Goal: Task Accomplishment & Management: Use online tool/utility

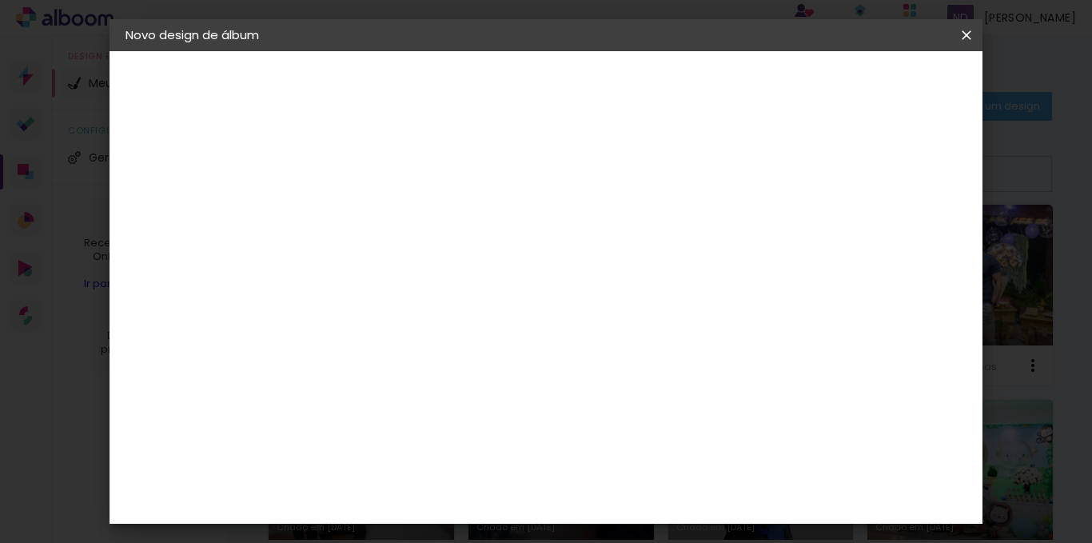
scroll to position [151, 0]
drag, startPoint x: 654, startPoint y: 435, endPoint x: 627, endPoint y: 439, distance: 27.6
click at [627, 439] on div "60" at bounding box center [643, 432] width 61 height 24
type input "6"
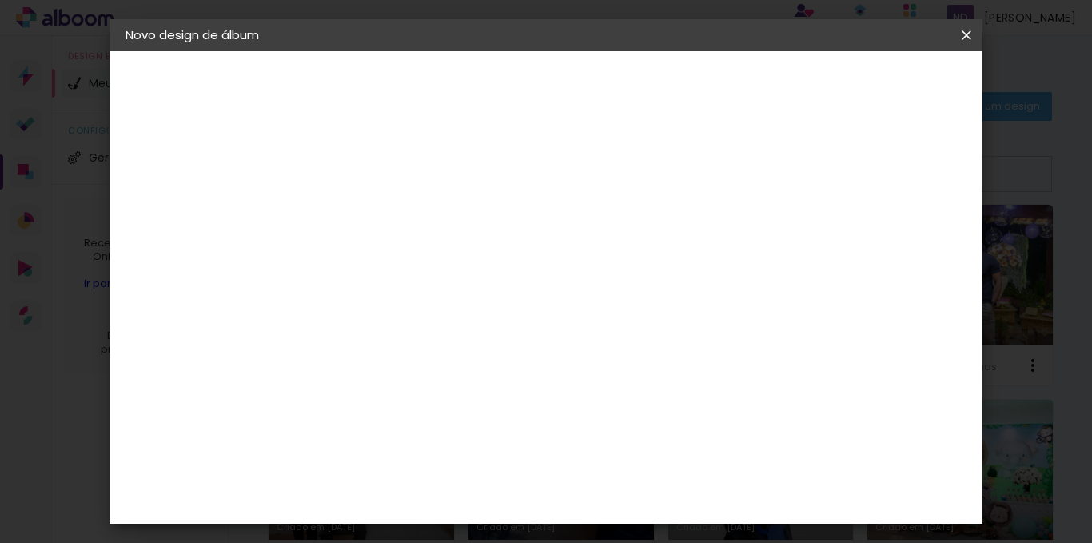
type input "45"
type paper-input "45"
click at [825, 89] on span "Iniciar design" at bounding box center [789, 84] width 73 height 11
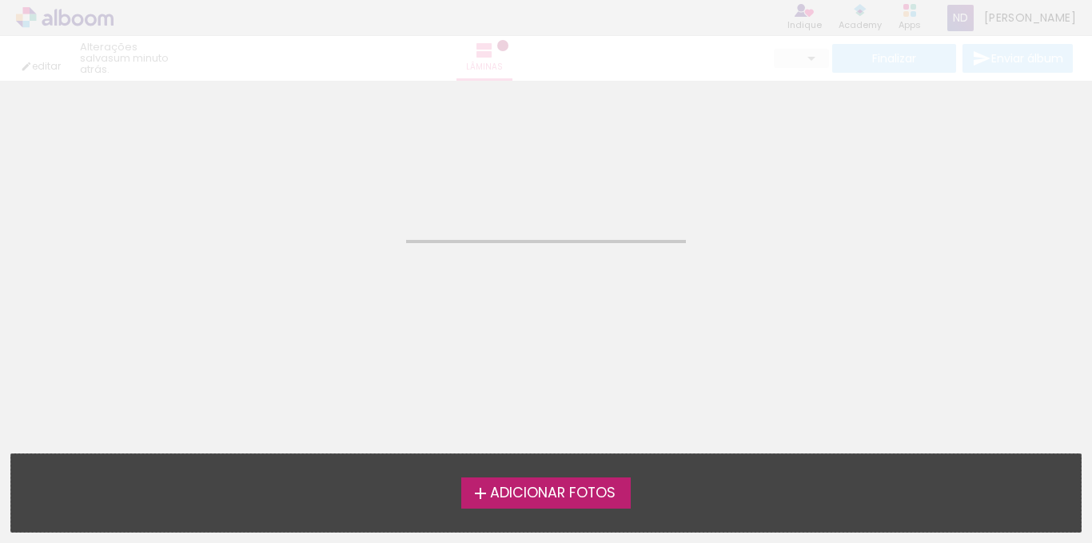
click at [577, 496] on span "Adicionar Fotos" at bounding box center [552, 493] width 125 height 14
click at [0, 0] on input "file" at bounding box center [0, 0] width 0 height 0
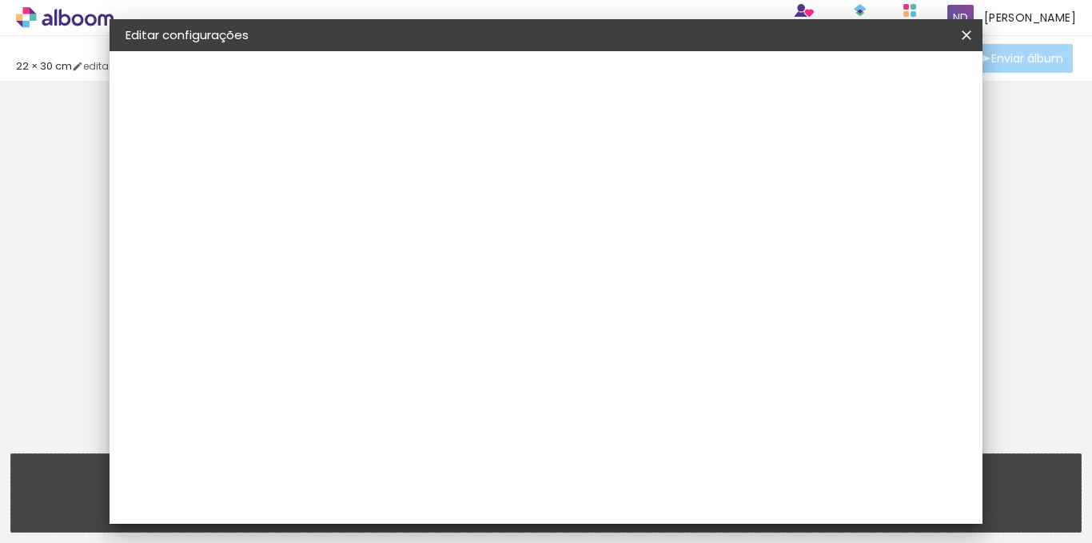
type input "30"
type input "45"
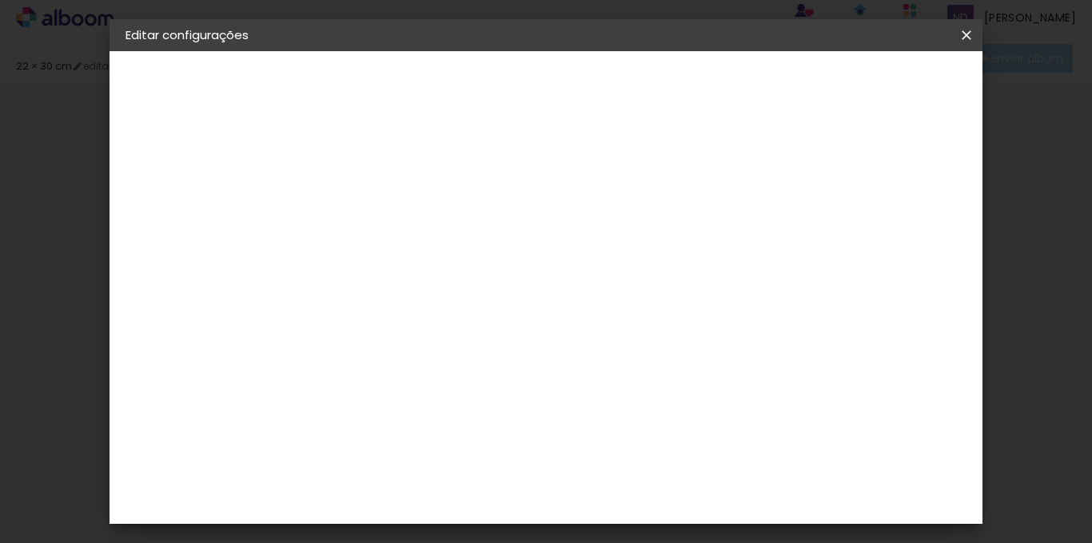
scroll to position [21, 0]
click at [643, 89] on span "Salvar configurações" at bounding box center [603, 90] width 82 height 22
click at [643, 84] on span "Salvar configurações" at bounding box center [603, 90] width 82 height 22
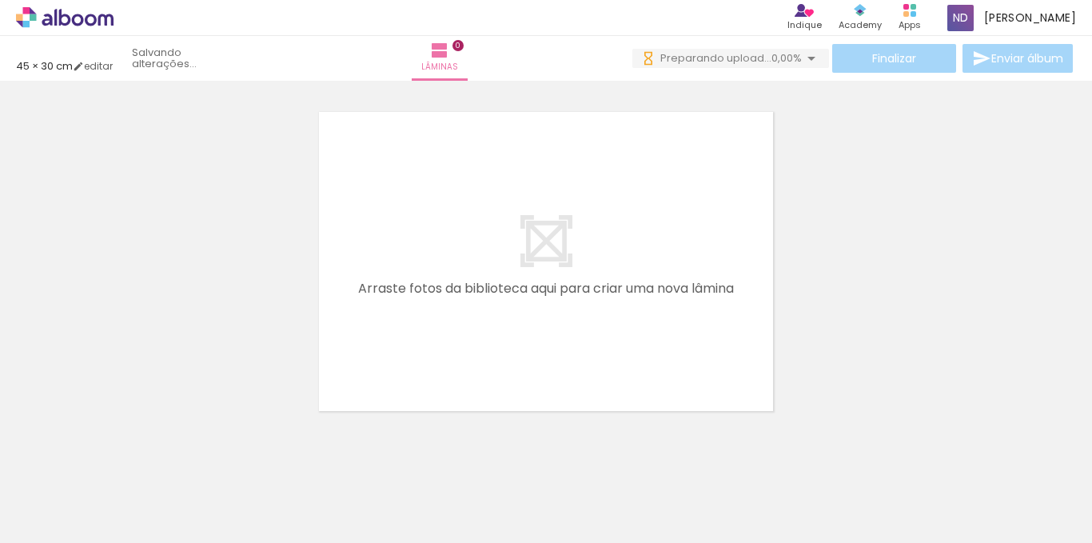
click at [150, 491] on div at bounding box center [160, 489] width 79 height 53
click at [801, 56] on iron-icon at bounding box center [810, 58] width 19 height 19
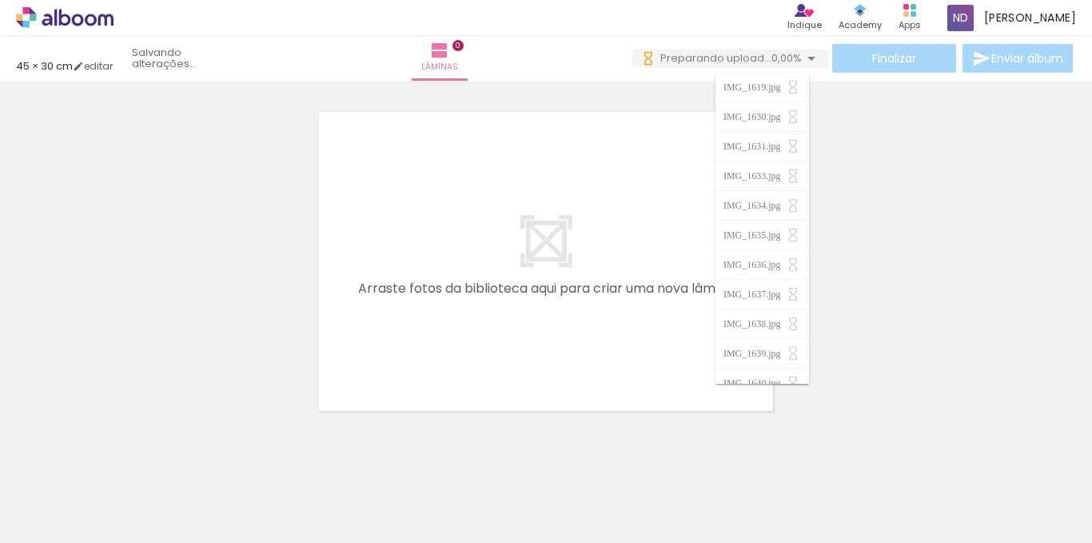
click at [822, 210] on div at bounding box center [546, 241] width 1092 height 351
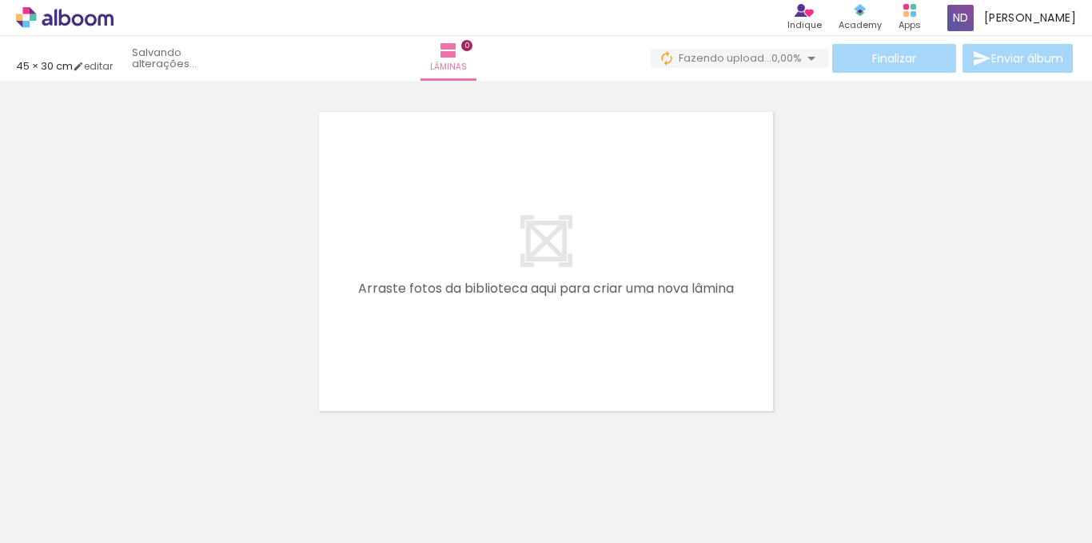
click at [868, 66] on div "Finalizar Enviar álbum" at bounding box center [862, 58] width 425 height 29
click at [789, 62] on span "0,00%" at bounding box center [786, 57] width 30 height 15
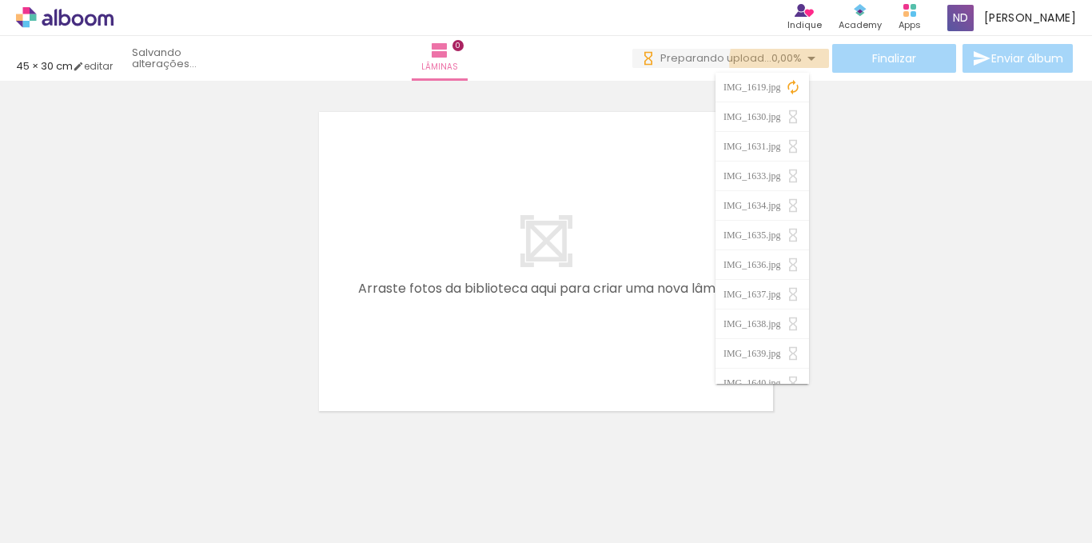
click at [789, 62] on span "0,00%" at bounding box center [786, 57] width 30 height 15
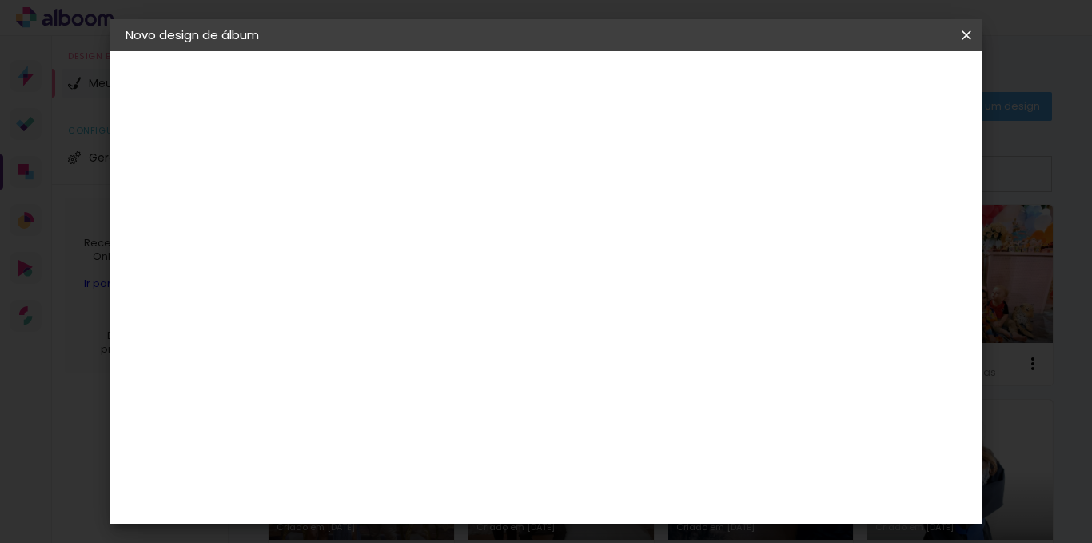
type input "45"
type paper-input "45"
click at [825, 85] on span "Iniciar design" at bounding box center [789, 84] width 73 height 11
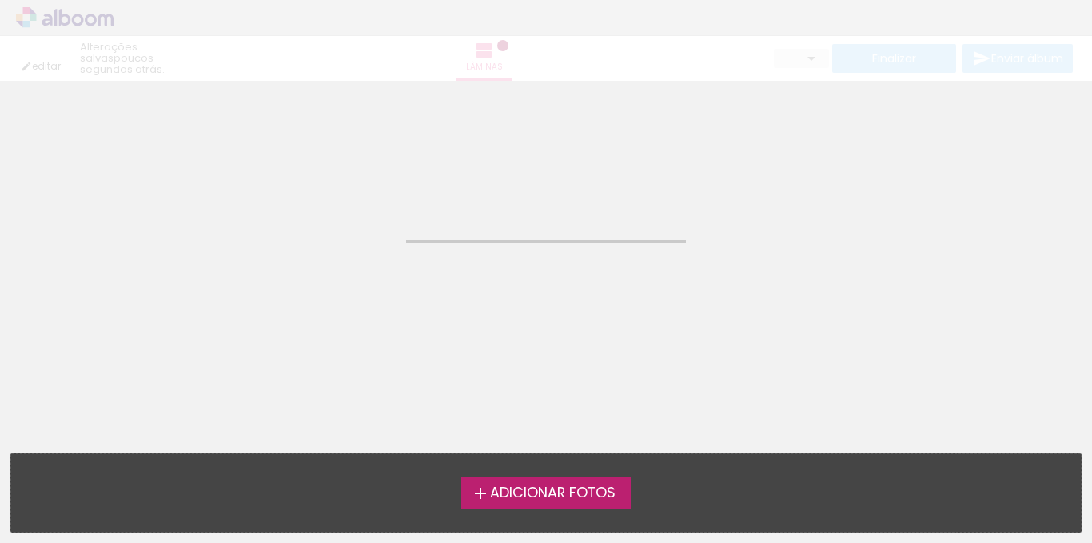
click at [530, 490] on span "Adicionar Fotos" at bounding box center [552, 493] width 125 height 14
click at [0, 0] on input "file" at bounding box center [0, 0] width 0 height 0
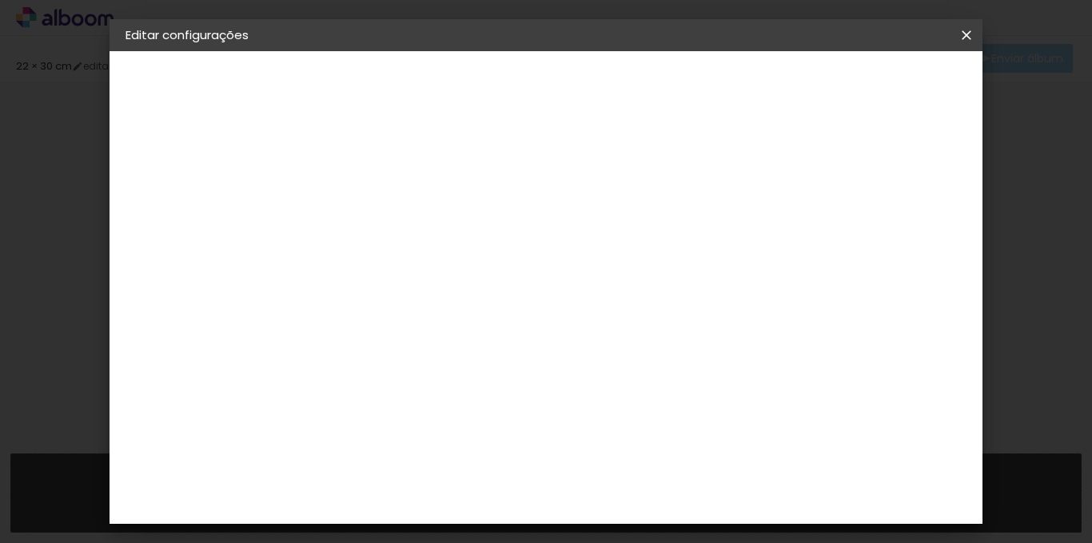
type input "30"
type input "45"
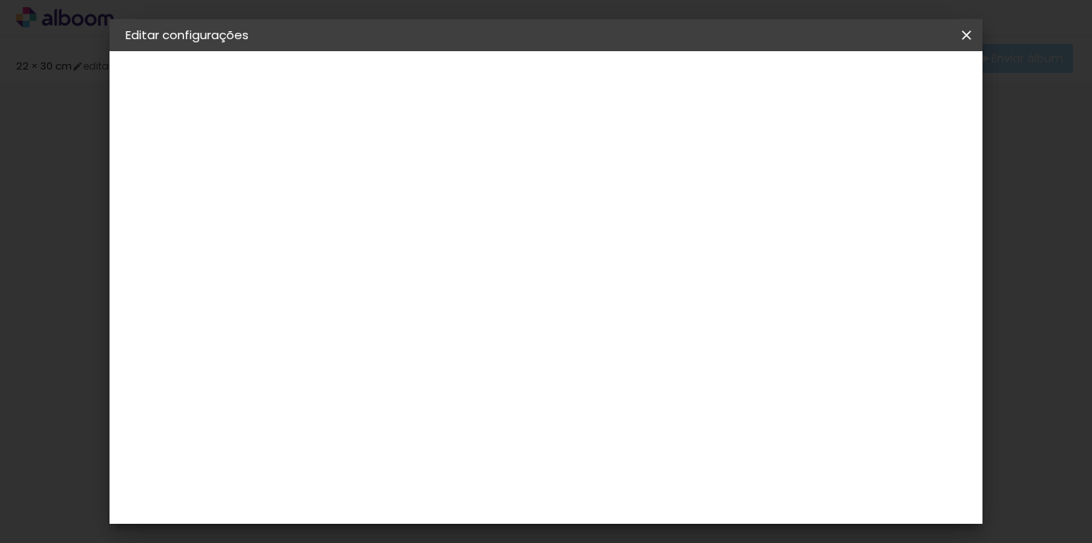
click at [643, 88] on span "Salvar configurações" at bounding box center [603, 90] width 82 height 22
click at [643, 86] on span "Salvar configurações" at bounding box center [603, 90] width 82 height 22
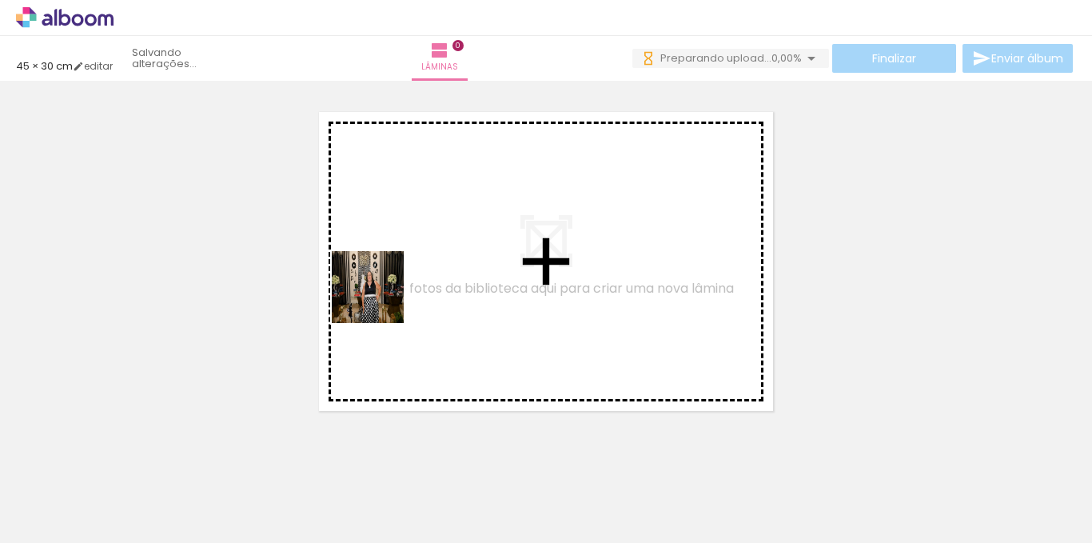
drag, startPoint x: 165, startPoint y: 487, endPoint x: 276, endPoint y: 451, distance: 117.0
click at [408, 257] on quentale-workspace at bounding box center [546, 271] width 1092 height 543
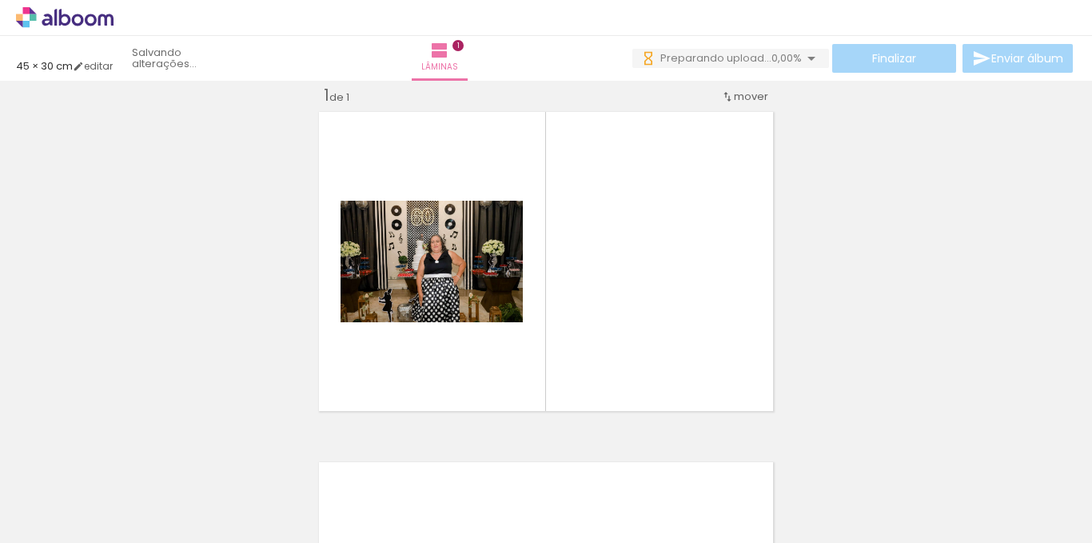
scroll to position [21, 0]
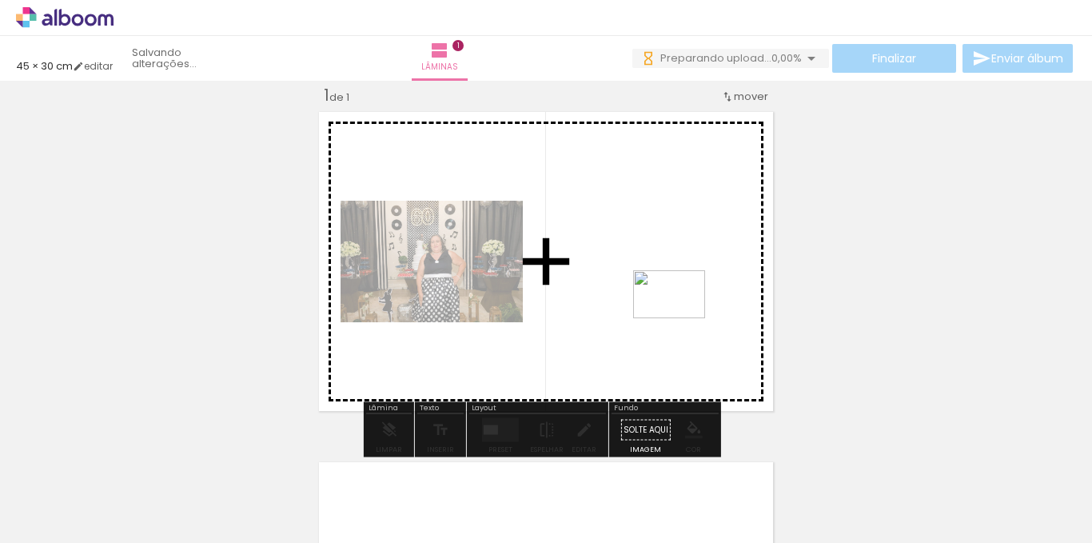
drag, startPoint x: 270, startPoint y: 501, endPoint x: 681, endPoint y: 318, distance: 449.6
click at [681, 318] on quentale-workspace at bounding box center [546, 271] width 1092 height 543
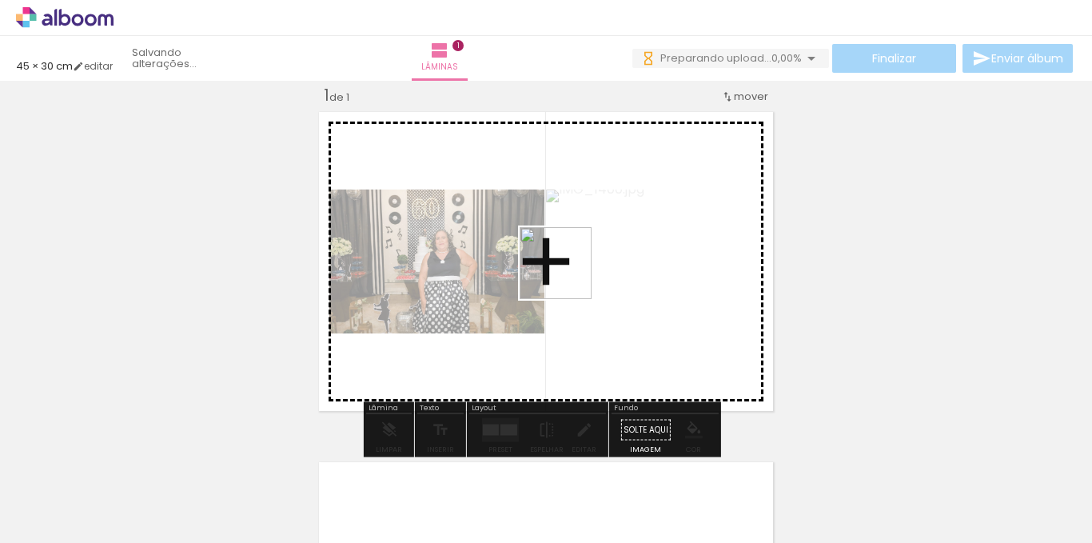
drag, startPoint x: 349, startPoint y: 500, endPoint x: 451, endPoint y: 501, distance: 101.5
click at [583, 256] on quentale-workspace at bounding box center [546, 271] width 1092 height 543
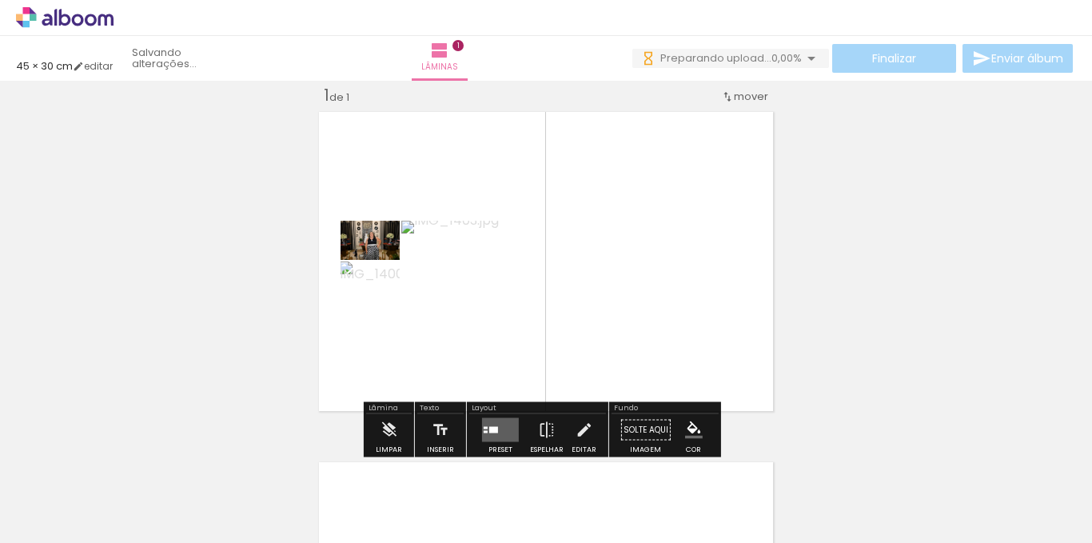
scroll to position [0, 0]
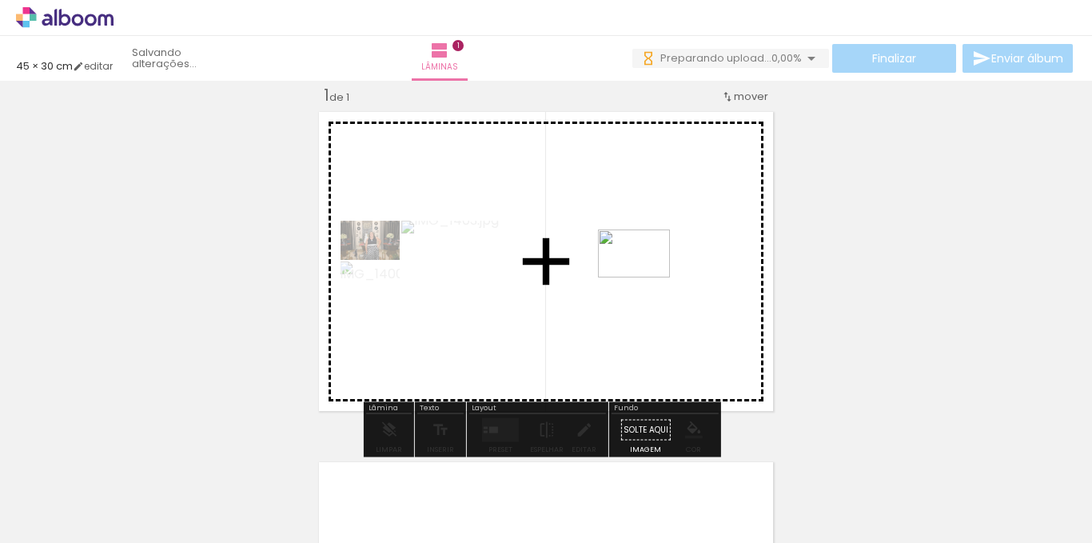
drag, startPoint x: 438, startPoint y: 506, endPoint x: 646, endPoint y: 277, distance: 308.9
click at [646, 277] on quentale-workspace at bounding box center [546, 271] width 1092 height 543
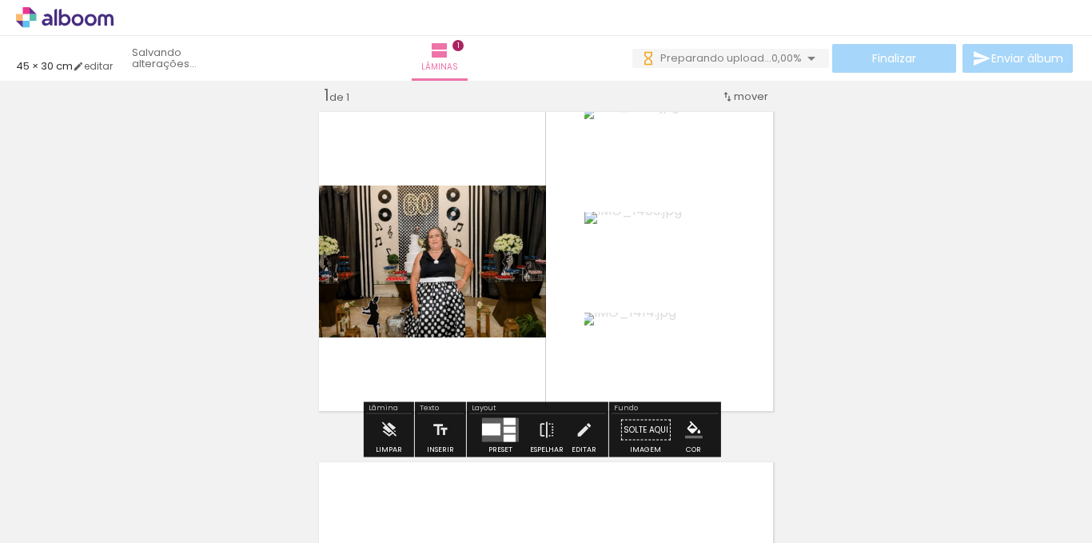
click at [520, 495] on div at bounding box center [518, 489] width 79 height 53
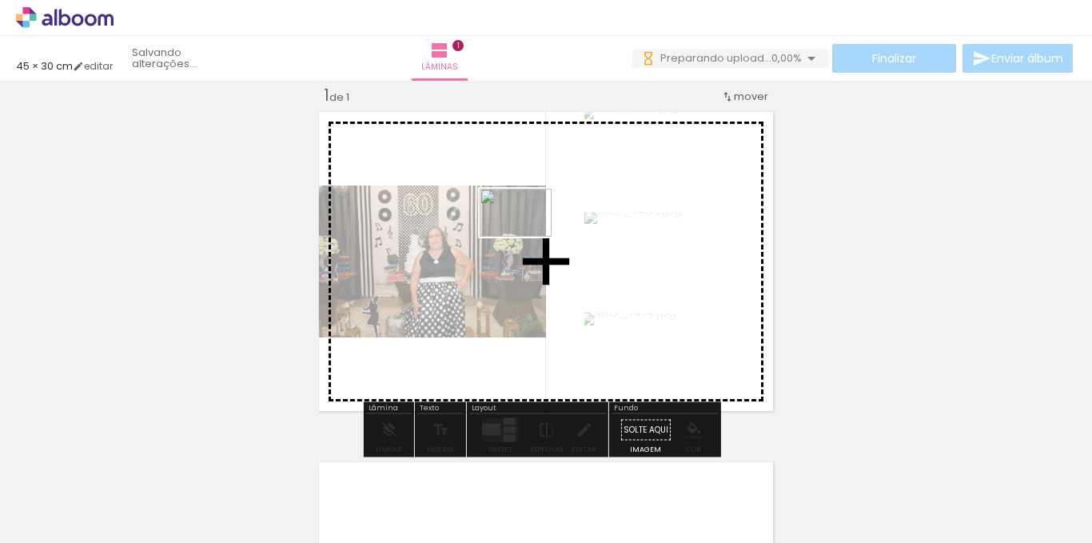
drag, startPoint x: 614, startPoint y: 507, endPoint x: 521, endPoint y: 214, distance: 306.8
click at [522, 214] on quentale-workspace at bounding box center [546, 271] width 1092 height 543
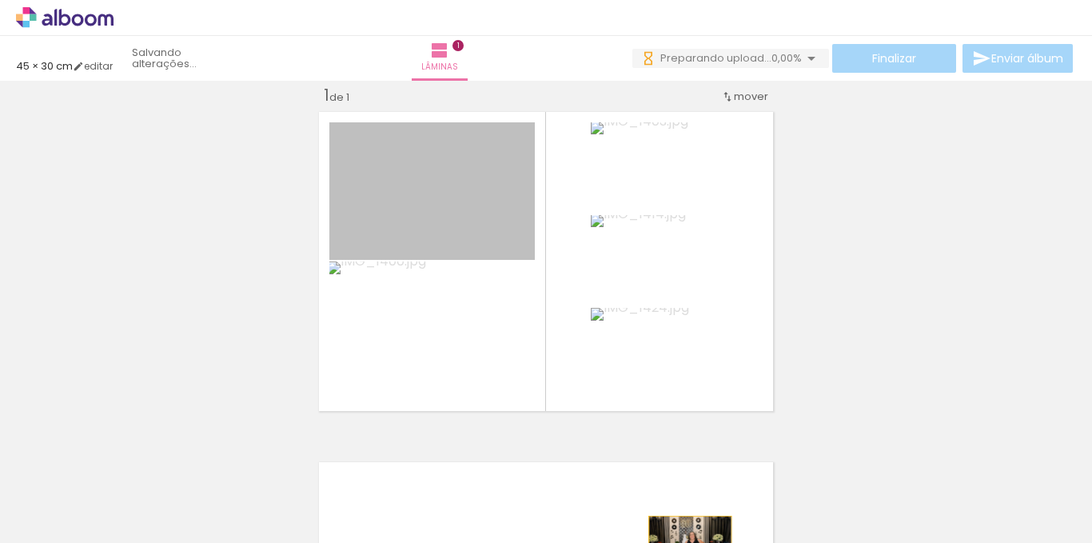
drag, startPoint x: 487, startPoint y: 193, endPoint x: 673, endPoint y: 527, distance: 382.0
click at [684, 542] on html "link( href="../../bower_components/polymer/polymer.html" rel="import" ) picture…" at bounding box center [546, 271] width 1092 height 543
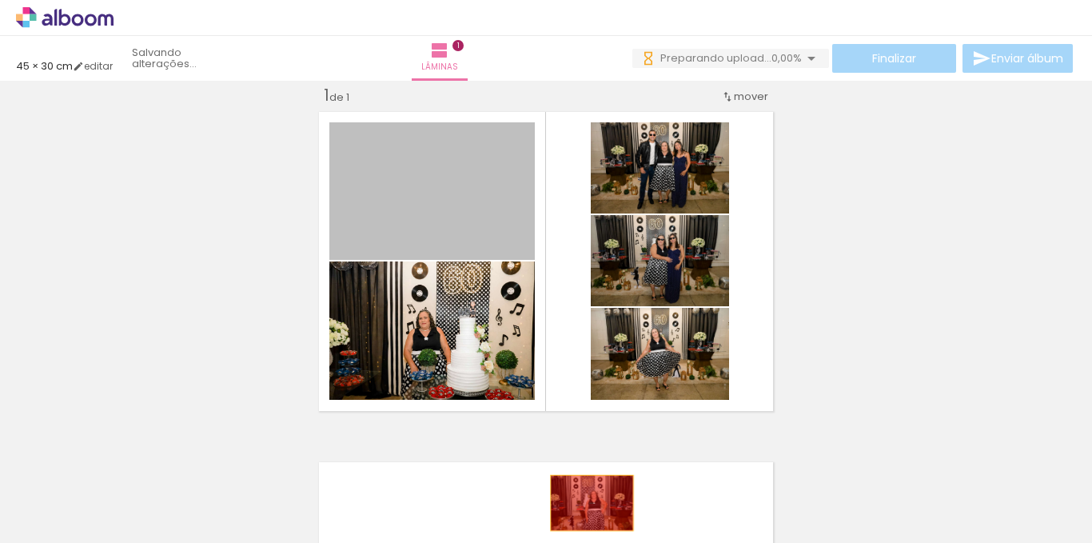
drag, startPoint x: 587, startPoint y: 492, endPoint x: 647, endPoint y: 285, distance: 215.5
click at [585, 502] on quentale-workspace at bounding box center [546, 271] width 1092 height 543
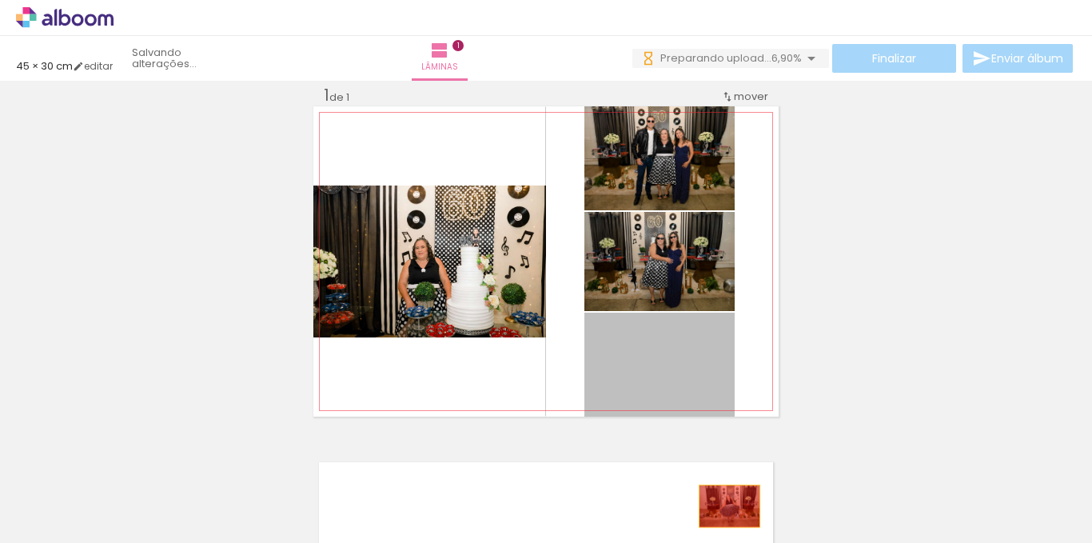
drag, startPoint x: 701, startPoint y: 359, endPoint x: 382, endPoint y: 463, distance: 335.3
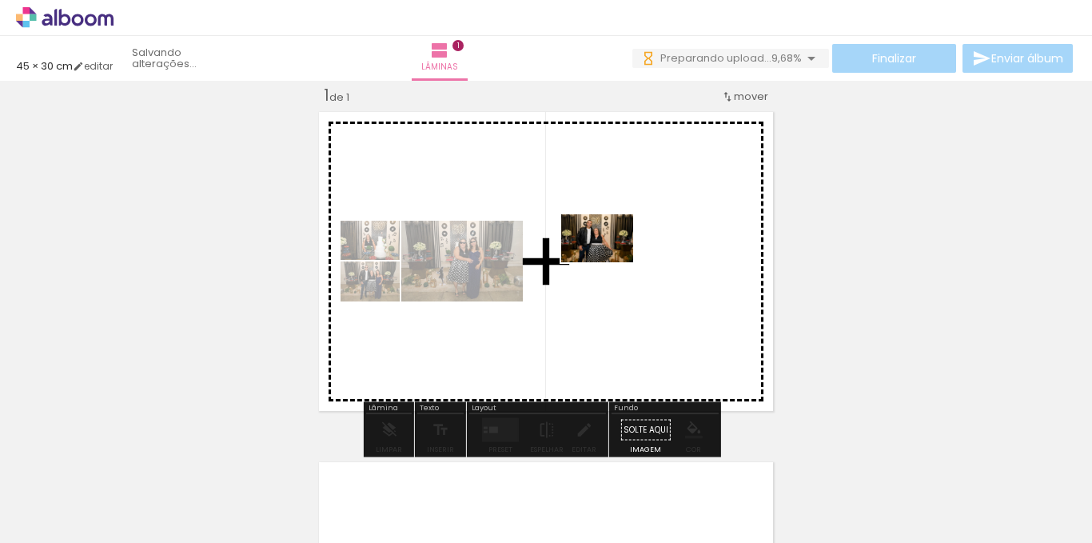
drag, startPoint x: 593, startPoint y: 302, endPoint x: 609, endPoint y: 262, distance: 43.0
click at [609, 262] on quentale-workspace at bounding box center [546, 271] width 1092 height 543
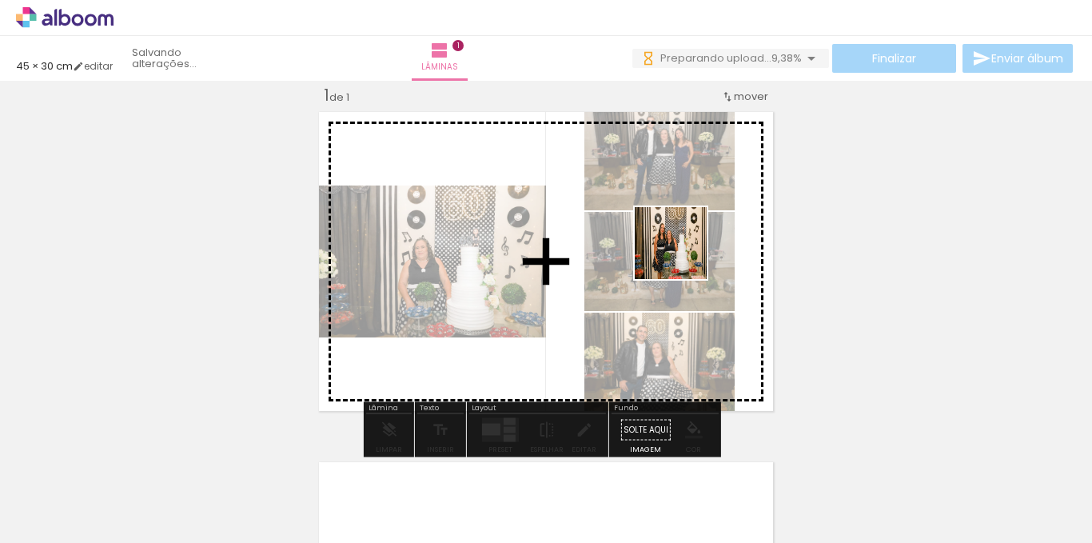
drag, startPoint x: 714, startPoint y: 497, endPoint x: 811, endPoint y: 541, distance: 106.9
click at [682, 225] on quentale-workspace at bounding box center [546, 271] width 1092 height 543
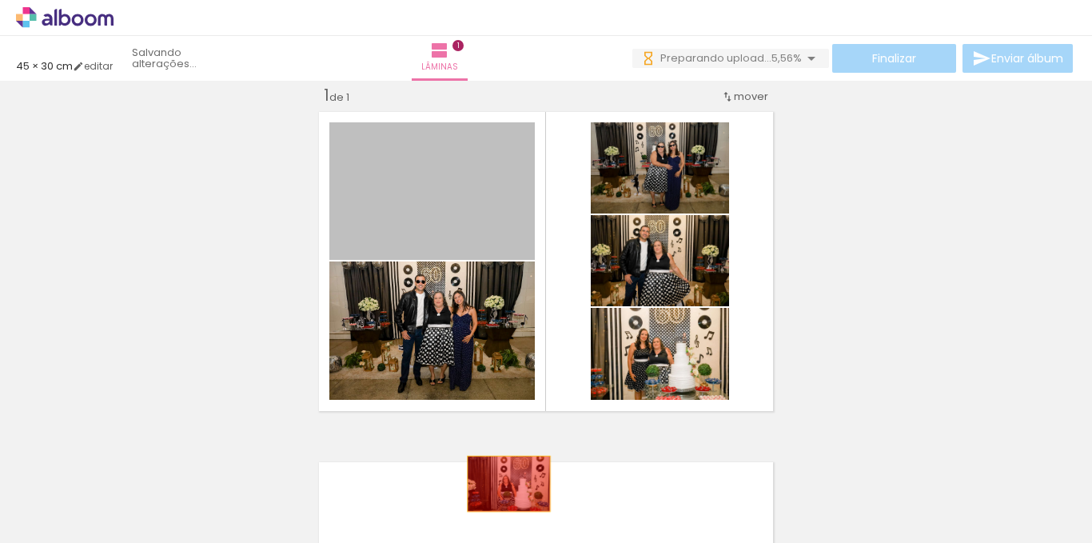
drag, startPoint x: 507, startPoint y: 507, endPoint x: 503, endPoint y: 483, distance: 24.4
click at [503, 483] on quentale-workspace at bounding box center [546, 271] width 1092 height 543
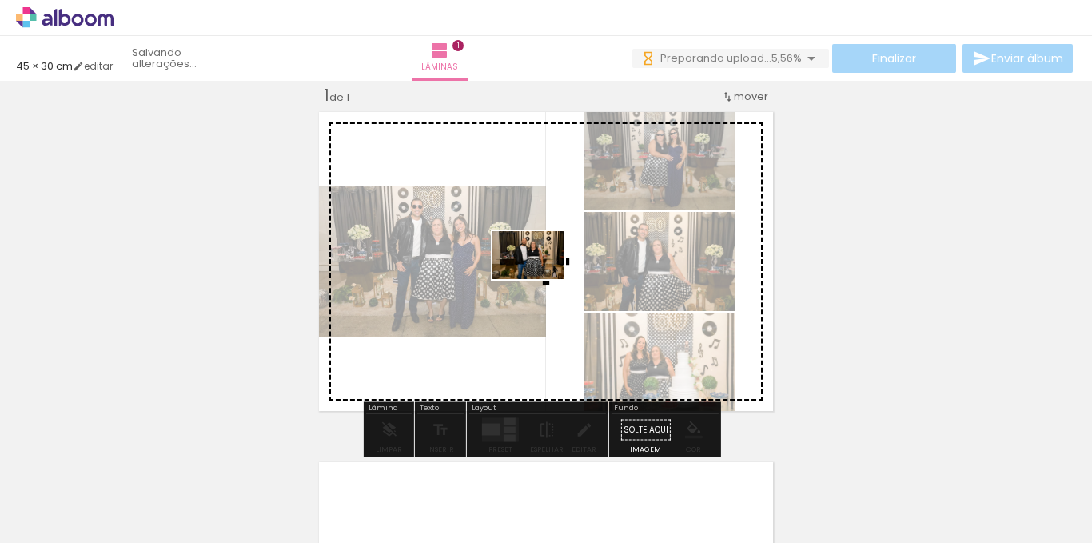
drag, startPoint x: 795, startPoint y: 500, endPoint x: 540, endPoint y: 279, distance: 337.6
click at [540, 279] on quentale-workspace at bounding box center [546, 271] width 1092 height 543
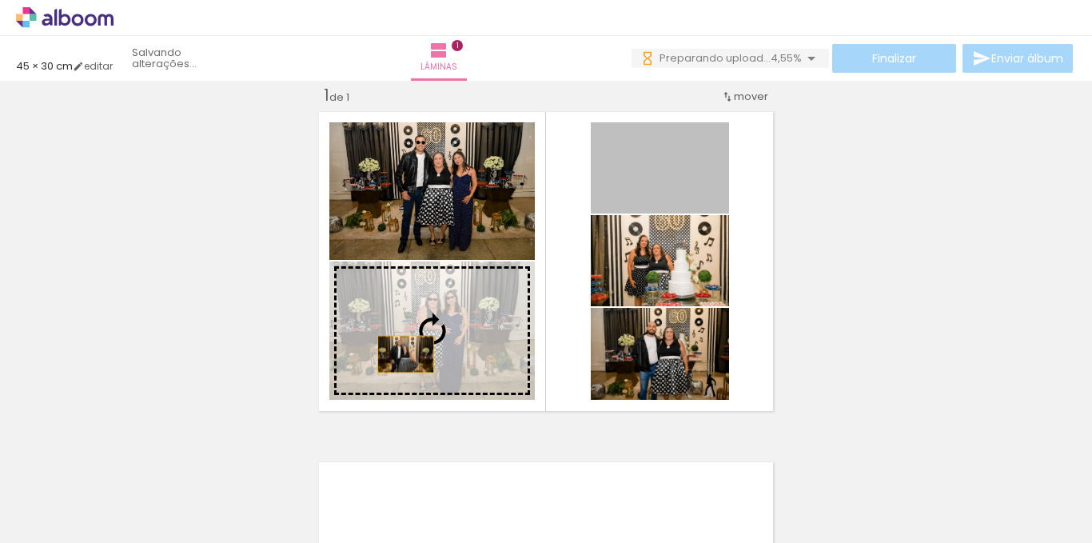
drag, startPoint x: 682, startPoint y: 180, endPoint x: 400, endPoint y: 354, distance: 331.5
click at [0, 0] on slot at bounding box center [0, 0] width 0 height 0
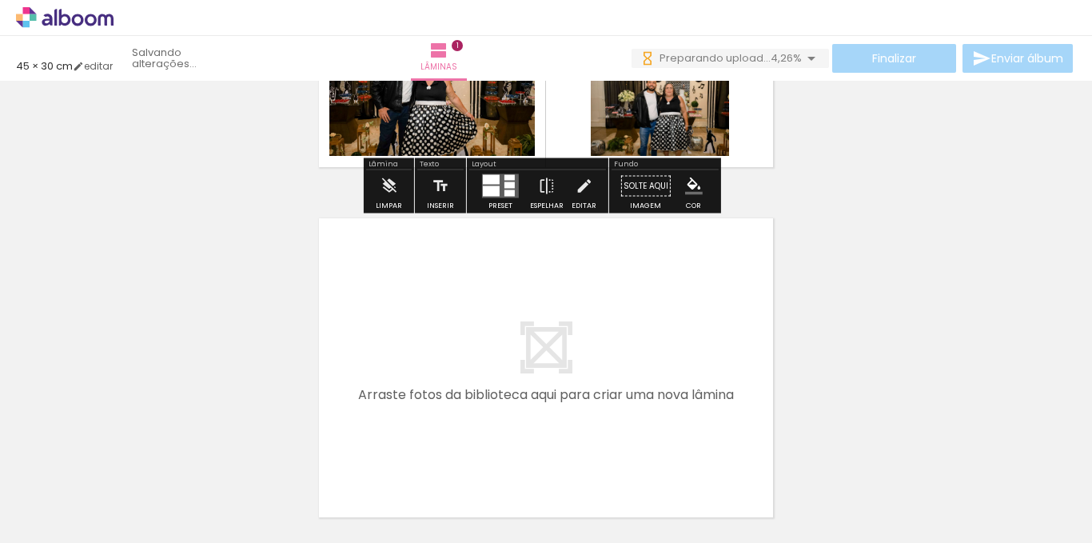
scroll to position [400, 0]
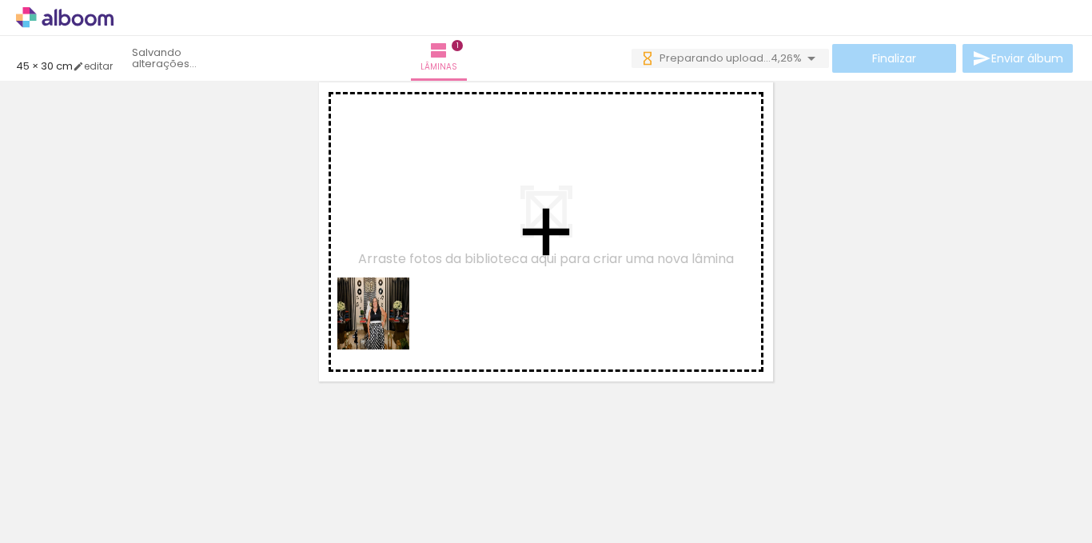
drag, startPoint x: 178, startPoint y: 495, endPoint x: 385, endPoint y: 325, distance: 268.0
click at [385, 325] on quentale-workspace at bounding box center [546, 271] width 1092 height 543
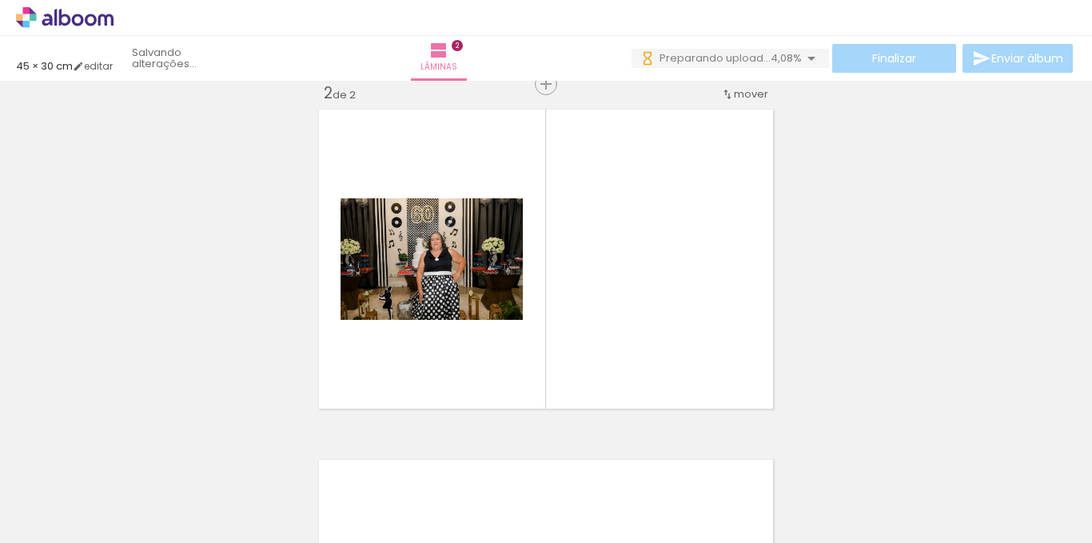
scroll to position [371, 0]
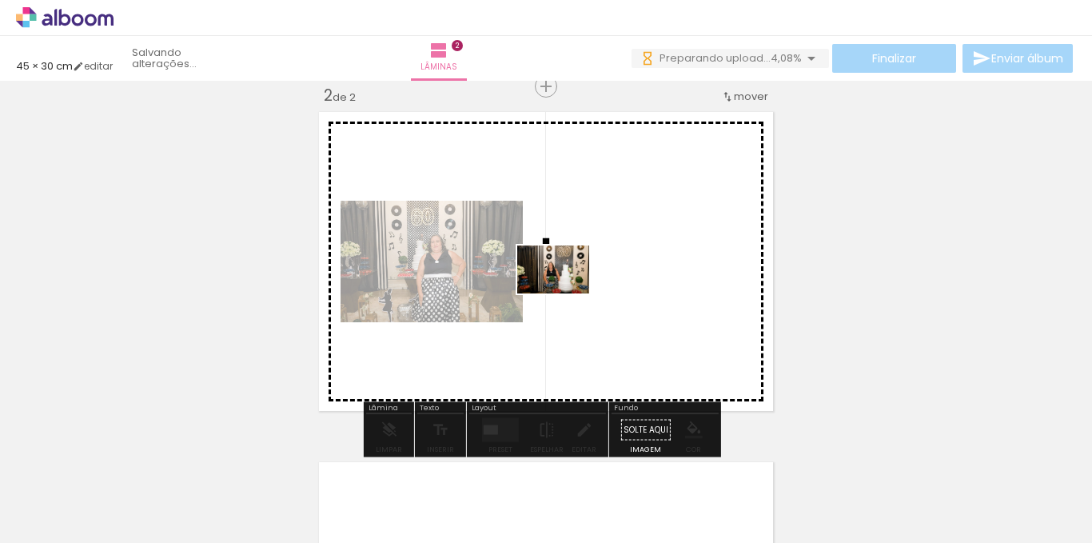
drag, startPoint x: 265, startPoint y: 484, endPoint x: 580, endPoint y: 479, distance: 314.9
click at [579, 282] on quentale-workspace at bounding box center [546, 271] width 1092 height 543
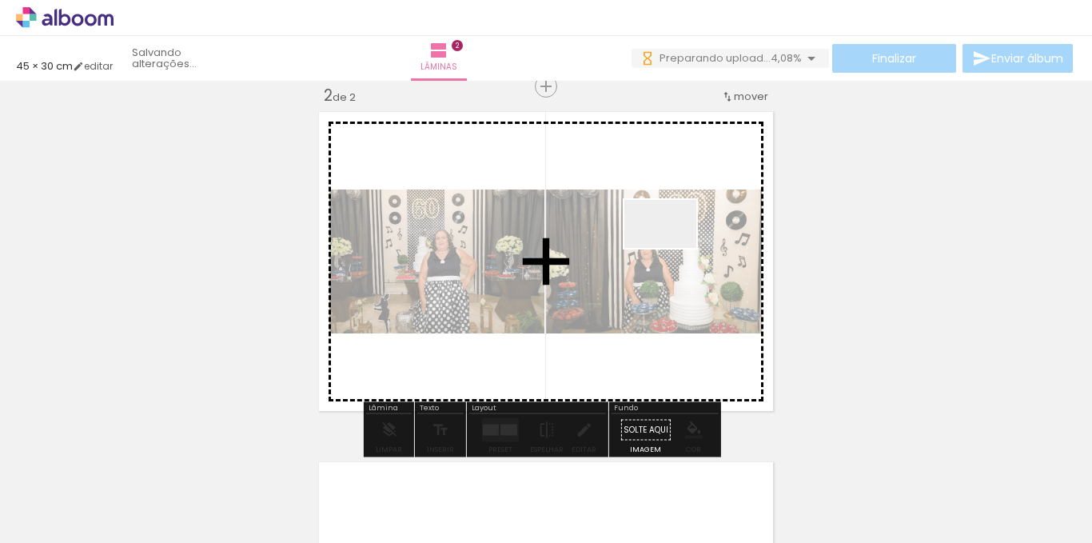
drag, startPoint x: 666, startPoint y: 276, endPoint x: 894, endPoint y: 491, distance: 313.2
click at [678, 221] on quentale-workspace at bounding box center [546, 271] width 1092 height 543
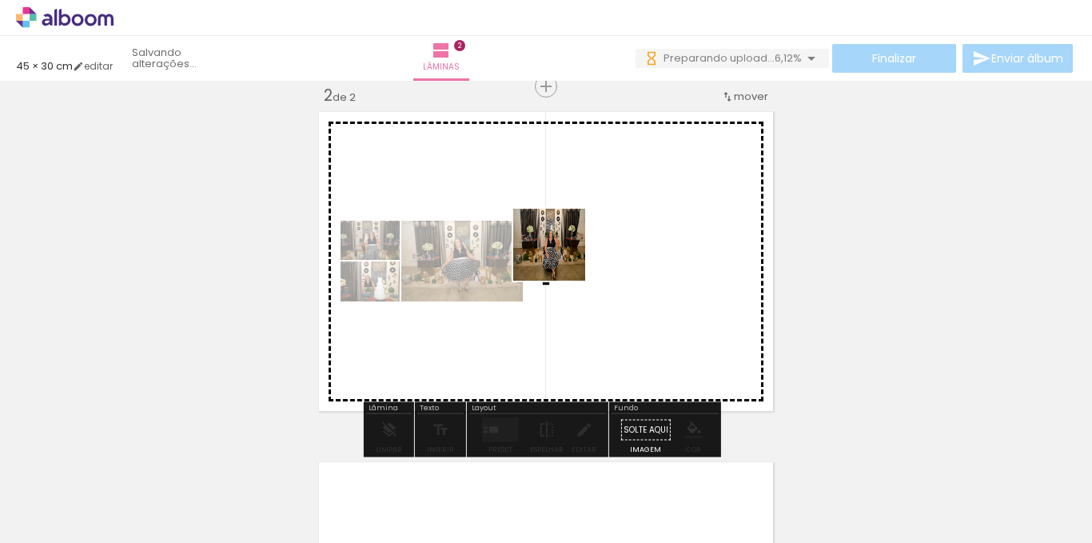
drag, startPoint x: 894, startPoint y: 491, endPoint x: 559, endPoint y: 253, distance: 411.5
click at [559, 253] on quentale-workspace at bounding box center [546, 271] width 1092 height 543
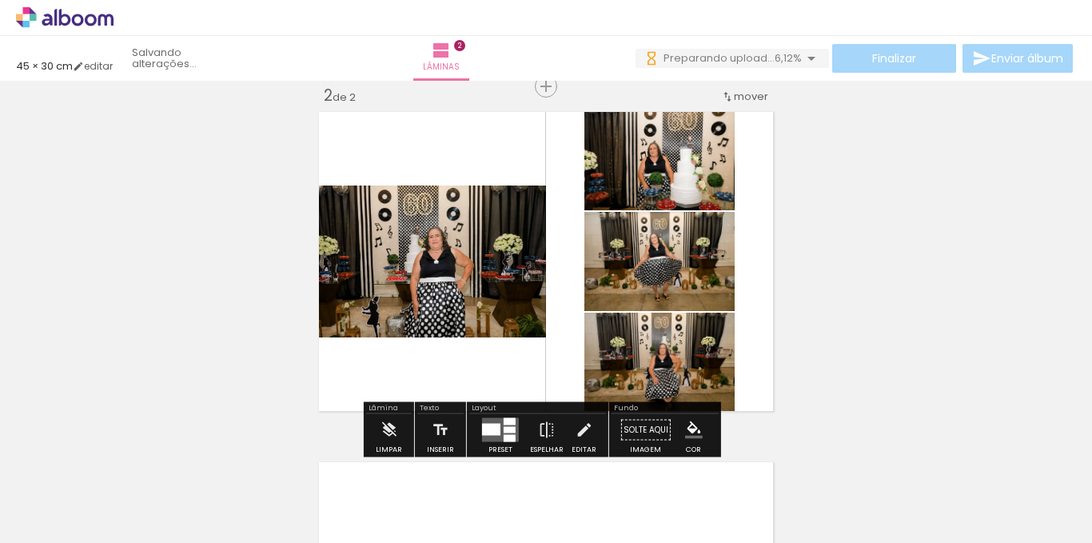
click at [499, 422] on quentale-layouter at bounding box center [500, 430] width 37 height 24
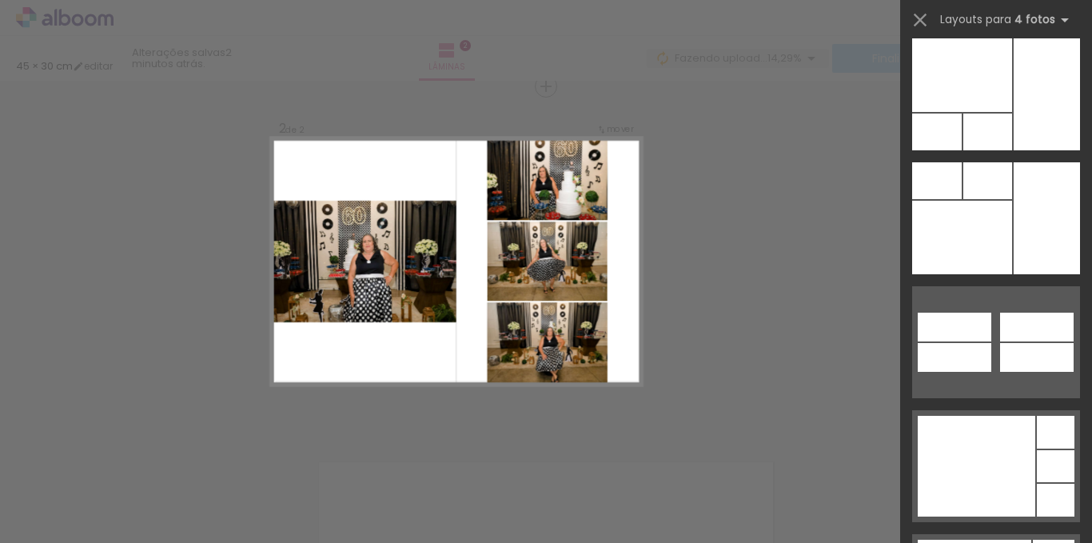
scroll to position [44611, 0]
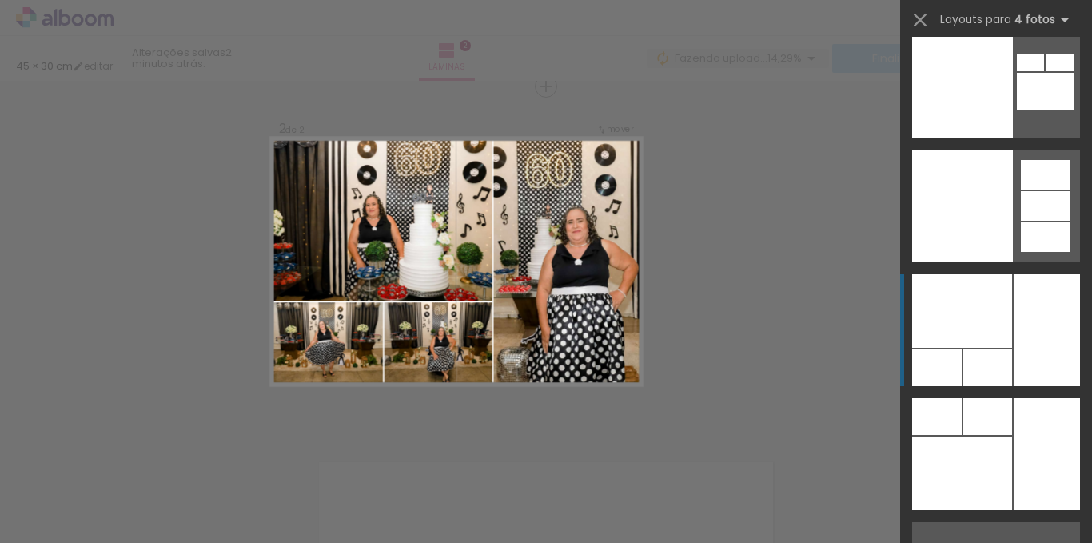
click at [1032, 340] on div at bounding box center [1046, 330] width 66 height 112
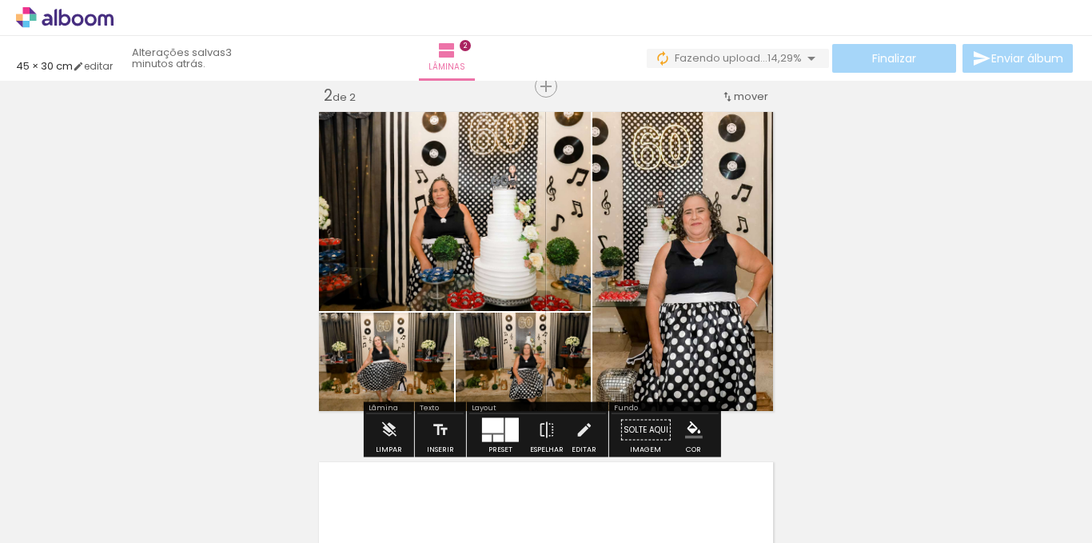
click at [952, 206] on div "Inserir lâmina 1 de 2 Inserir lâmina 2 de 2" at bounding box center [546, 241] width 1092 height 1051
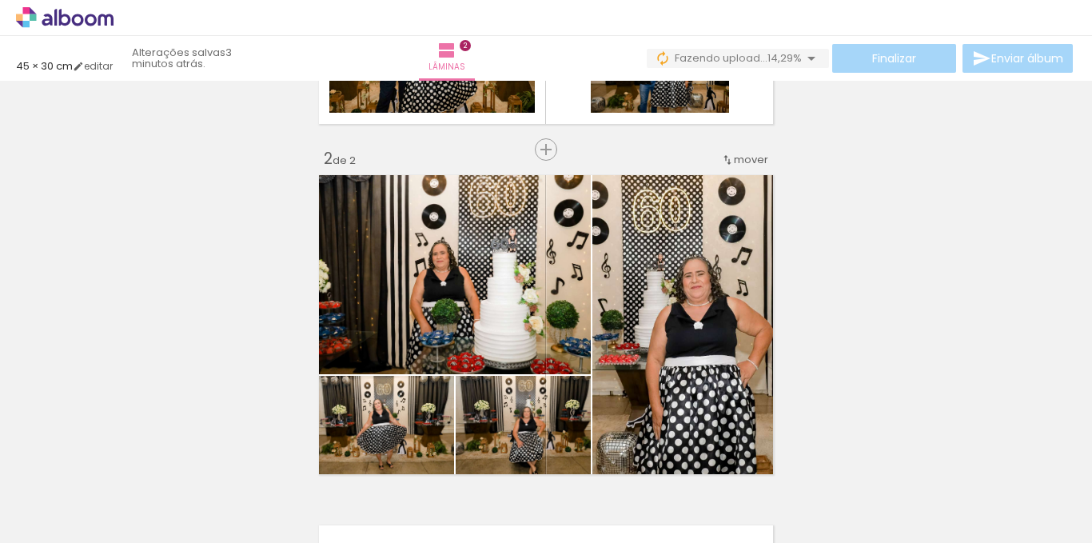
scroll to position [271, 0]
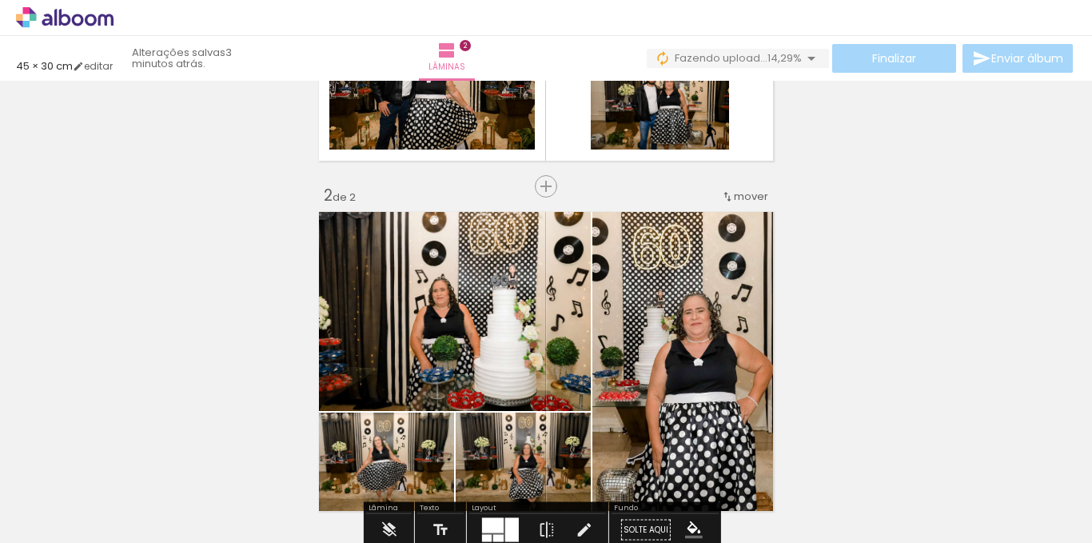
click at [734, 198] on span "mover" at bounding box center [751, 196] width 34 height 15
click at [726, 193] on paper-item "antes da 1" at bounding box center [703, 194] width 121 height 26
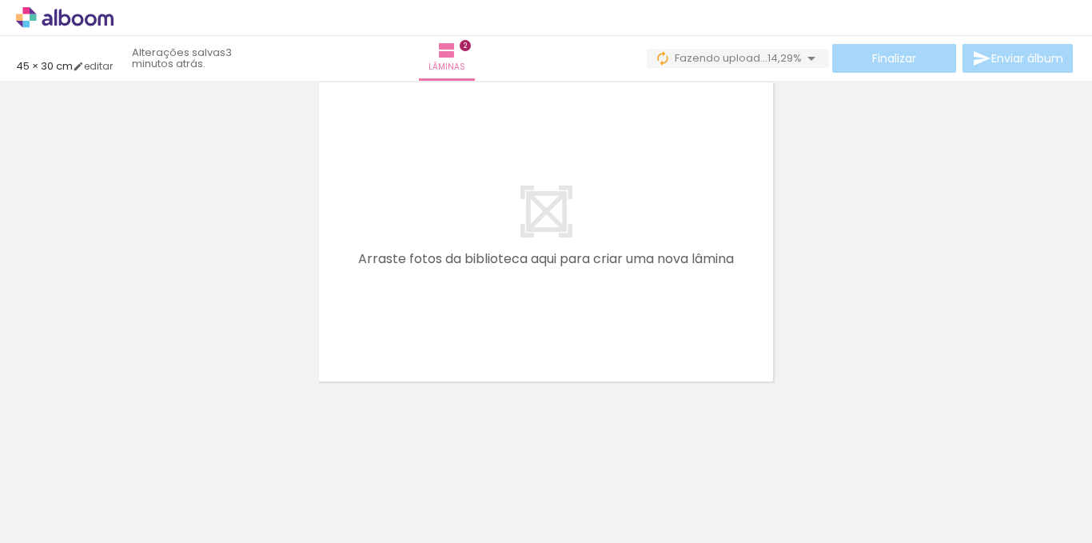
scroll to position [0, 644]
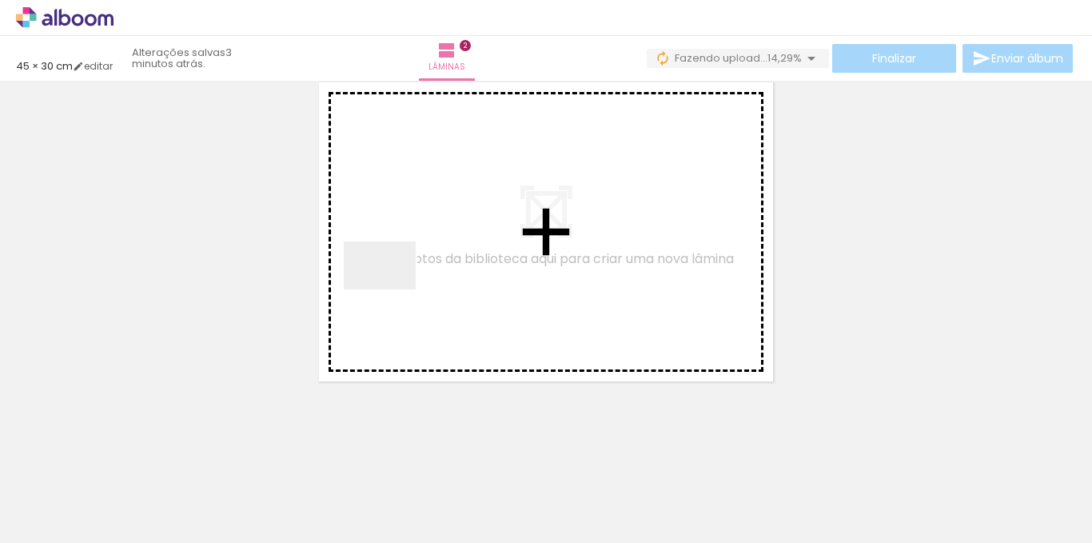
drag, startPoint x: 349, startPoint y: 488, endPoint x: 392, endPoint y: 288, distance: 204.2
click at [392, 288] on quentale-workspace at bounding box center [546, 271] width 1092 height 543
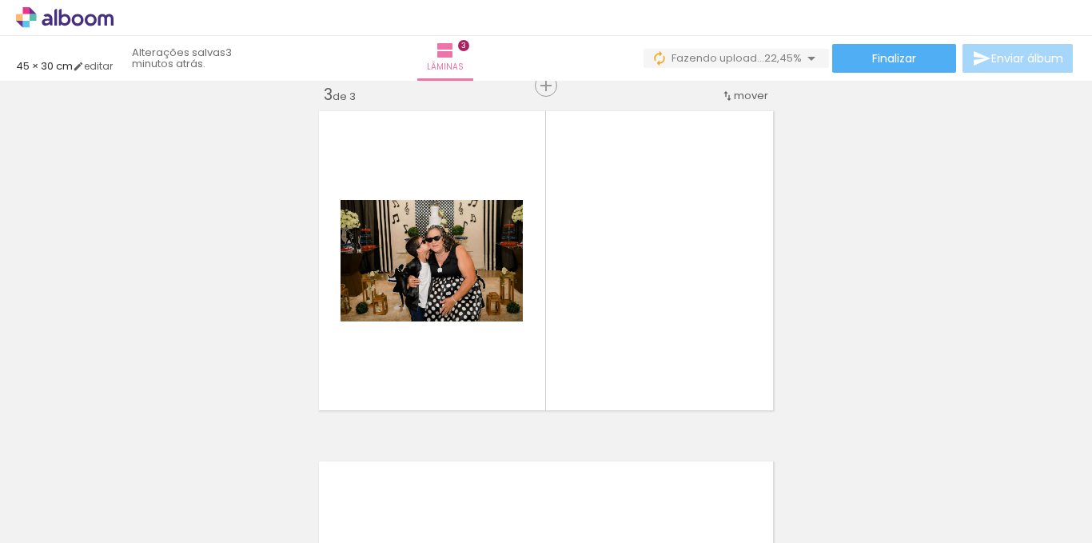
scroll to position [721, 0]
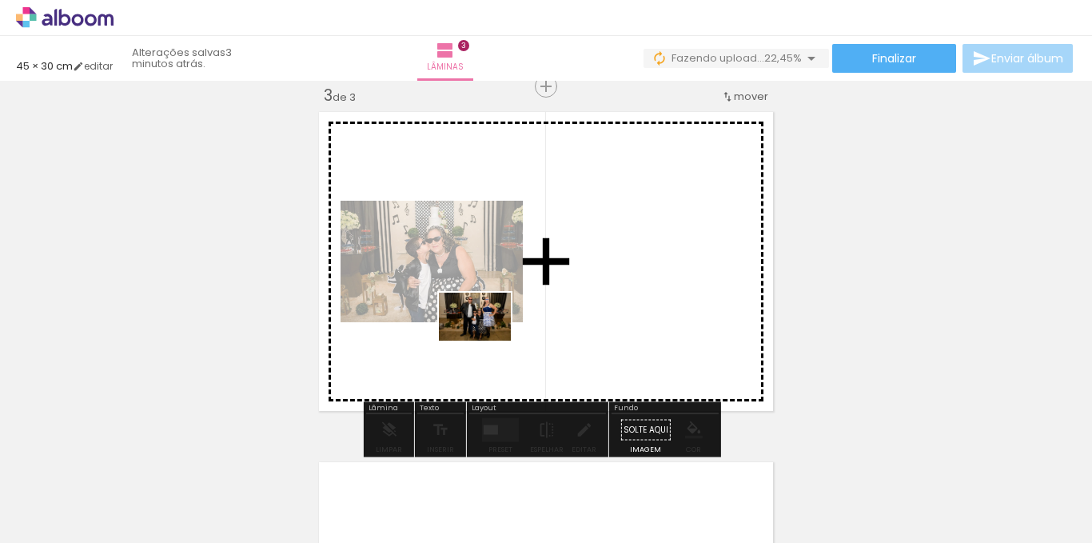
drag, startPoint x: 441, startPoint y: 500, endPoint x: 487, endPoint y: 340, distance: 166.2
click at [487, 340] on quentale-workspace at bounding box center [546, 271] width 1092 height 543
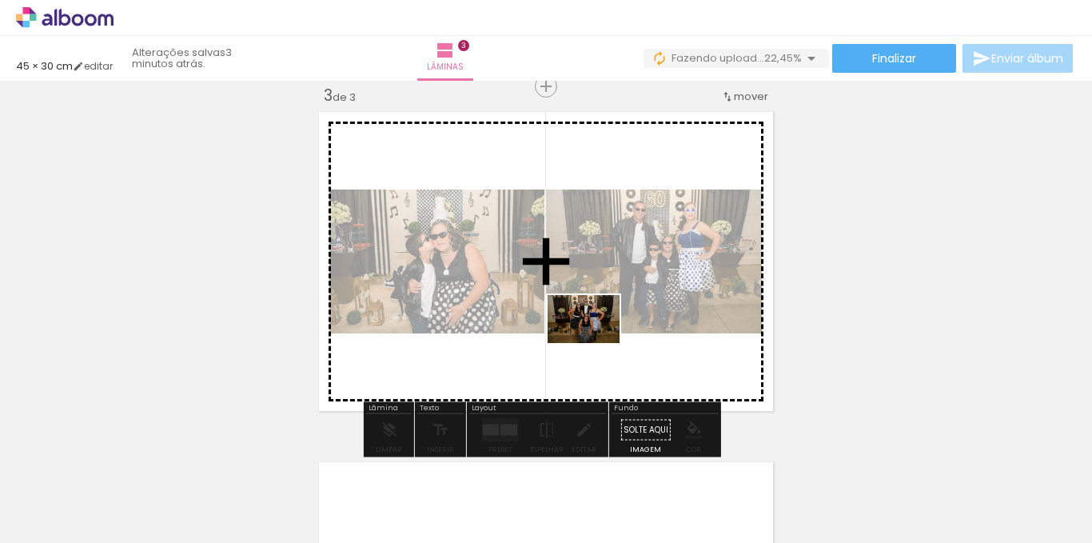
drag, startPoint x: 523, startPoint y: 491, endPoint x: 667, endPoint y: 499, distance: 144.9
click at [596, 341] on quentale-workspace at bounding box center [546, 271] width 1092 height 543
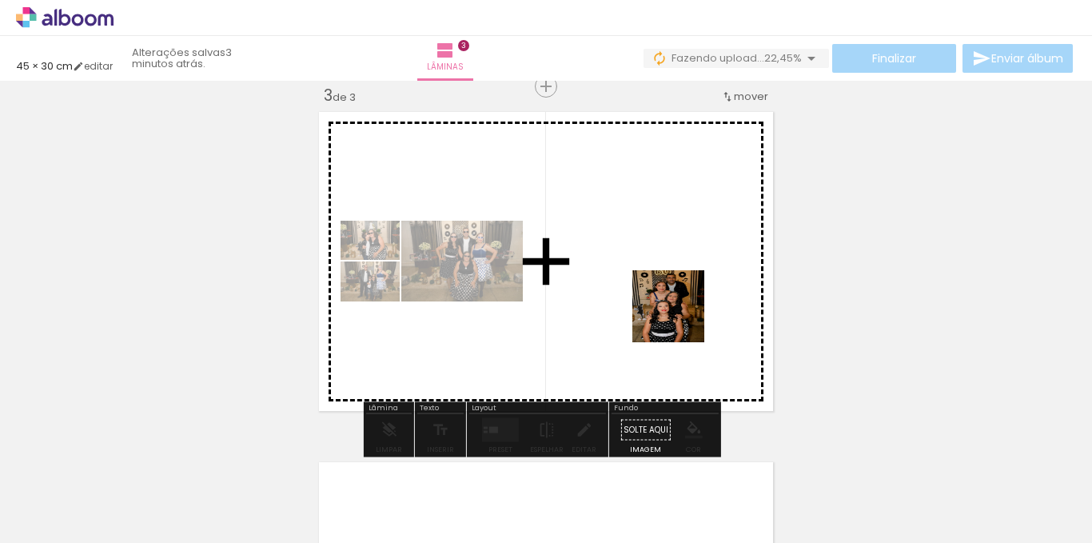
drag, startPoint x: 679, startPoint y: 495, endPoint x: 600, endPoint y: 499, distance: 79.2
click at [680, 317] on quentale-workspace at bounding box center [546, 271] width 1092 height 543
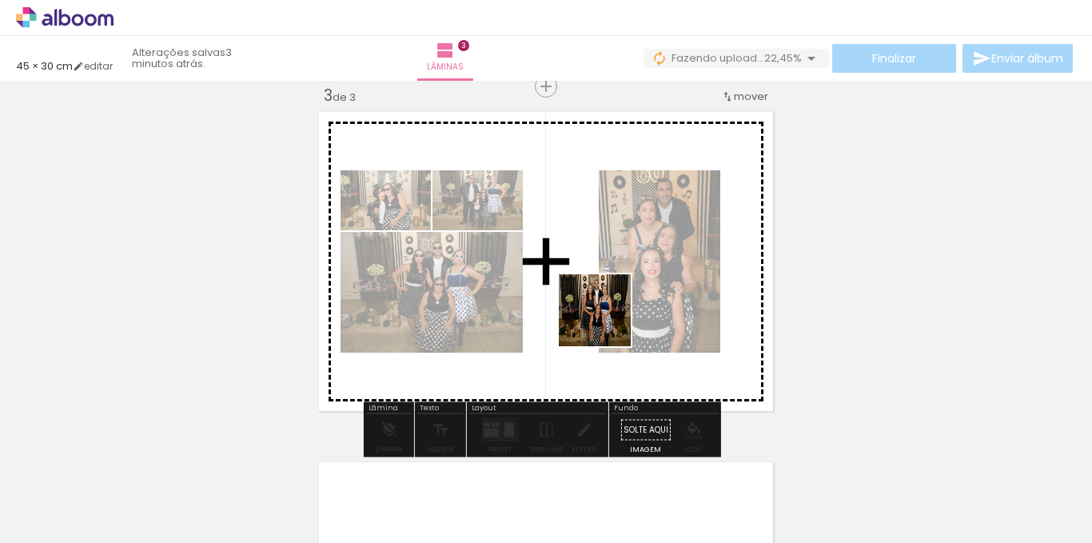
drag, startPoint x: 597, startPoint y: 498, endPoint x: 763, endPoint y: 497, distance: 166.2
click at [603, 297] on quentale-workspace at bounding box center [546, 271] width 1092 height 543
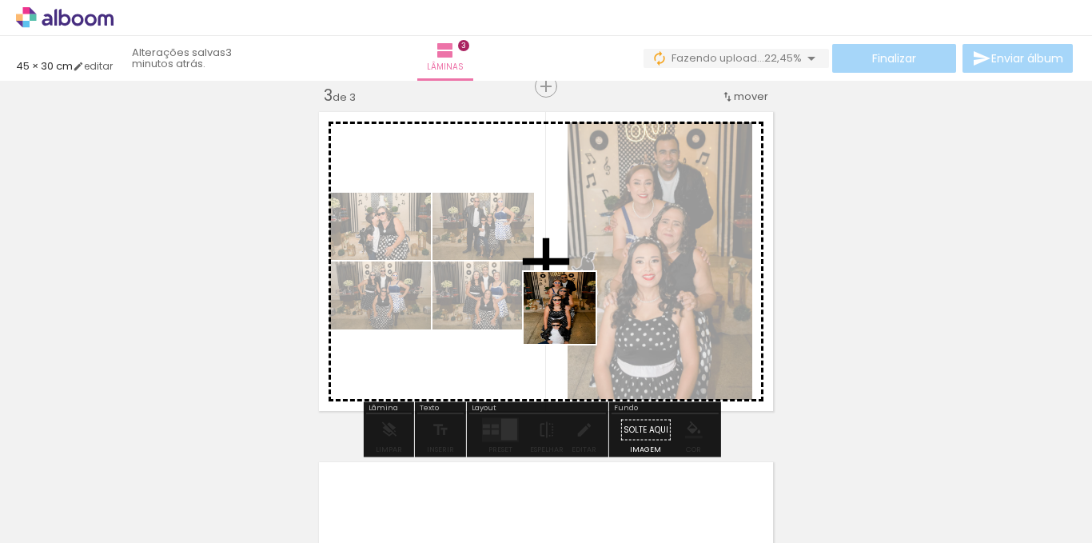
drag, startPoint x: 777, startPoint y: 518, endPoint x: 546, endPoint y: 314, distance: 308.6
click at [546, 314] on quentale-workspace at bounding box center [546, 271] width 1092 height 543
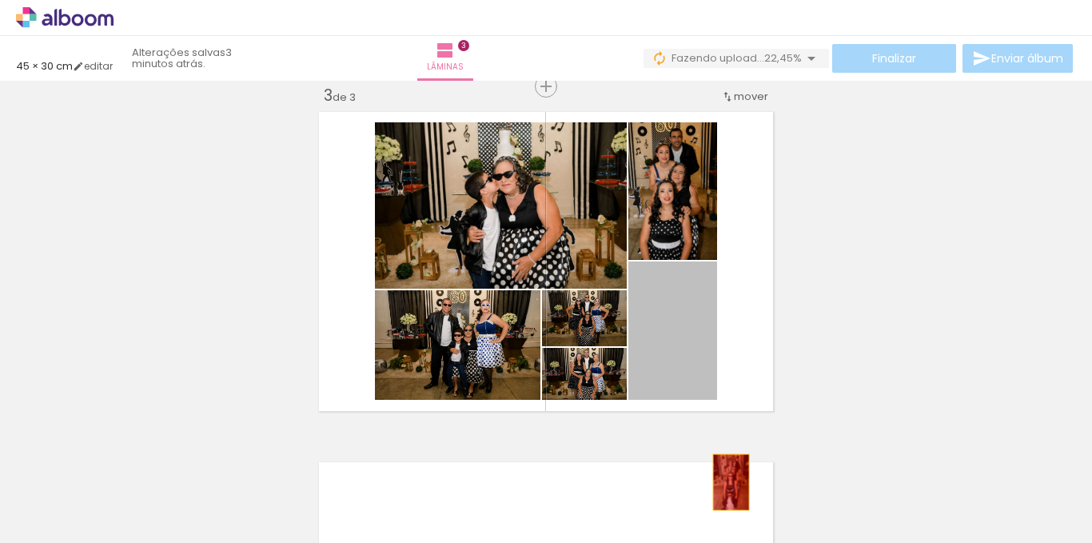
drag, startPoint x: 685, startPoint y: 336, endPoint x: 726, endPoint y: 486, distance: 154.9
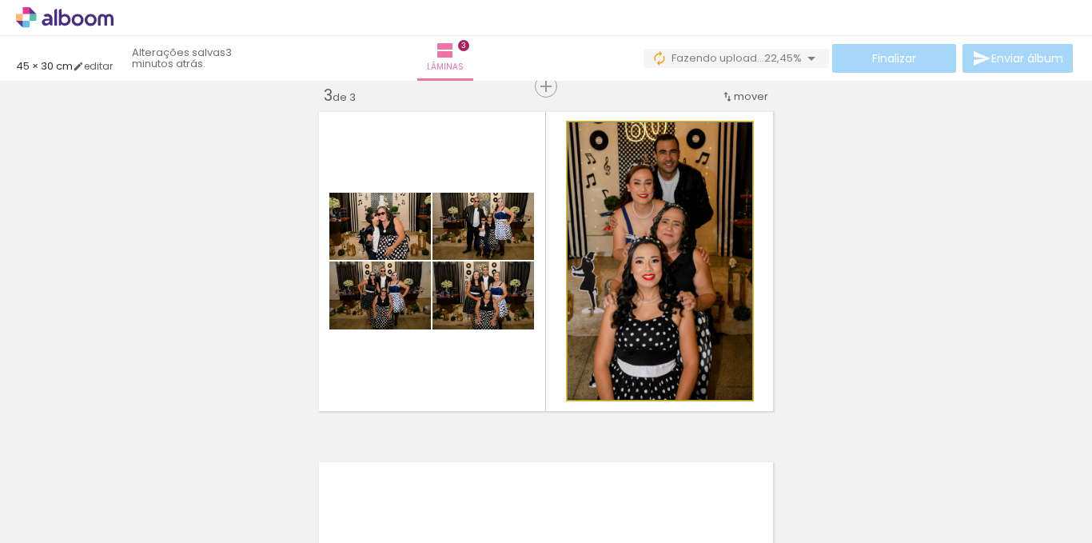
drag, startPoint x: 748, startPoint y: 434, endPoint x: 710, endPoint y: 299, distance: 140.4
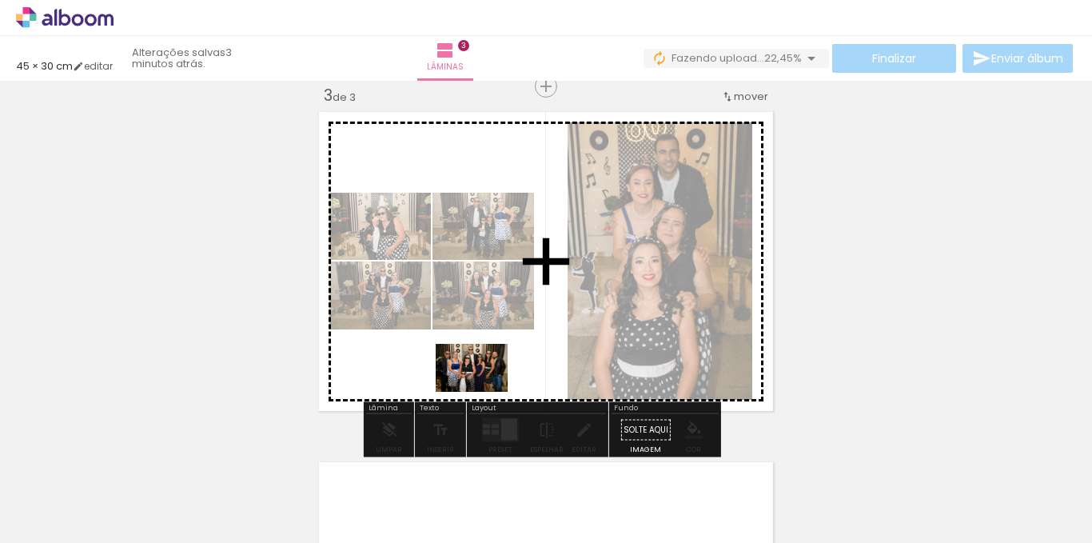
drag, startPoint x: 877, startPoint y: 497, endPoint x: 483, endPoint y: 392, distance: 407.8
click at [483, 392] on quentale-workspace at bounding box center [546, 271] width 1092 height 543
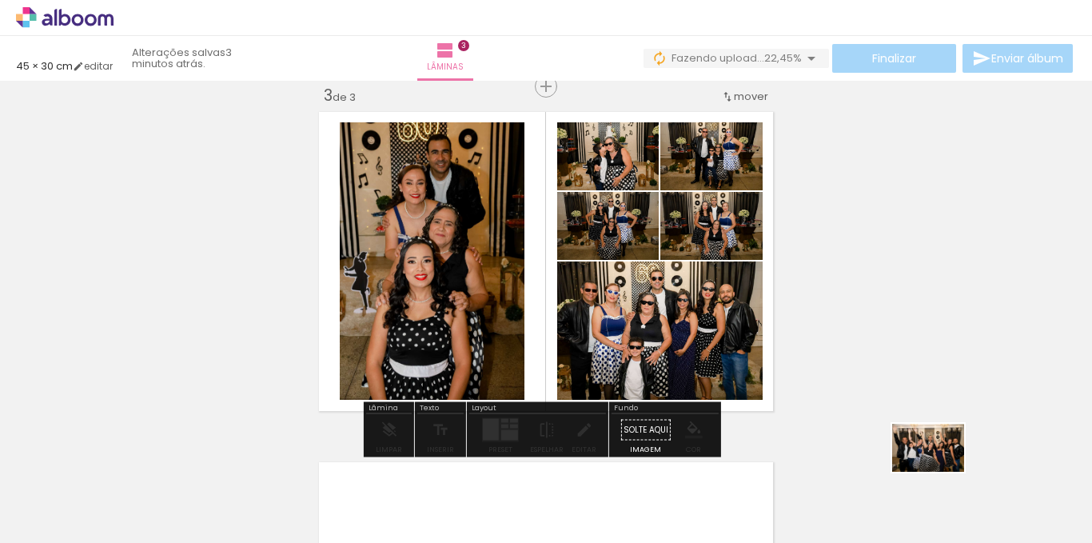
drag, startPoint x: 955, startPoint y: 495, endPoint x: 940, endPoint y: 471, distance: 27.7
click at [940, 471] on div at bounding box center [948, 489] width 79 height 53
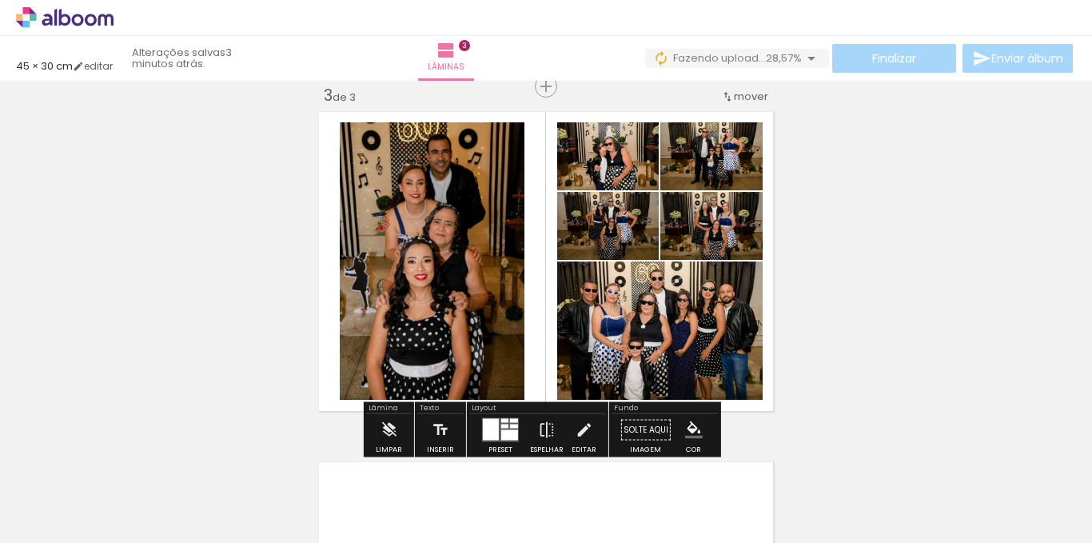
click at [419, 239] on quentale-photo at bounding box center [432, 260] width 185 height 277
click at [417, 239] on quentale-photo at bounding box center [432, 260] width 185 height 277
click at [416, 238] on quentale-photo at bounding box center [432, 260] width 185 height 277
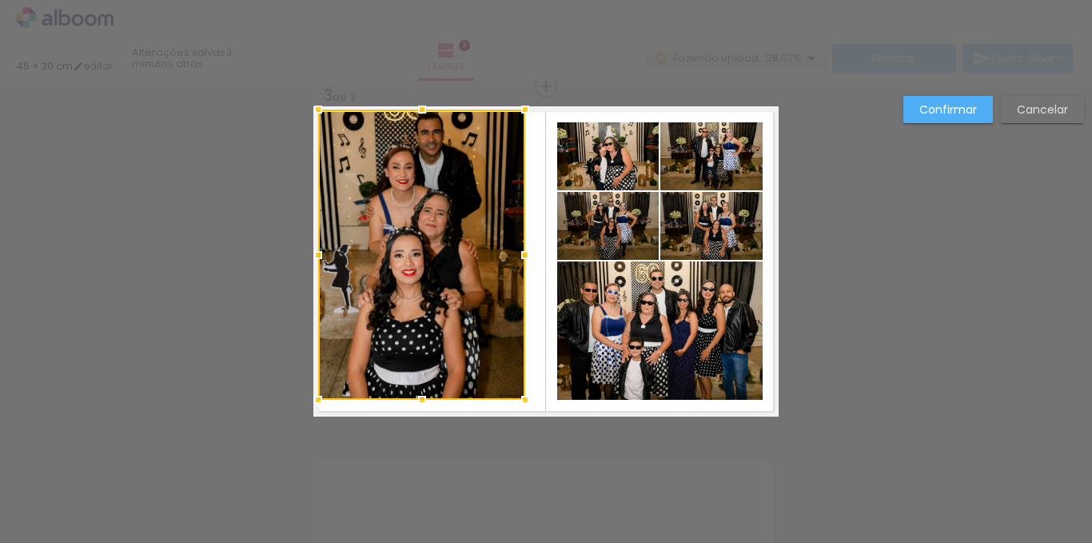
drag, startPoint x: 329, startPoint y: 119, endPoint x: 305, endPoint y: 101, distance: 30.2
click at [305, 101] on div at bounding box center [318, 109] width 32 height 32
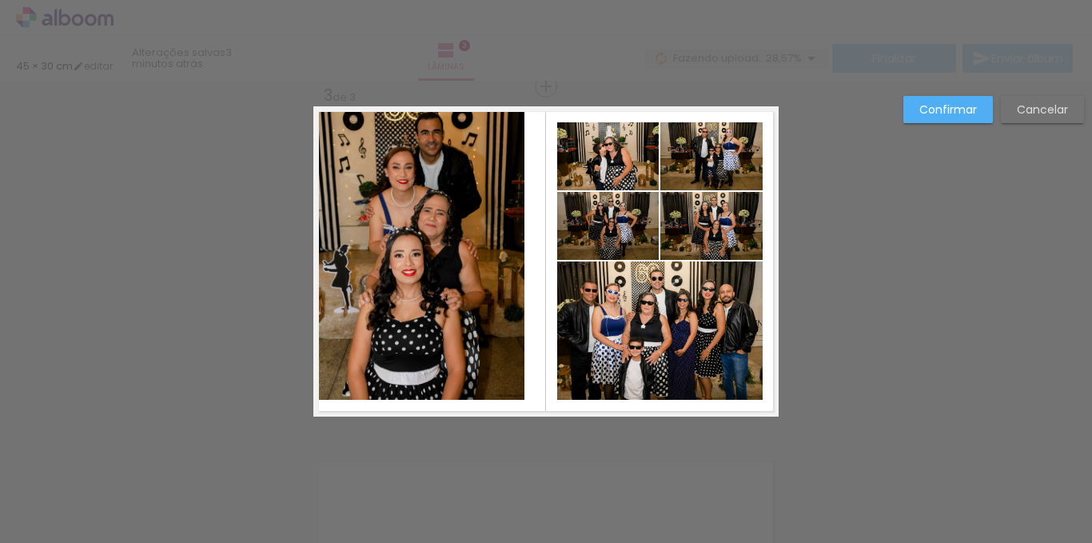
click at [485, 258] on quentale-photo at bounding box center [421, 254] width 207 height 290
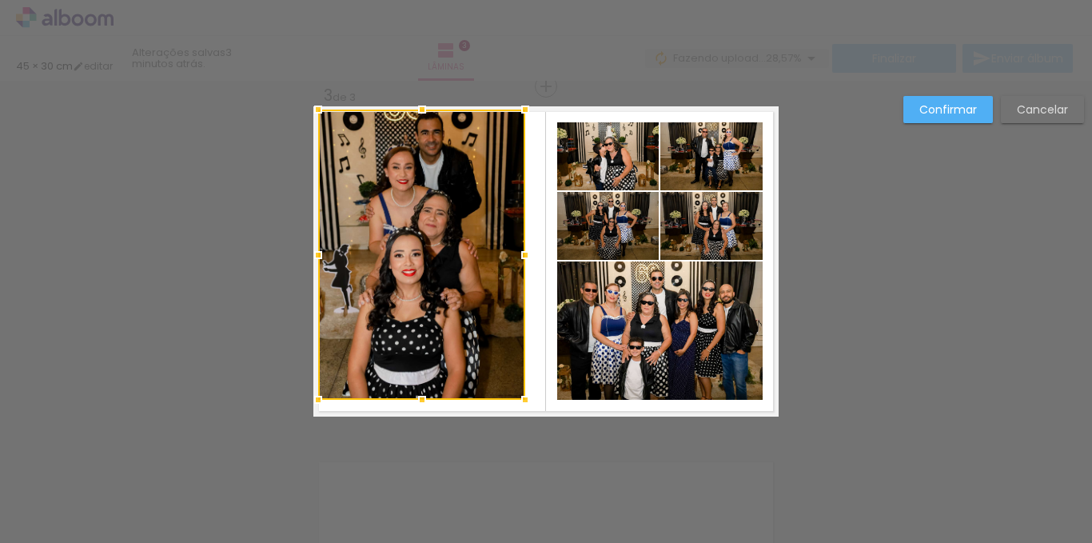
click at [487, 258] on div at bounding box center [421, 254] width 207 height 290
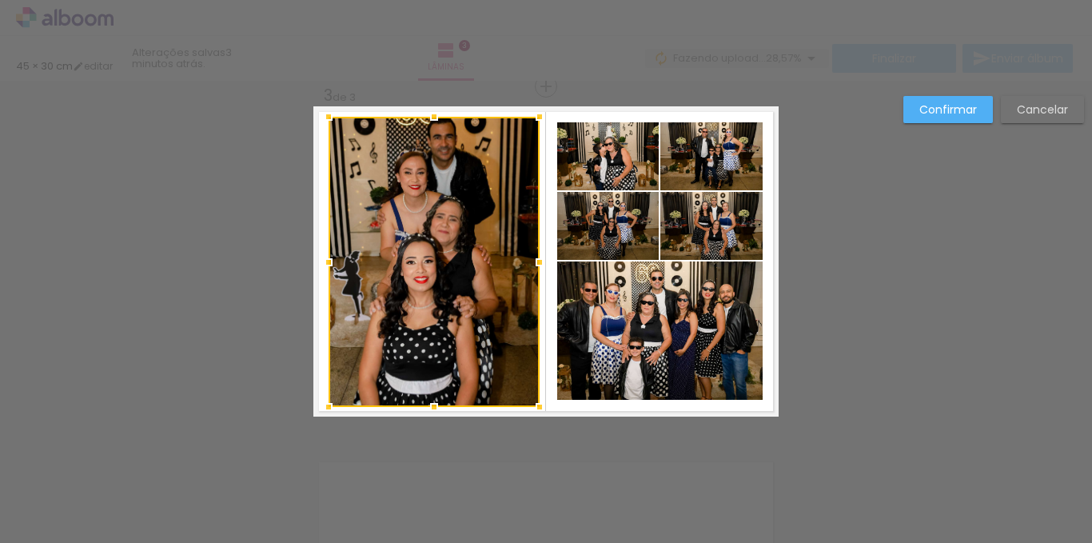
drag, startPoint x: 531, startPoint y: 264, endPoint x: 542, endPoint y: 257, distance: 13.3
click at [542, 257] on div at bounding box center [539, 262] width 32 height 32
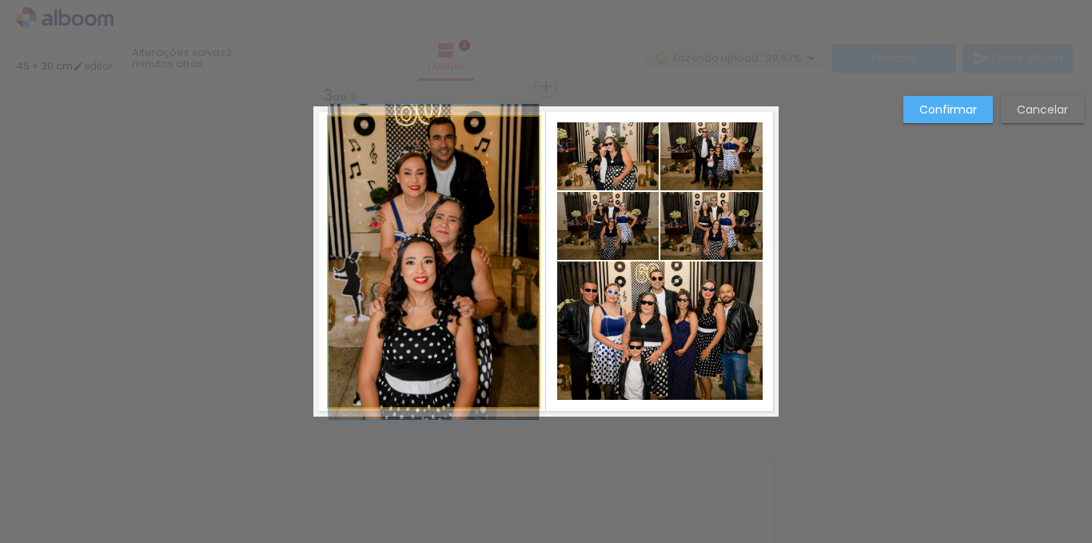
click at [483, 241] on quentale-photo at bounding box center [433, 262] width 210 height 290
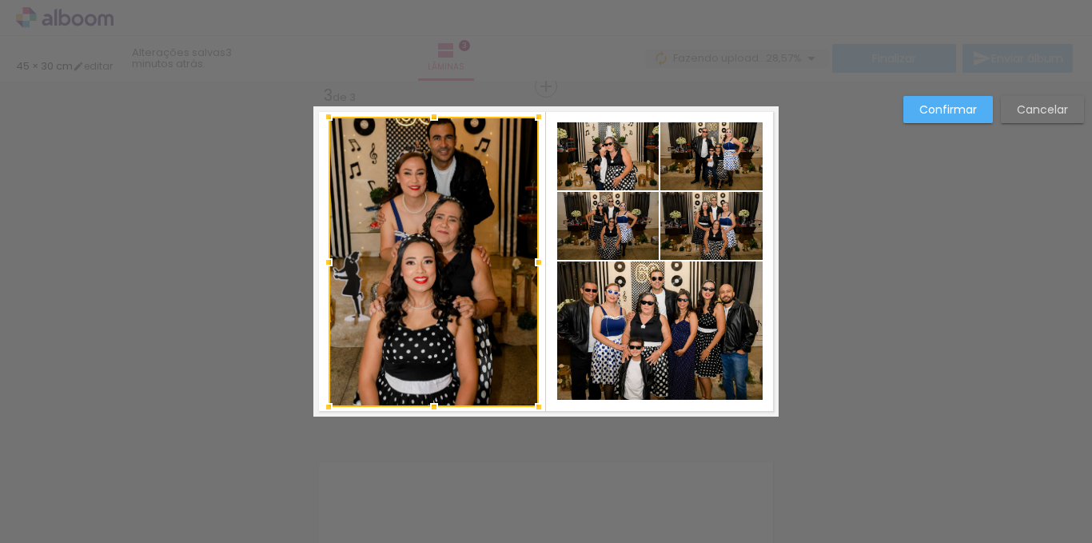
click at [483, 241] on div at bounding box center [433, 262] width 210 height 290
click at [482, 241] on div at bounding box center [433, 262] width 210 height 290
click at [481, 240] on div at bounding box center [433, 262] width 210 height 290
click at [480, 240] on div at bounding box center [433, 262] width 210 height 290
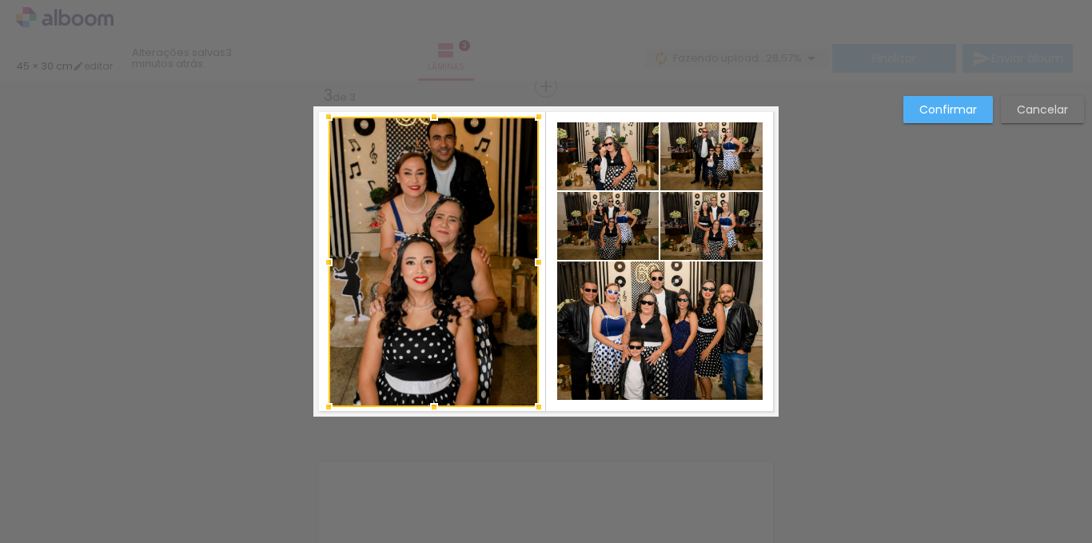
click at [480, 240] on div at bounding box center [433, 262] width 210 height 290
click at [480, 241] on div at bounding box center [433, 262] width 210 height 290
click at [941, 97] on paper-button "Confirmar" at bounding box center [947, 109] width 89 height 27
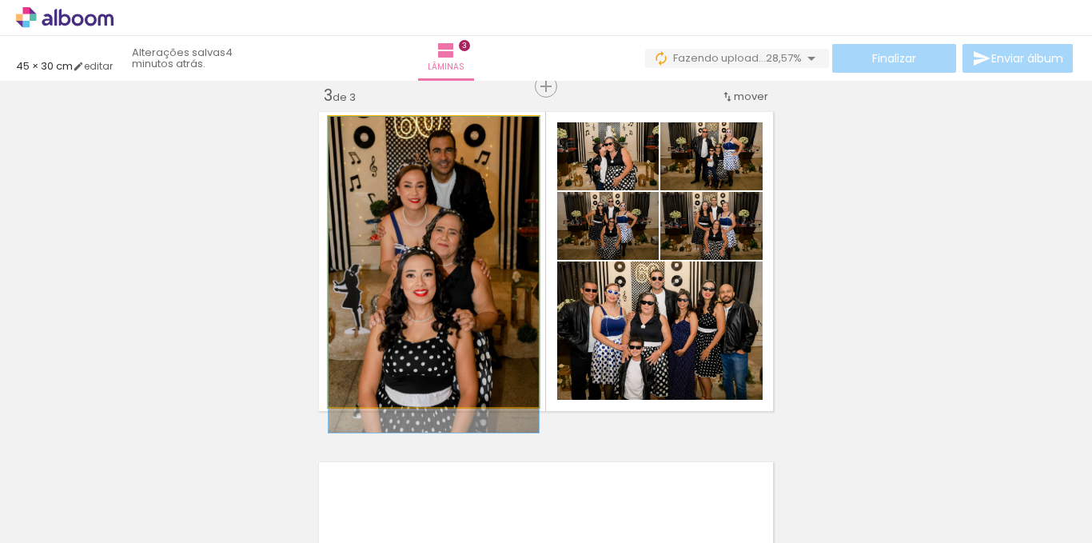
drag, startPoint x: 457, startPoint y: 196, endPoint x: 456, endPoint y: 209, distance: 13.6
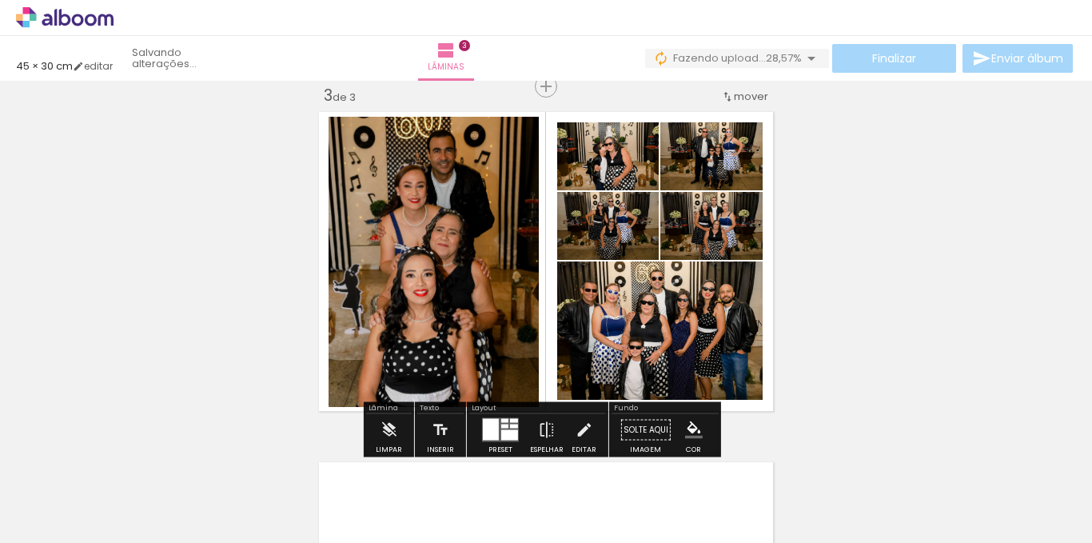
click at [929, 241] on div "Inserir lâmina 1 de 3 Inserir lâmina 2 de 3 Inserir lâmina 3 de 3" at bounding box center [546, 66] width 1092 height 1401
click at [393, 250] on quentale-photo at bounding box center [433, 262] width 210 height 290
click at [483, 259] on quentale-photo at bounding box center [433, 262] width 210 height 290
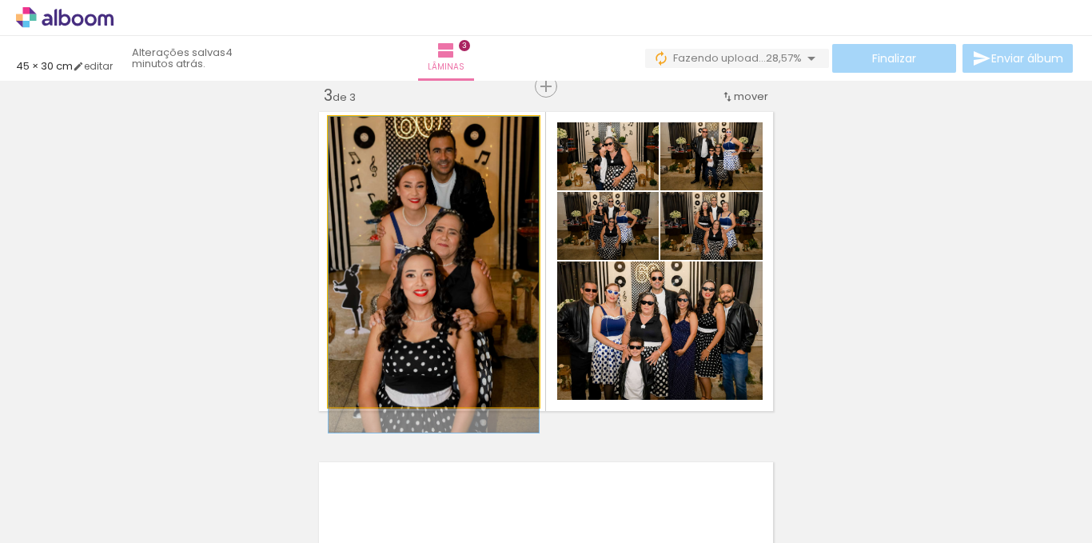
click at [483, 259] on quentale-photo at bounding box center [433, 262] width 210 height 290
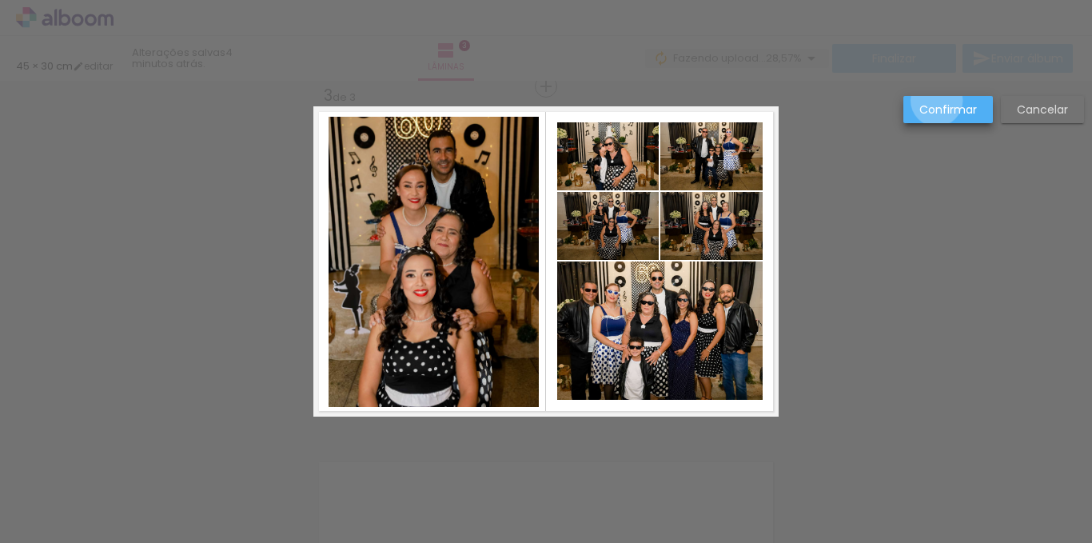
drag, startPoint x: 937, startPoint y: 101, endPoint x: 847, endPoint y: 128, distance: 93.5
click at [937, 101] on paper-button "Confirmar" at bounding box center [947, 109] width 89 height 27
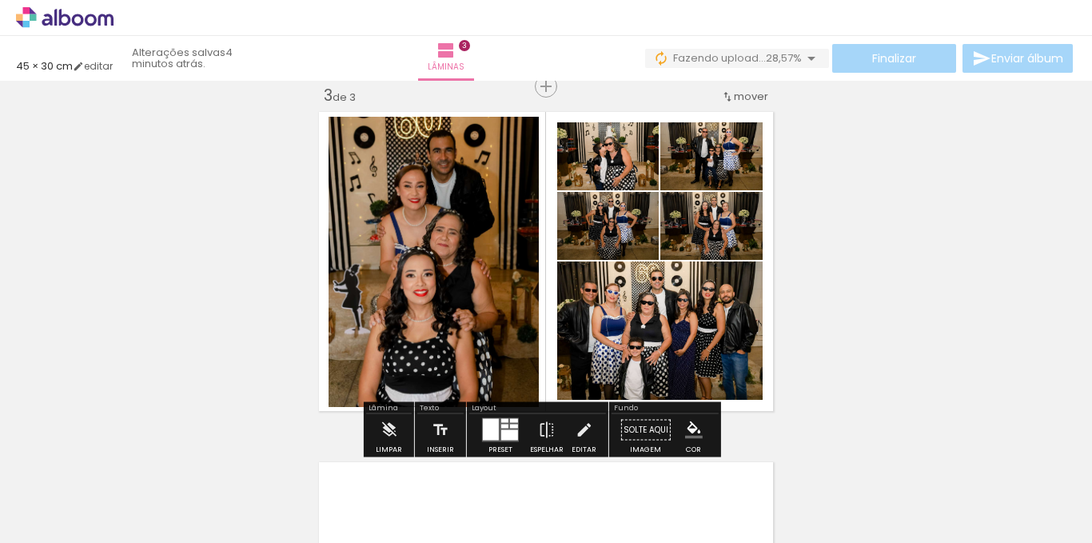
click at [490, 253] on quentale-photo at bounding box center [433, 262] width 210 height 290
click at [506, 249] on quentale-photo at bounding box center [433, 262] width 210 height 290
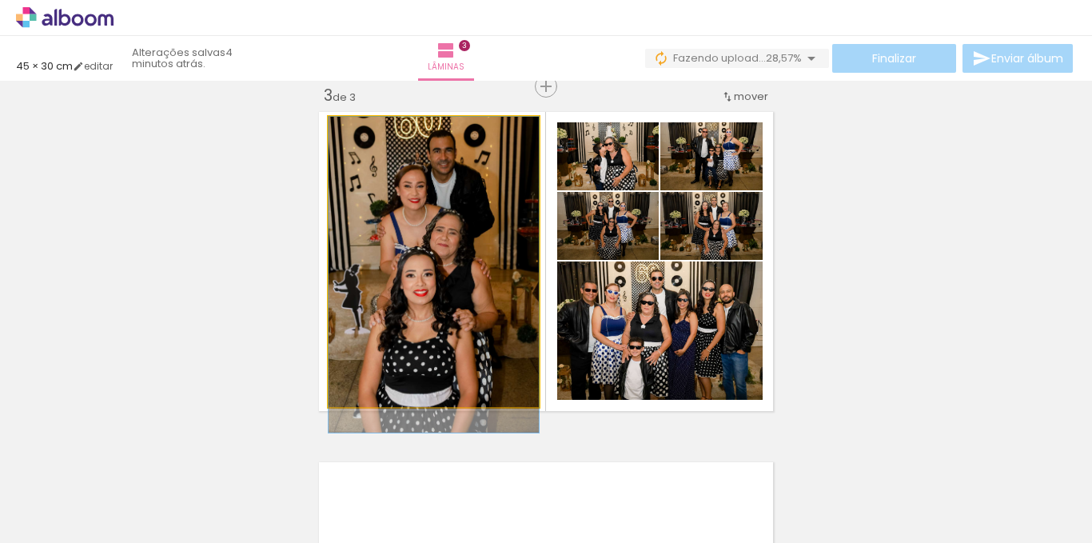
click at [506, 249] on quentale-photo at bounding box center [433, 262] width 210 height 290
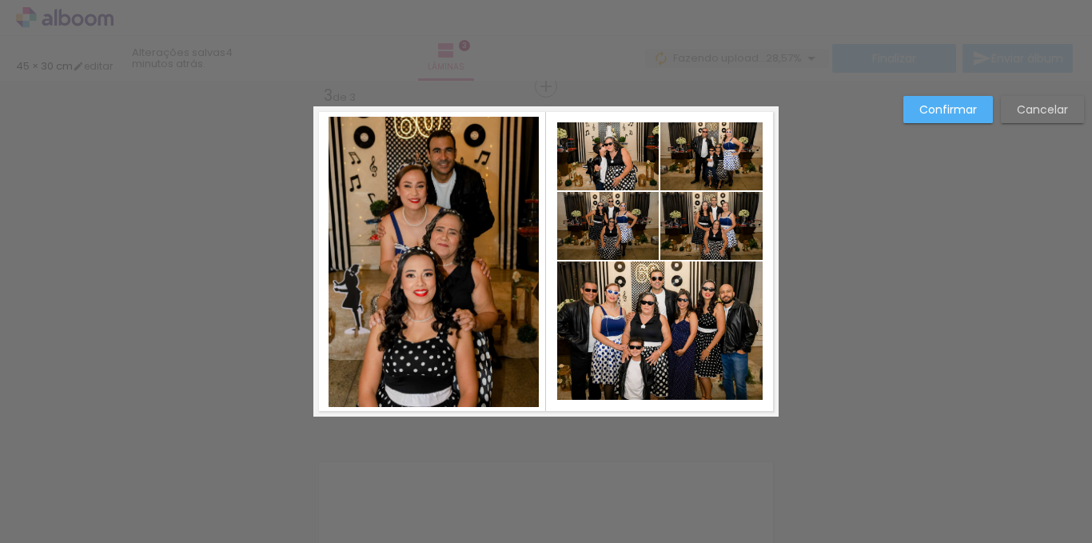
click at [512, 260] on quentale-photo at bounding box center [433, 262] width 210 height 290
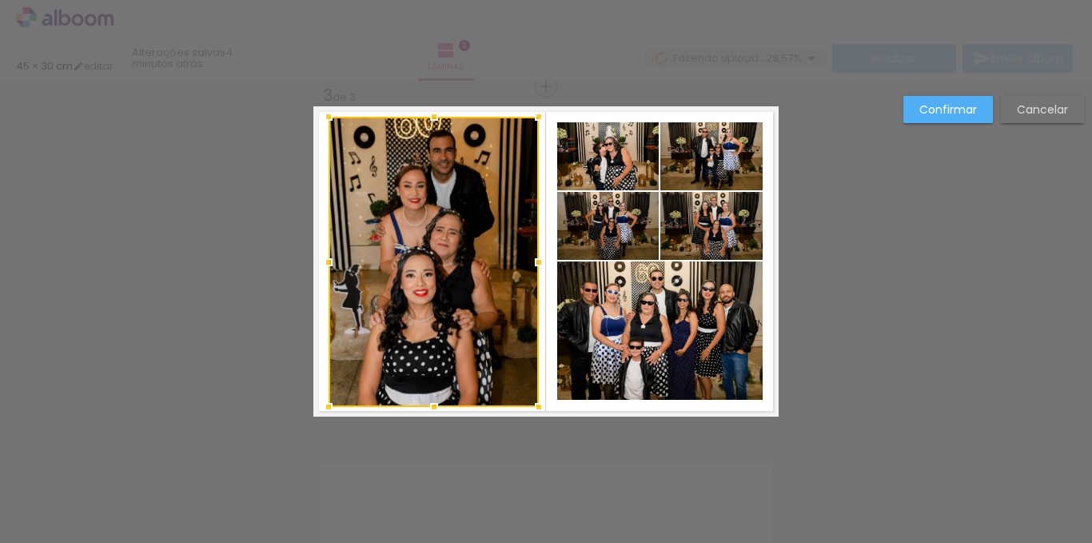
click at [512, 260] on div at bounding box center [433, 262] width 210 height 290
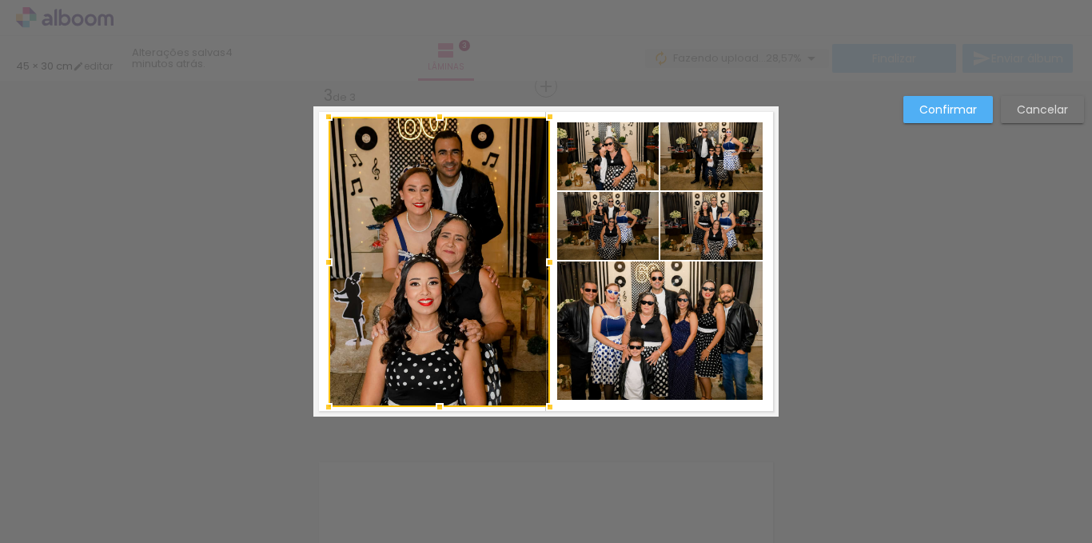
drag, startPoint x: 535, startPoint y: 265, endPoint x: 547, endPoint y: 265, distance: 11.2
click at [547, 265] on div at bounding box center [550, 262] width 32 height 32
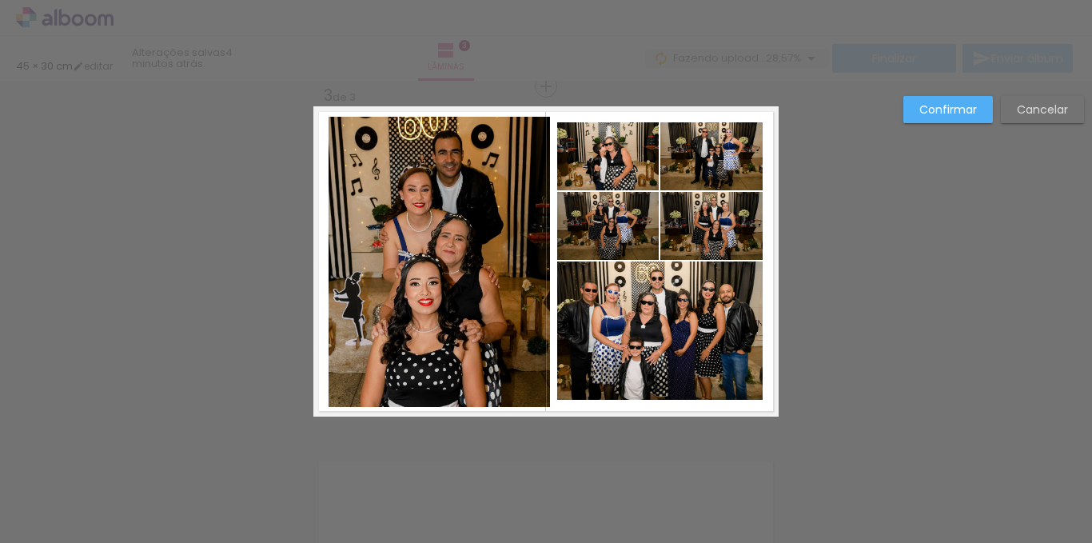
click at [965, 121] on paper-button "Confirmar" at bounding box center [947, 109] width 89 height 27
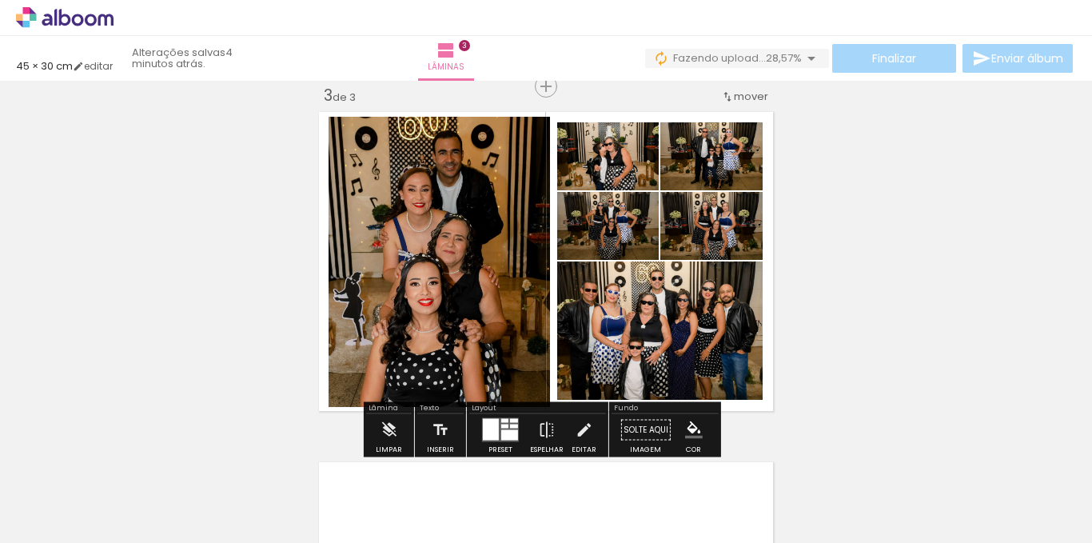
click at [944, 255] on div "Inserir lâmina 1 de 3 Inserir lâmina 2 de 3 Inserir lâmina 3 de 3" at bounding box center [546, 66] width 1092 height 1401
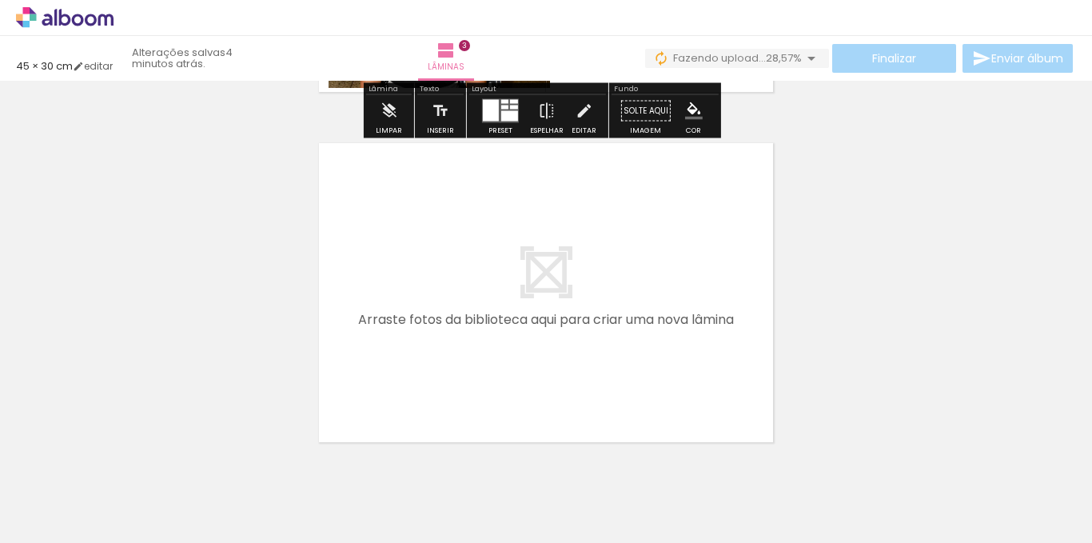
scroll to position [1040, 0]
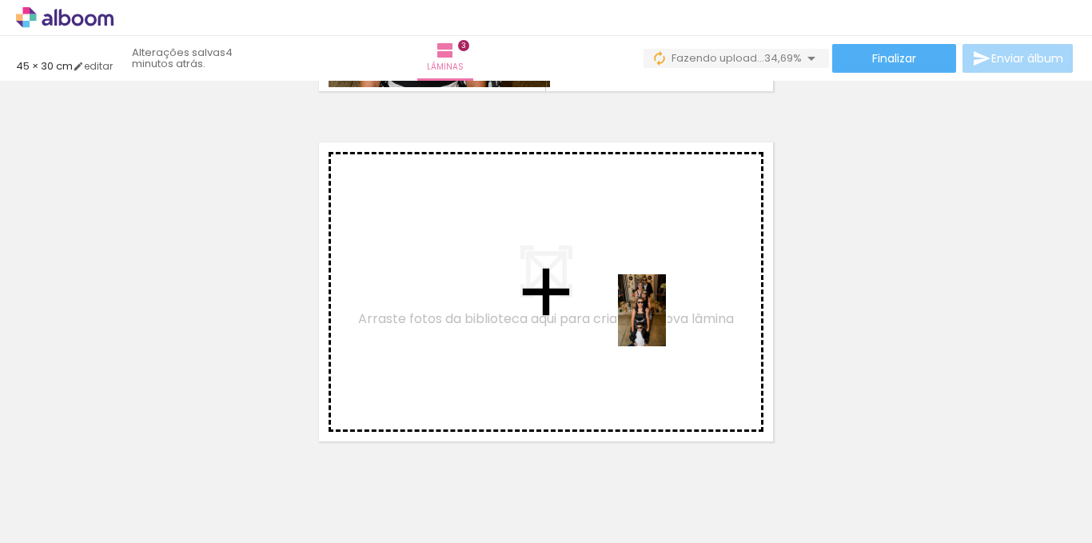
drag, startPoint x: 779, startPoint y: 506, endPoint x: 666, endPoint y: 322, distance: 216.0
click at [666, 322] on quentale-workspace at bounding box center [546, 271] width 1092 height 543
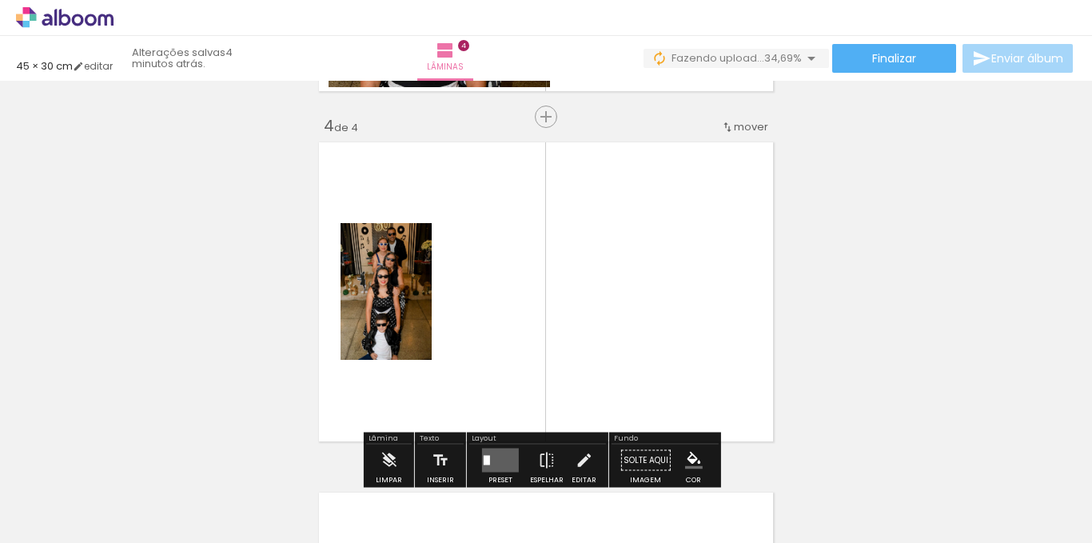
scroll to position [1071, 0]
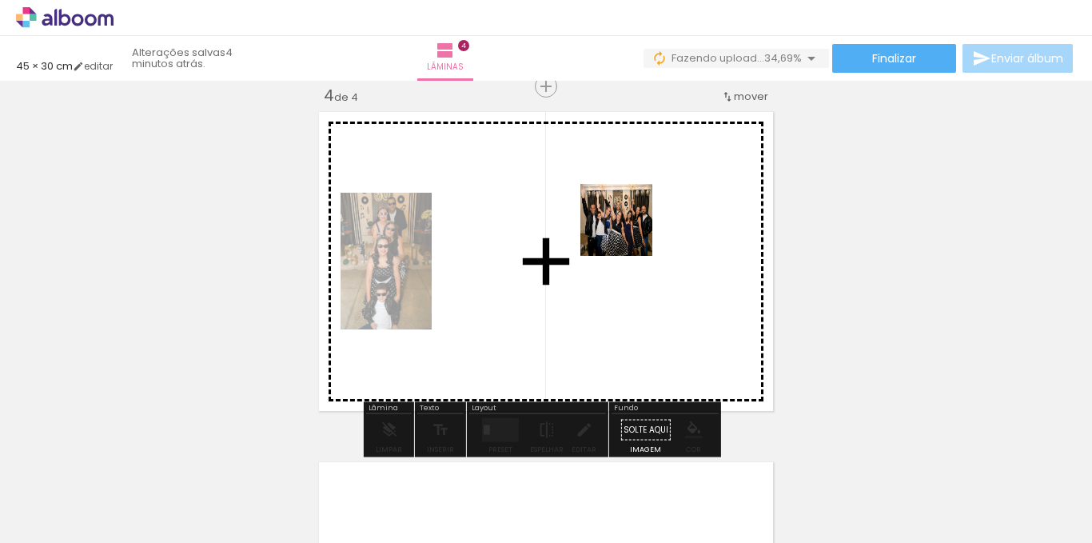
drag, startPoint x: 969, startPoint y: 503, endPoint x: 628, endPoint y: 232, distance: 435.7
click at [628, 232] on quentale-workspace at bounding box center [546, 271] width 1092 height 543
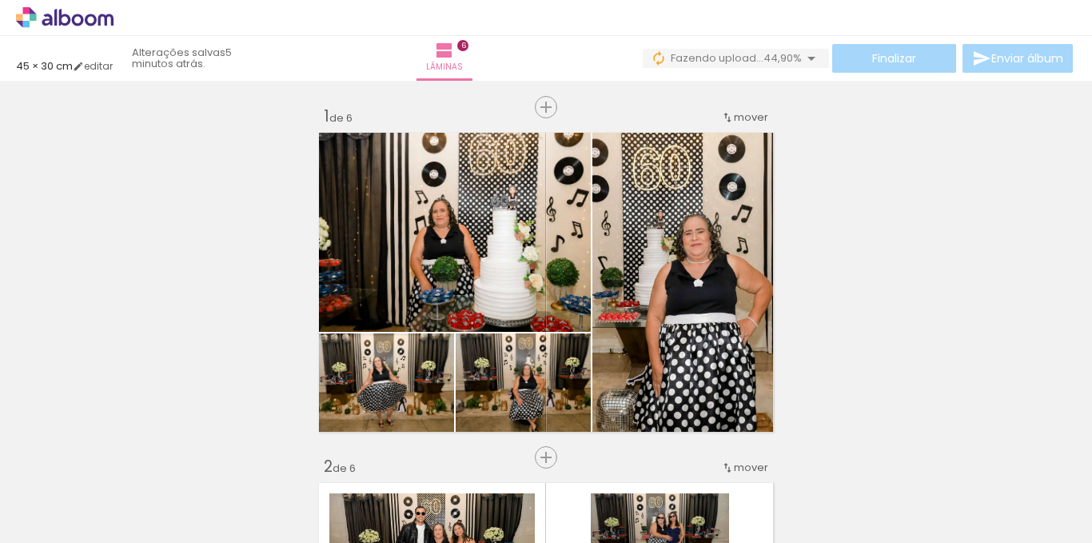
click at [0, 0] on div "Confirmar Cancelar" at bounding box center [0, 0] width 0 height 0
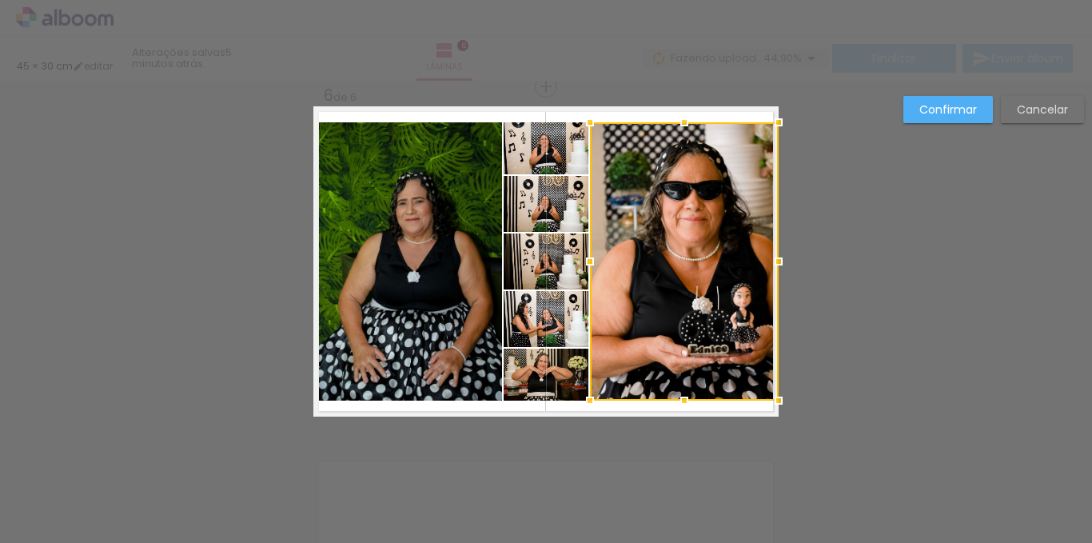
scroll to position [1771, 0]
click at [0, 0] on slot "Confirmar" at bounding box center [0, 0] width 0 height 0
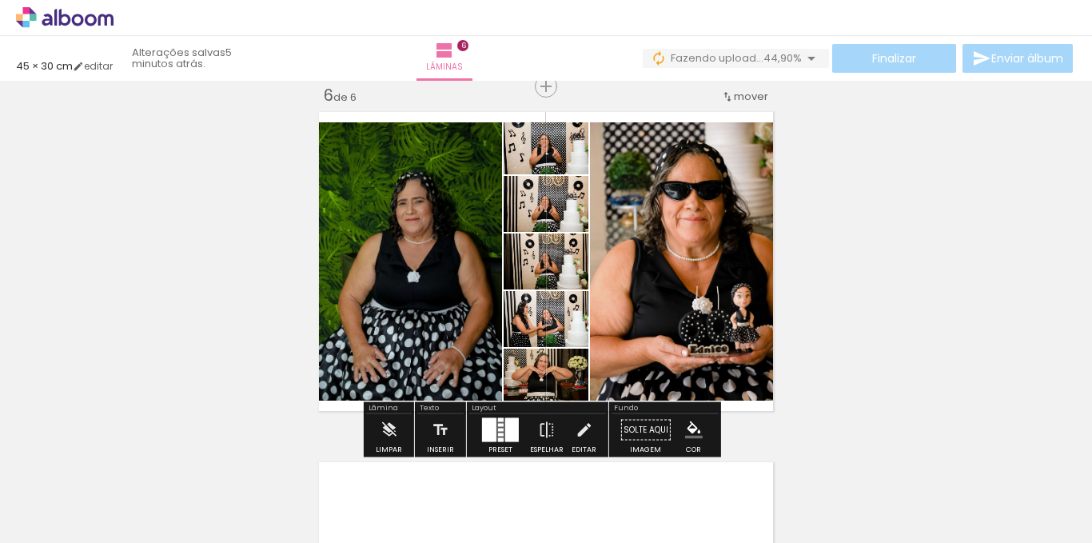
scroll to position [0, 1887]
click at [700, 172] on quentale-photo at bounding box center [684, 261] width 189 height 278
click at [699, 172] on quentale-photo at bounding box center [684, 261] width 189 height 278
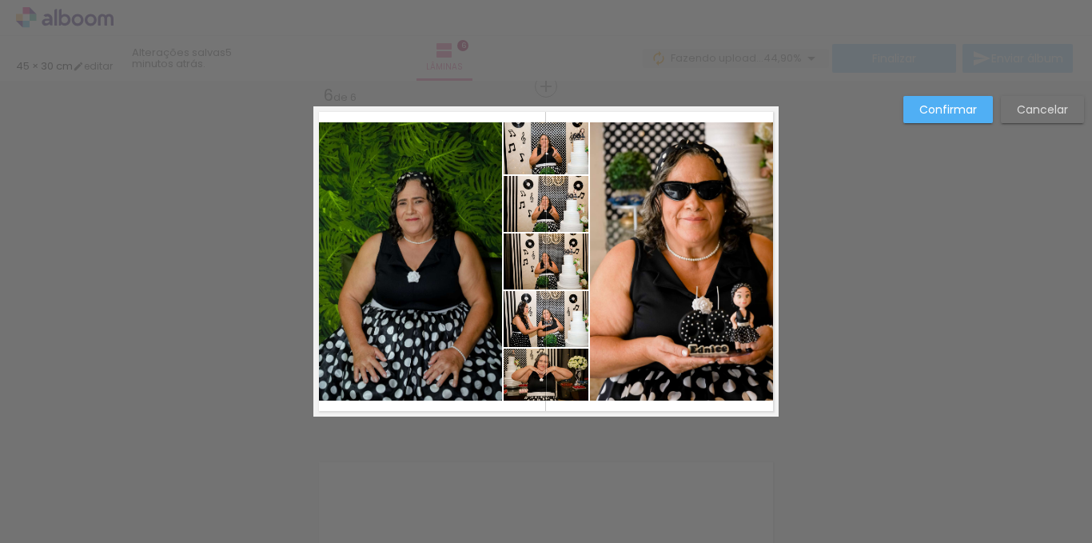
click at [654, 188] on quentale-photo at bounding box center [684, 261] width 189 height 278
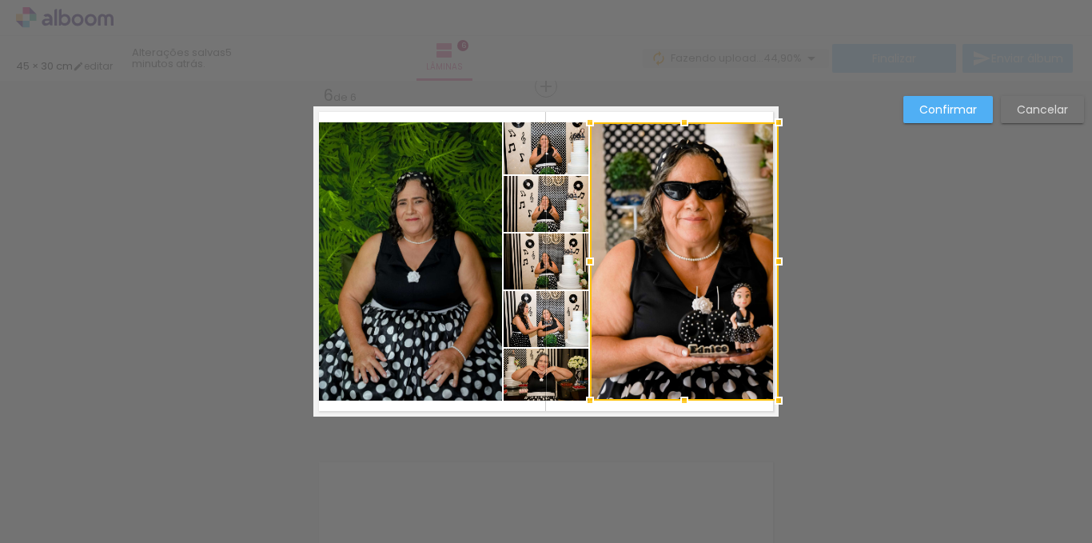
click at [557, 139] on quentale-photo at bounding box center [545, 148] width 85 height 52
click at [555, 202] on div at bounding box center [640, 261] width 275 height 278
click at [554, 268] on div at bounding box center [640, 261] width 275 height 278
click at [576, 324] on div at bounding box center [640, 261] width 275 height 278
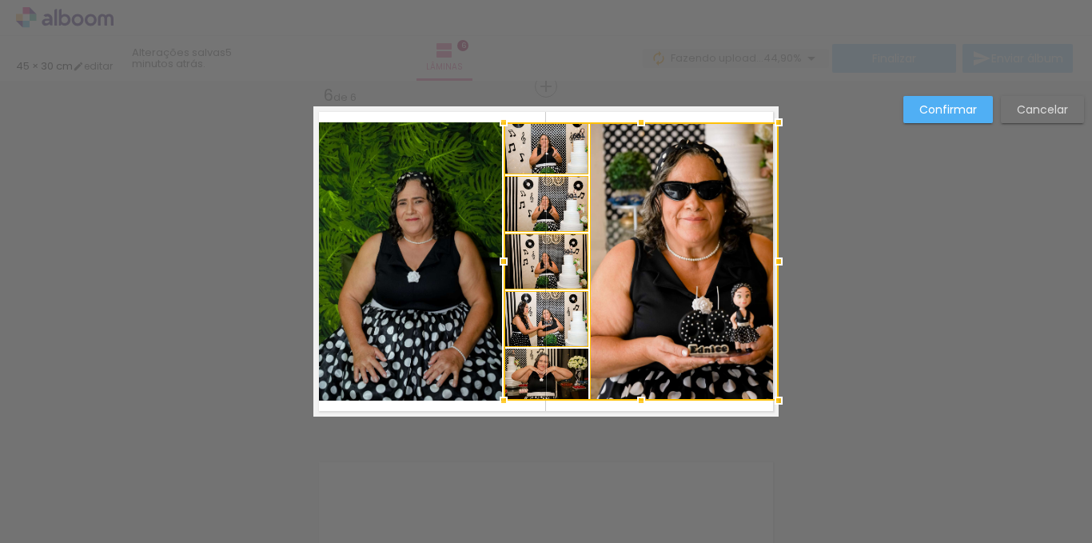
click at [567, 381] on div at bounding box center [640, 261] width 275 height 278
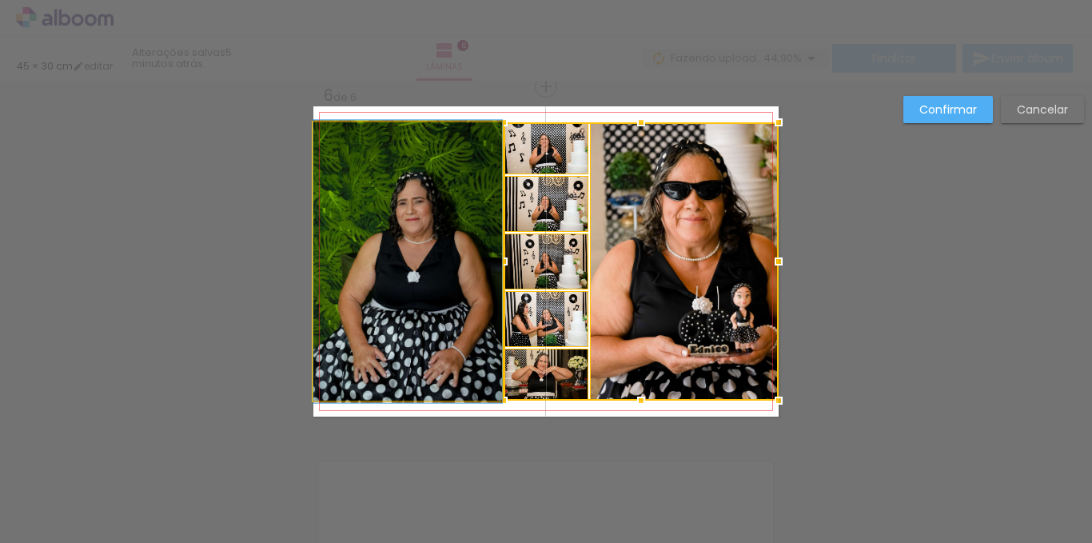
click at [394, 233] on quentale-photo at bounding box center [407, 261] width 189 height 278
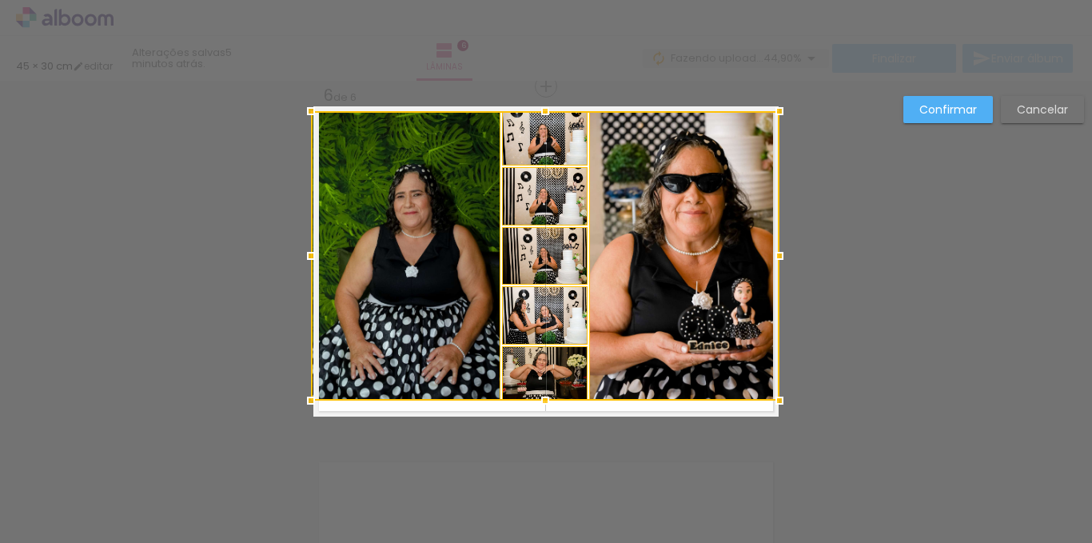
drag, startPoint x: 310, startPoint y: 117, endPoint x: 300, endPoint y: 95, distance: 24.7
click at [300, 95] on div at bounding box center [311, 111] width 32 height 32
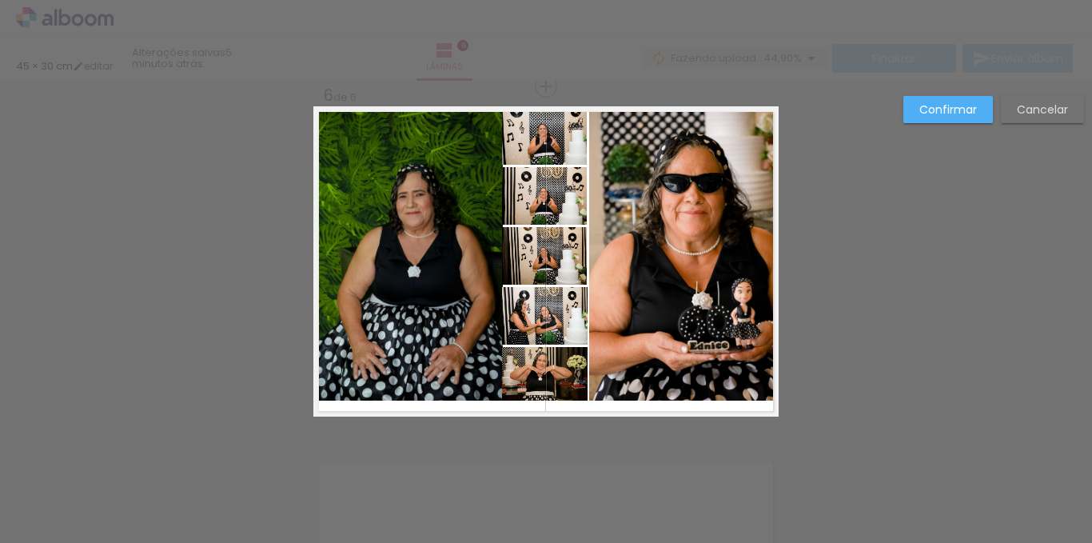
click at [0, 0] on slot "Cancelar" at bounding box center [0, 0] width 0 height 0
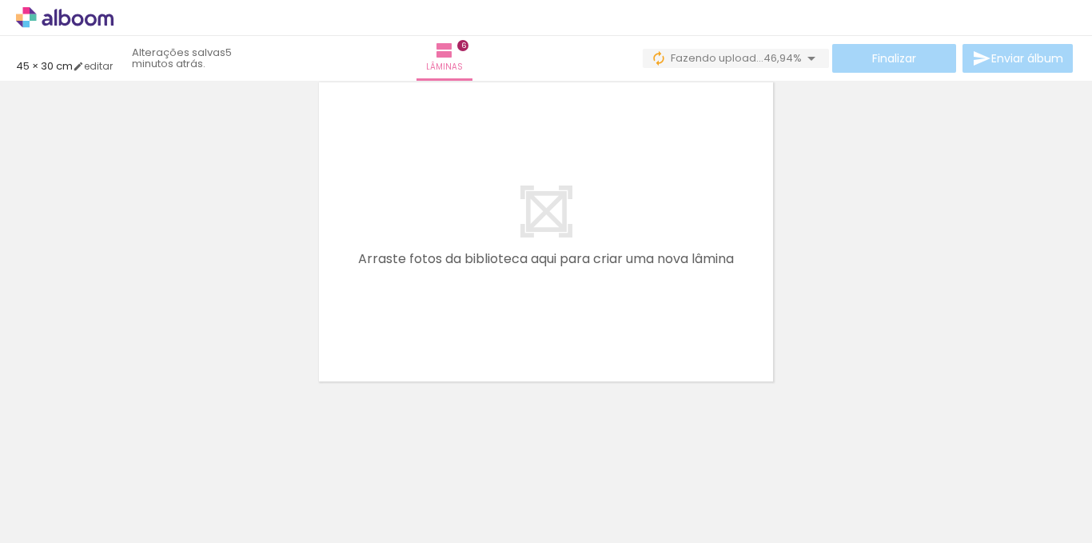
scroll to position [0, 2554]
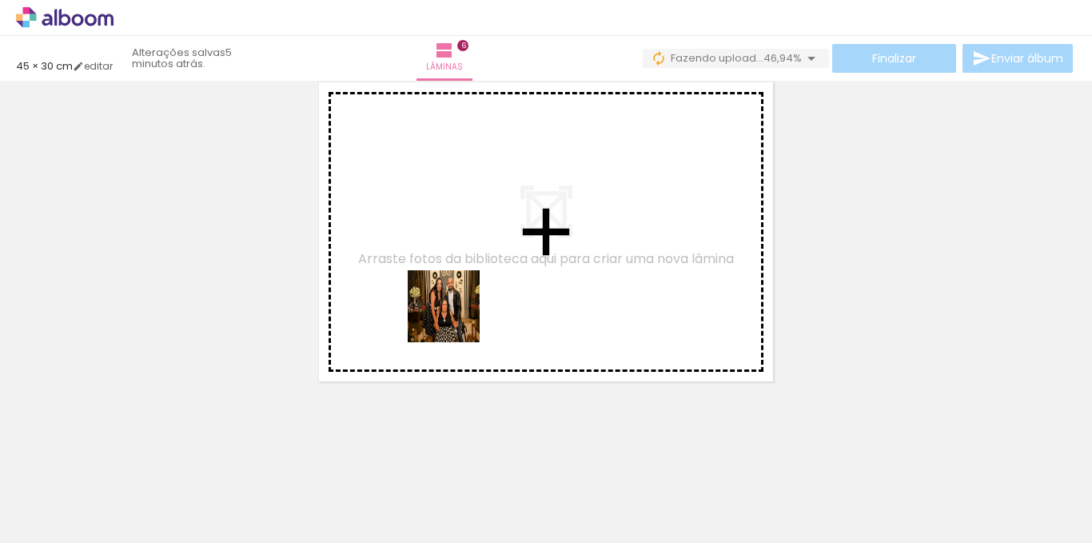
drag, startPoint x: 412, startPoint y: 491, endPoint x: 516, endPoint y: 498, distance: 104.1
click at [464, 287] on quentale-workspace at bounding box center [546, 271] width 1092 height 543
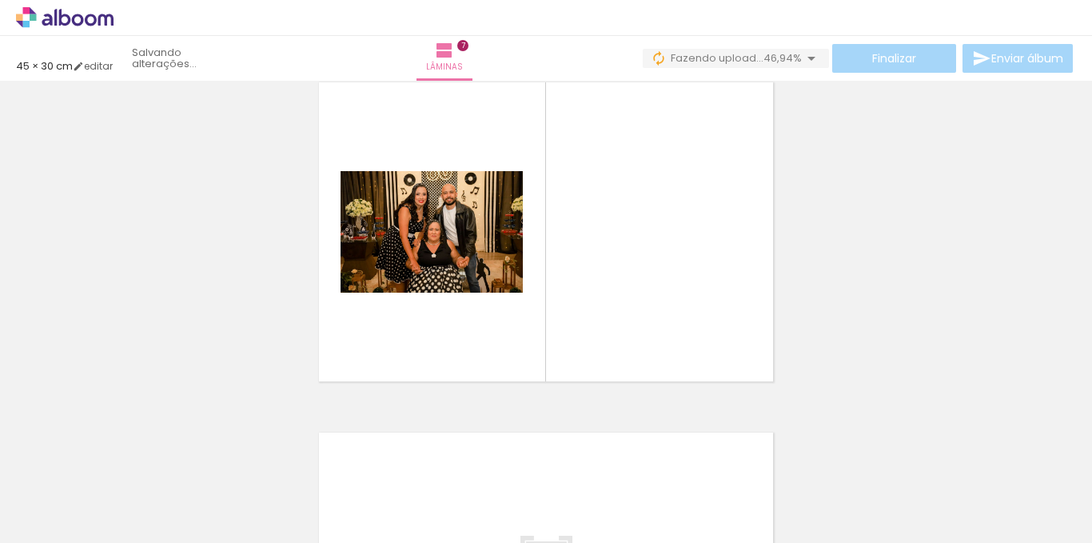
scroll to position [2121, 0]
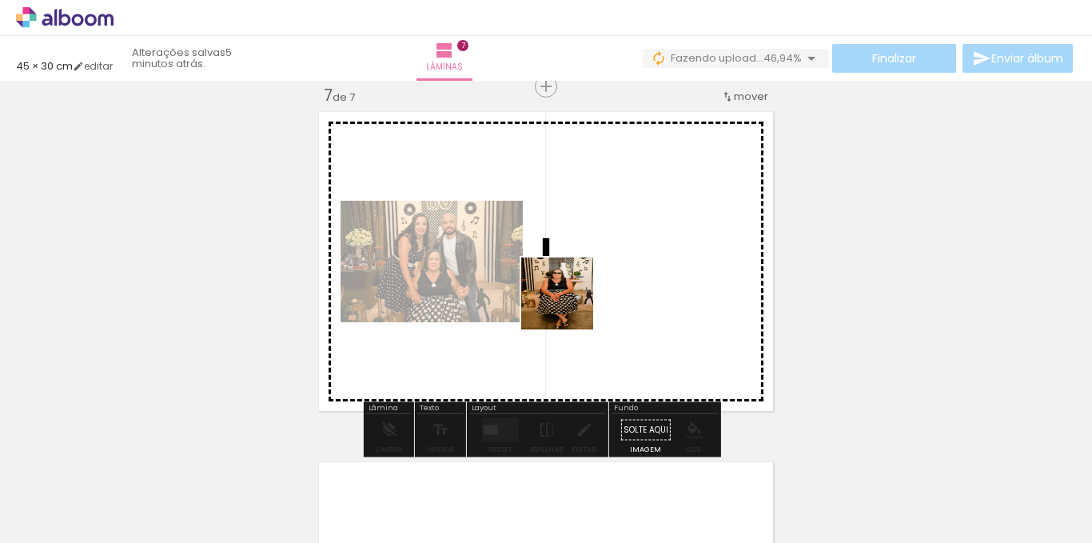
drag, startPoint x: 471, startPoint y: 488, endPoint x: 580, endPoint y: 494, distance: 108.8
click at [571, 301] on quentale-workspace at bounding box center [546, 271] width 1092 height 543
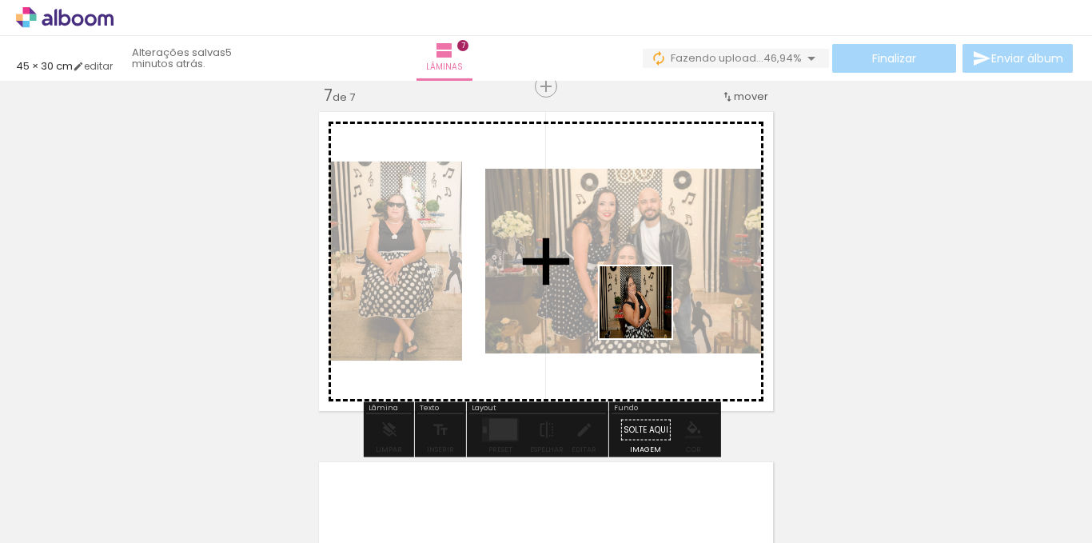
drag, startPoint x: 580, startPoint y: 494, endPoint x: 690, endPoint y: 479, distance: 111.2
click at [649, 309] on quentale-workspace at bounding box center [546, 271] width 1092 height 543
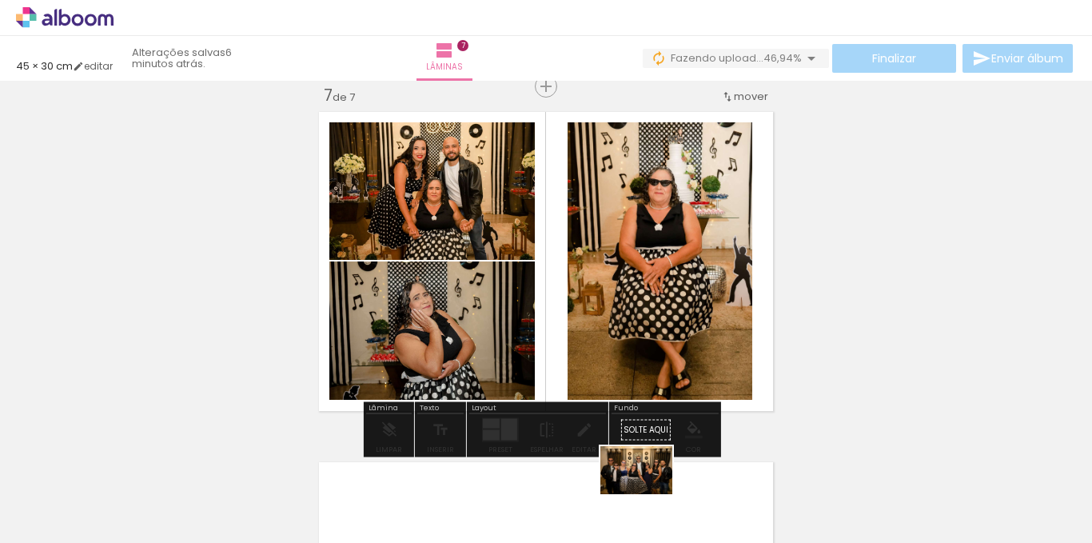
drag, startPoint x: 691, startPoint y: 320, endPoint x: 648, endPoint y: 494, distance: 178.7
click at [648, 494] on div at bounding box center [649, 489] width 79 height 53
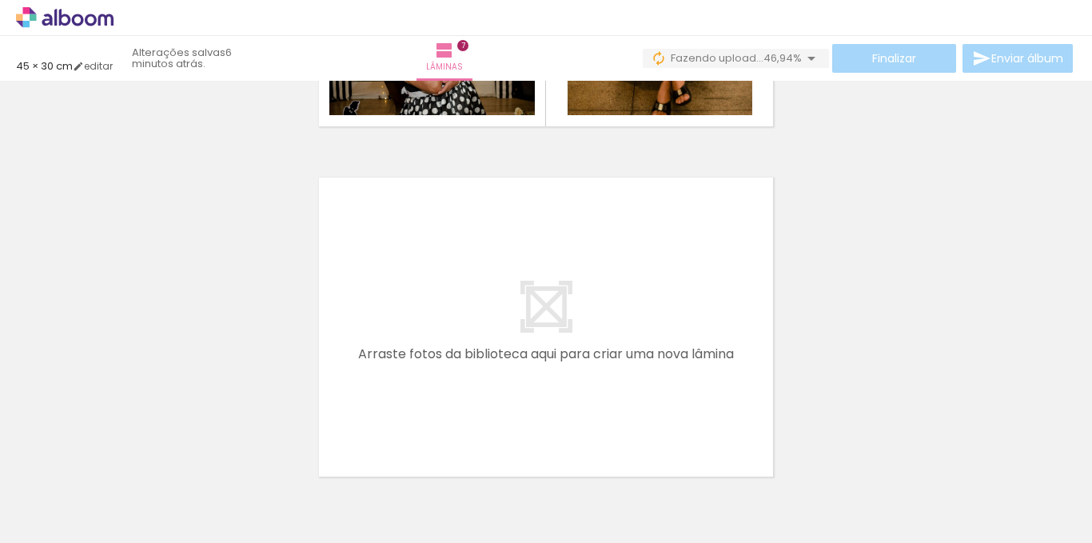
scroll to position [2440, 0]
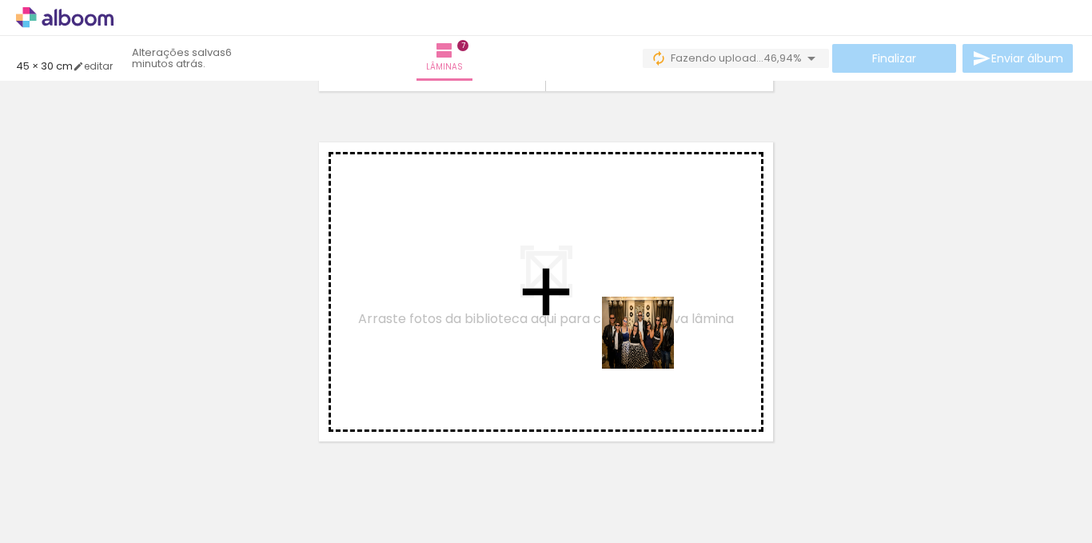
drag, startPoint x: 677, startPoint y: 491, endPoint x: 789, endPoint y: 492, distance: 111.9
click at [639, 320] on quentale-workspace at bounding box center [546, 271] width 1092 height 543
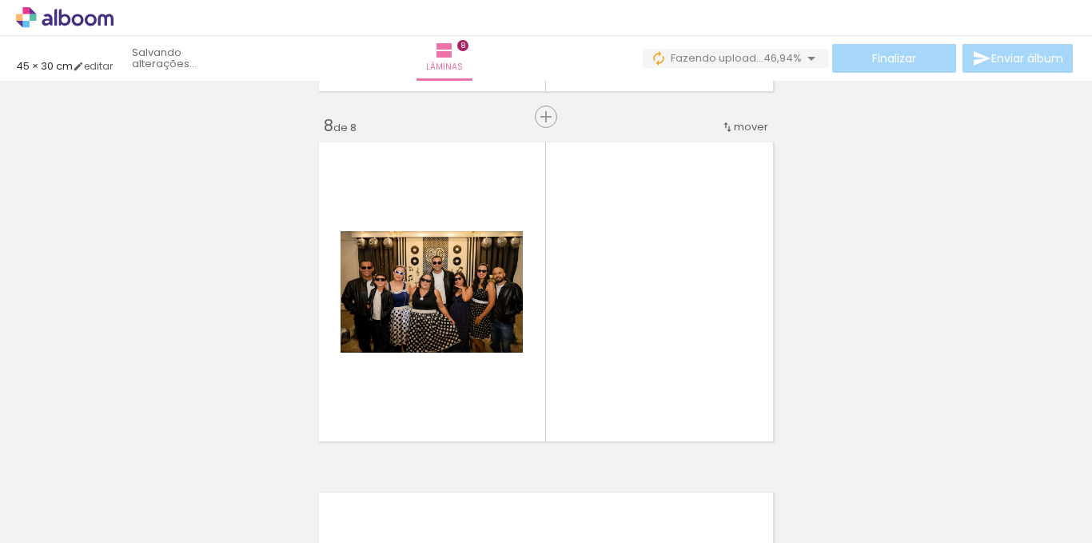
scroll to position [2471, 0]
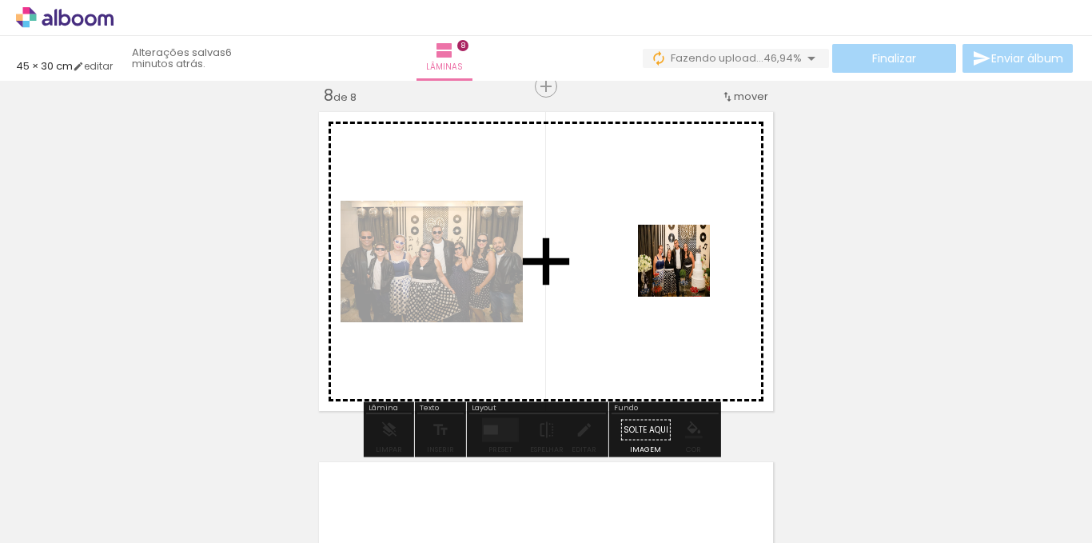
drag, startPoint x: 686, startPoint y: 272, endPoint x: 675, endPoint y: 249, distance: 25.4
click at [675, 249] on quentale-workspace at bounding box center [546, 271] width 1092 height 543
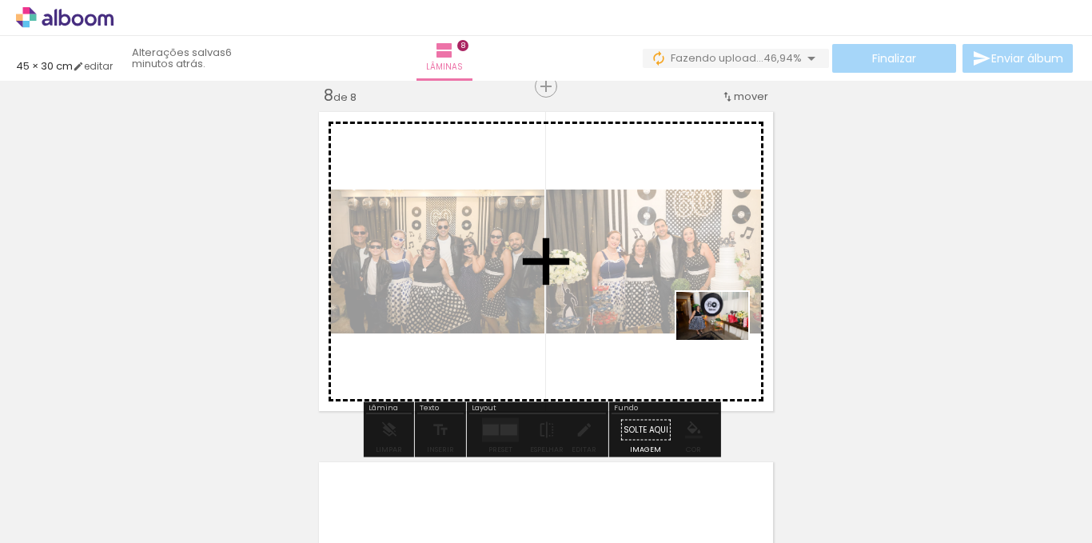
drag, startPoint x: 845, startPoint y: 505, endPoint x: 915, endPoint y: 507, distance: 70.4
click at [714, 333] on quentale-workspace at bounding box center [546, 271] width 1092 height 543
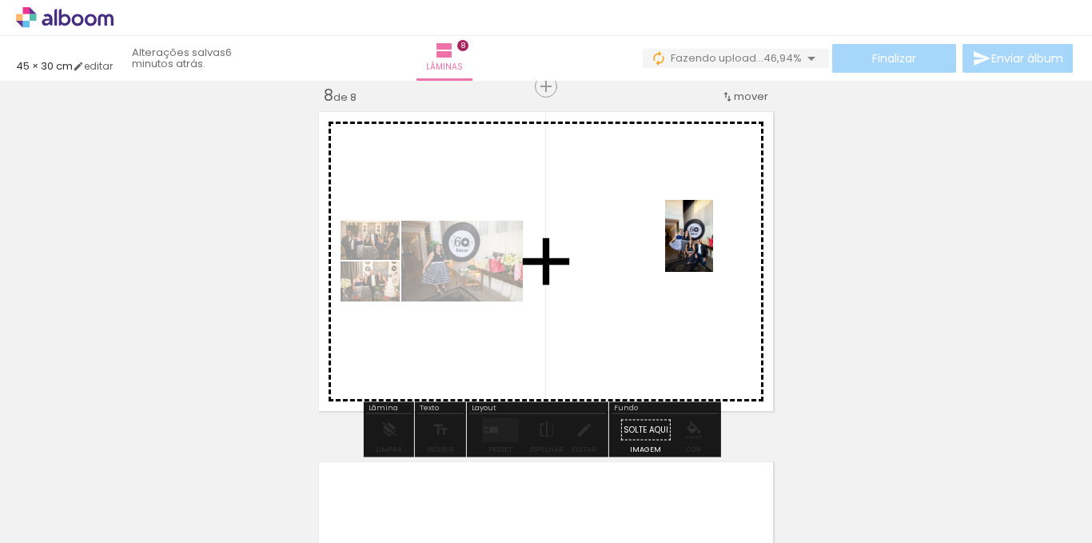
drag, startPoint x: 945, startPoint y: 509, endPoint x: 1046, endPoint y: 490, distance: 103.3
click at [713, 247] on quentale-workspace at bounding box center [546, 271] width 1092 height 543
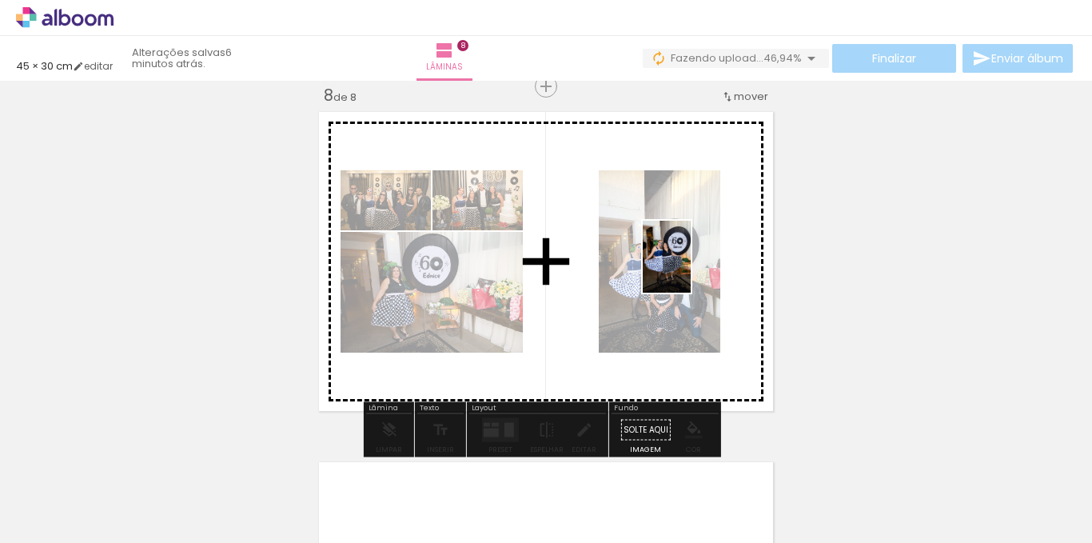
drag, startPoint x: 1020, startPoint y: 495, endPoint x: 690, endPoint y: 268, distance: 399.4
click at [690, 268] on quentale-workspace at bounding box center [546, 271] width 1092 height 543
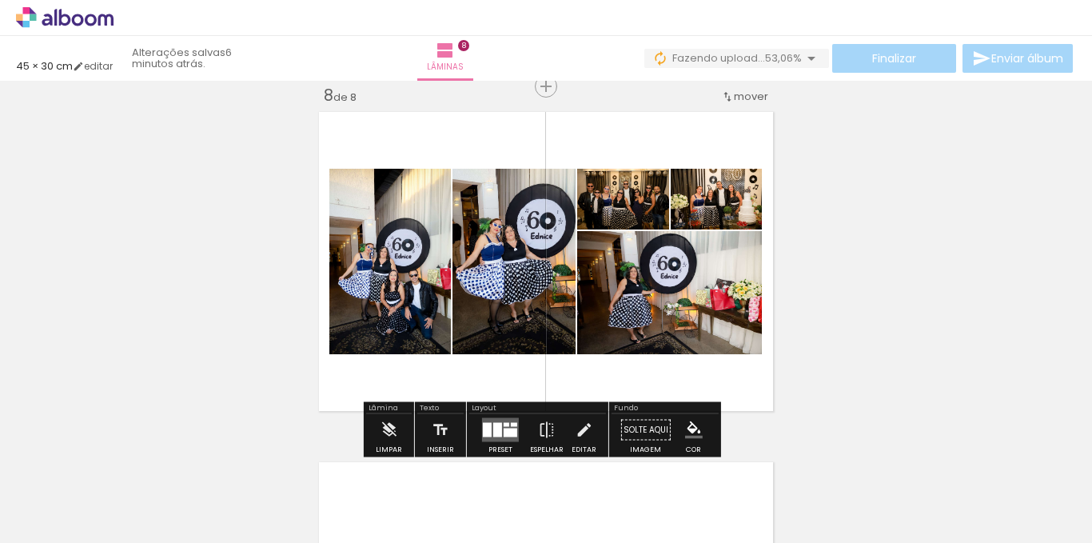
click at [496, 428] on div at bounding box center [497, 430] width 9 height 14
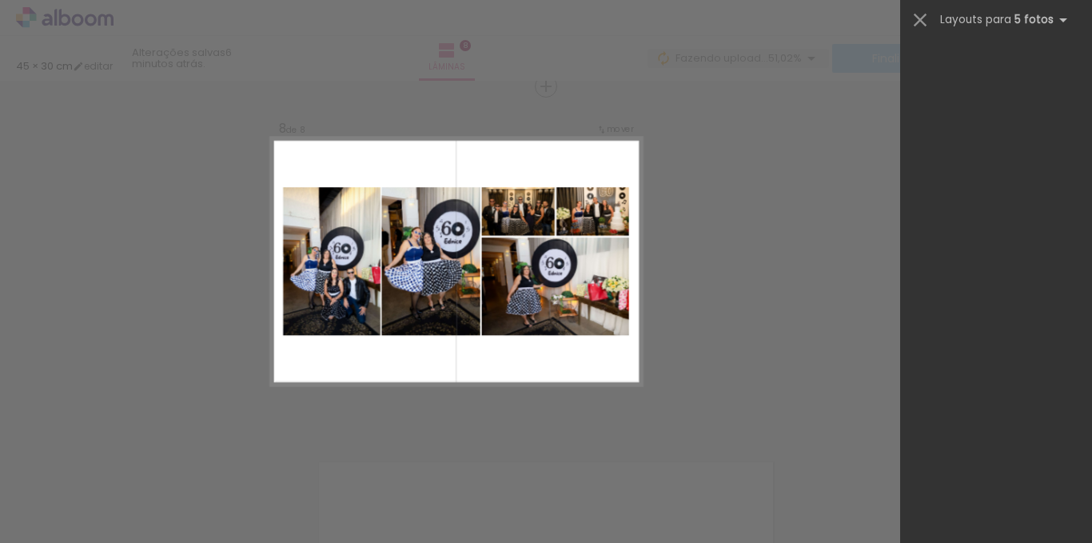
scroll to position [57211, 0]
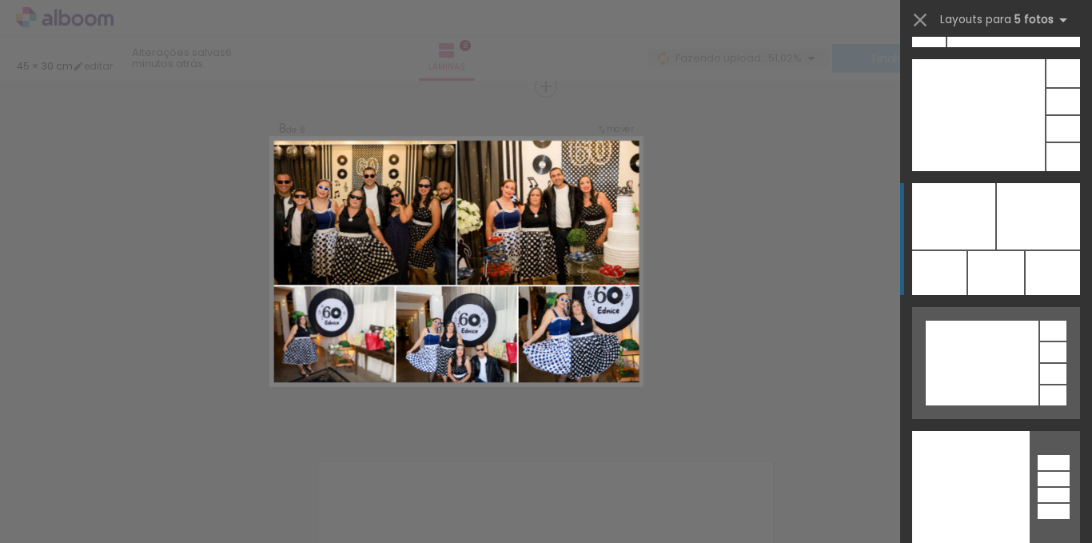
click at [988, 192] on div at bounding box center [953, 216] width 83 height 66
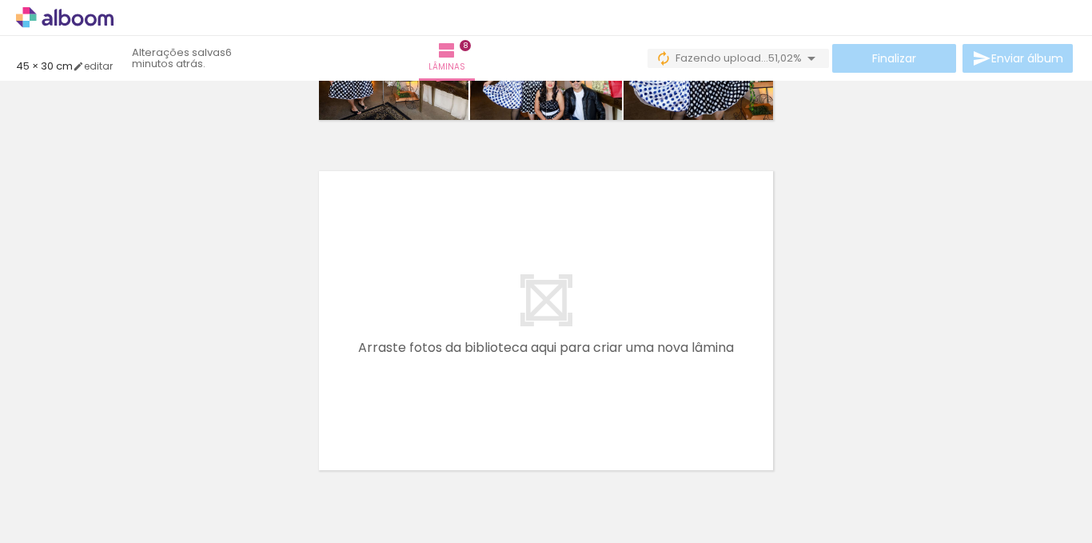
scroll to position [2790, 0]
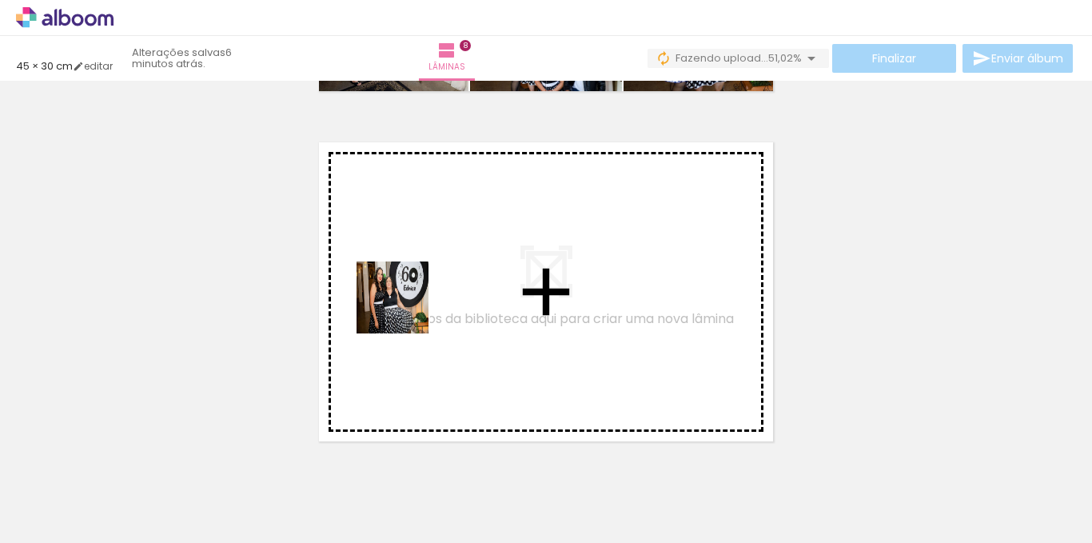
drag, startPoint x: 234, startPoint y: 488, endPoint x: 428, endPoint y: 288, distance: 278.0
click at [428, 288] on quentale-workspace at bounding box center [546, 271] width 1092 height 543
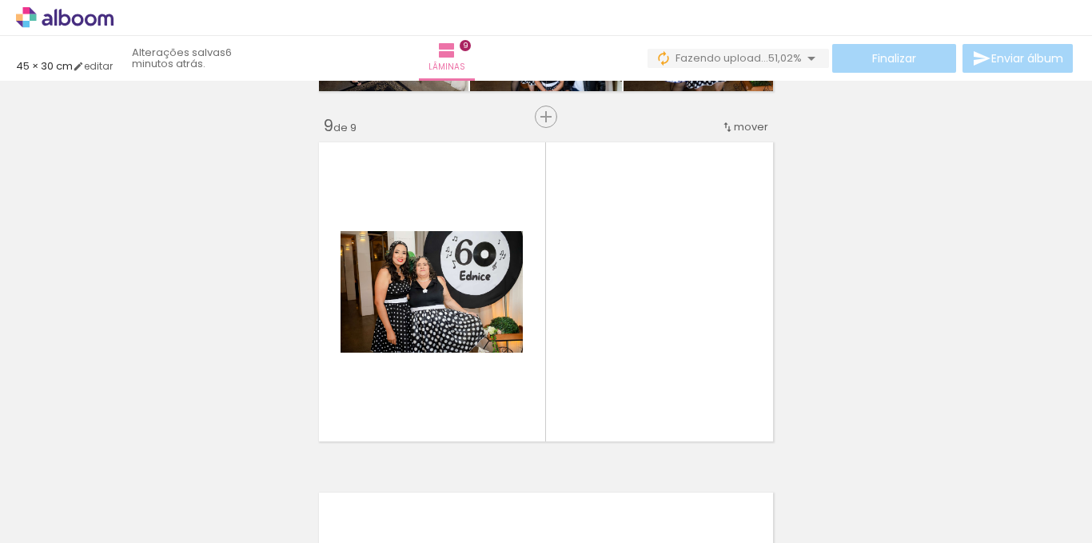
scroll to position [2821, 0]
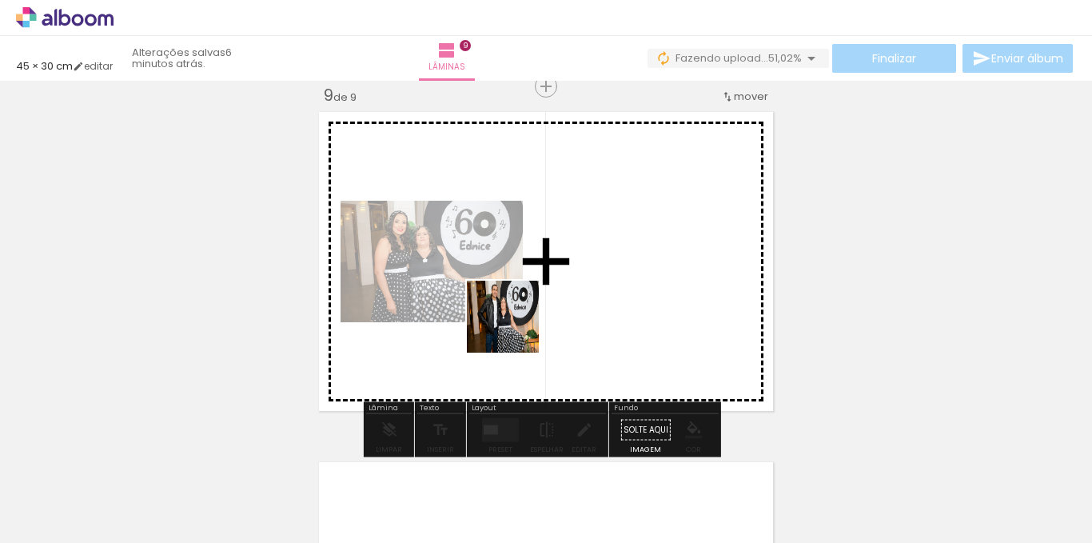
drag, startPoint x: 329, startPoint y: 491, endPoint x: 404, endPoint y: 495, distance: 74.4
click at [570, 288] on quentale-workspace at bounding box center [546, 271] width 1092 height 543
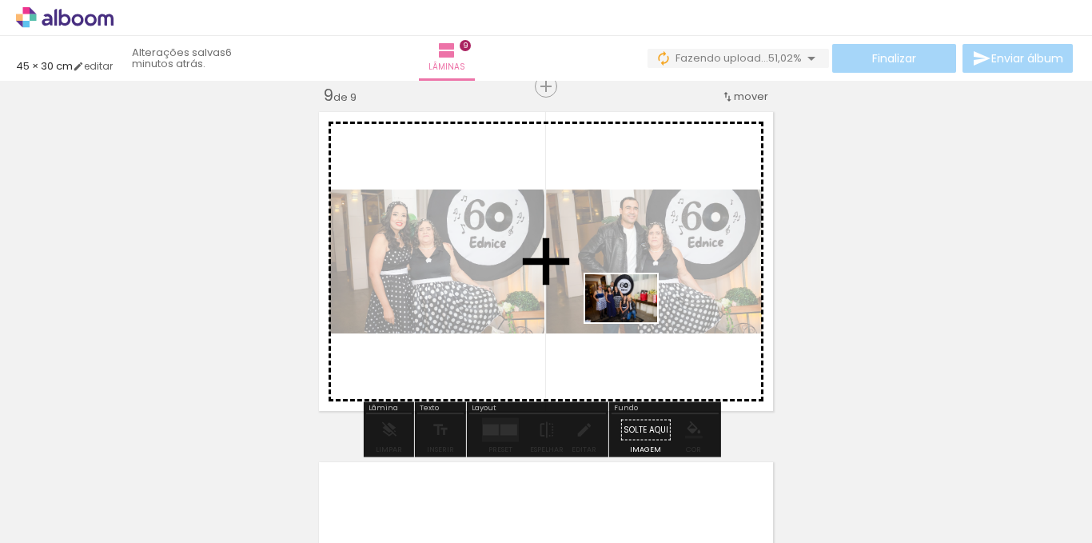
drag, startPoint x: 408, startPoint y: 495, endPoint x: 635, endPoint y: 320, distance: 286.6
click at [635, 320] on quentale-workspace at bounding box center [546, 271] width 1092 height 543
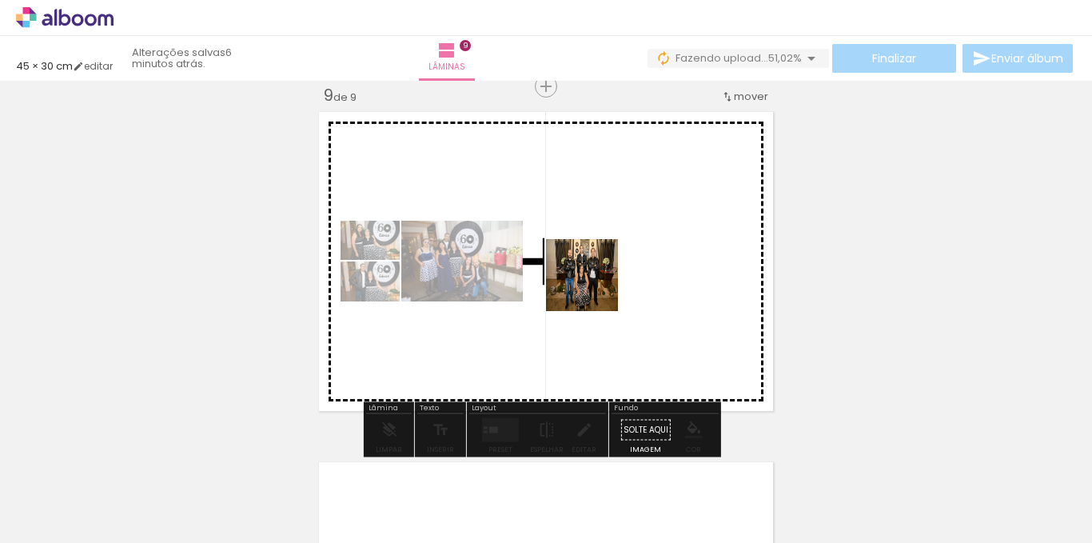
drag, startPoint x: 486, startPoint y: 489, endPoint x: 599, endPoint y: 280, distance: 237.0
click at [599, 280] on quentale-workspace at bounding box center [546, 271] width 1092 height 543
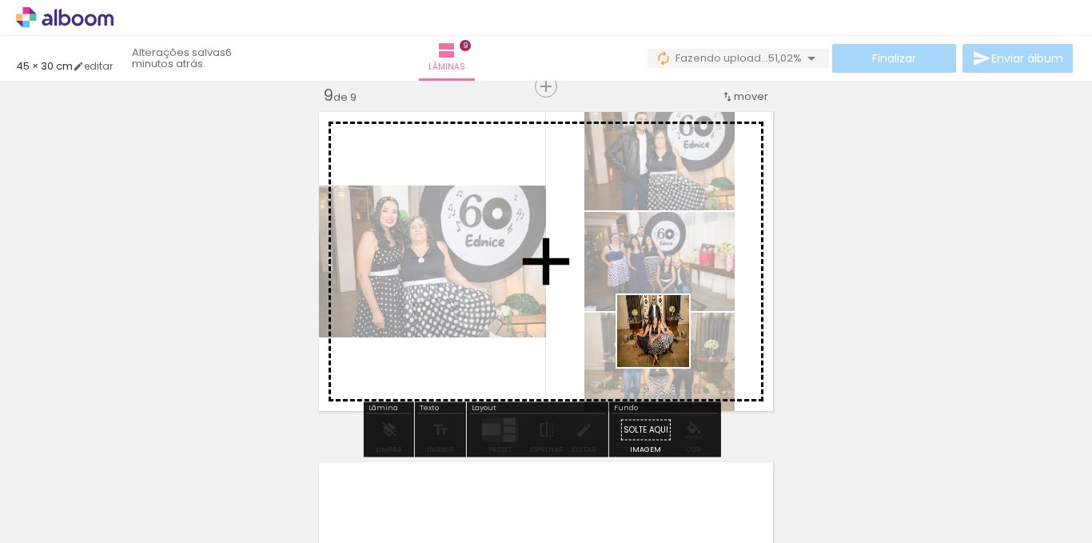
drag, startPoint x: 589, startPoint y: 491, endPoint x: 665, endPoint y: 343, distance: 166.9
click at [665, 343] on quentale-workspace at bounding box center [546, 271] width 1092 height 543
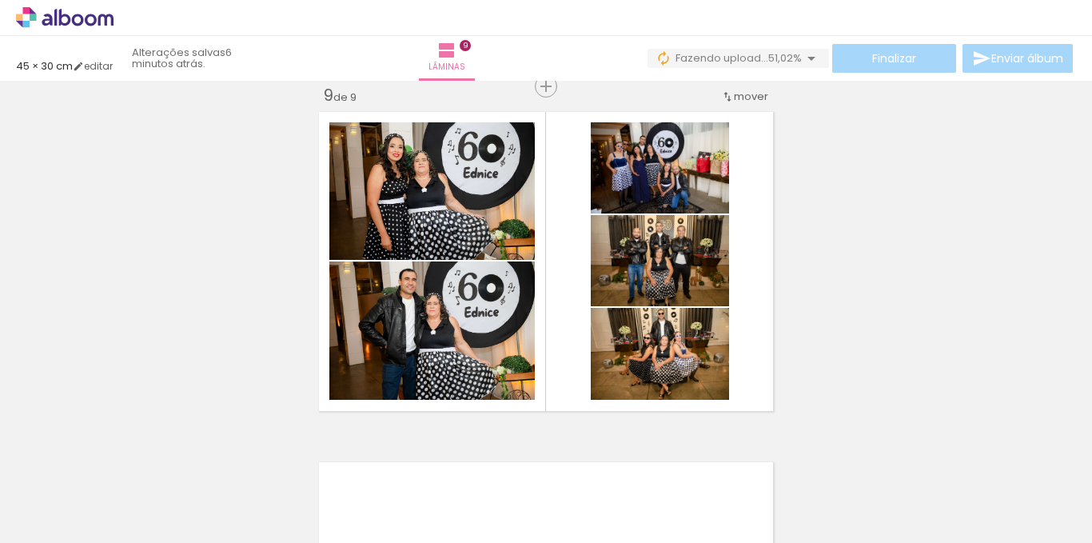
scroll to position [0, 3430]
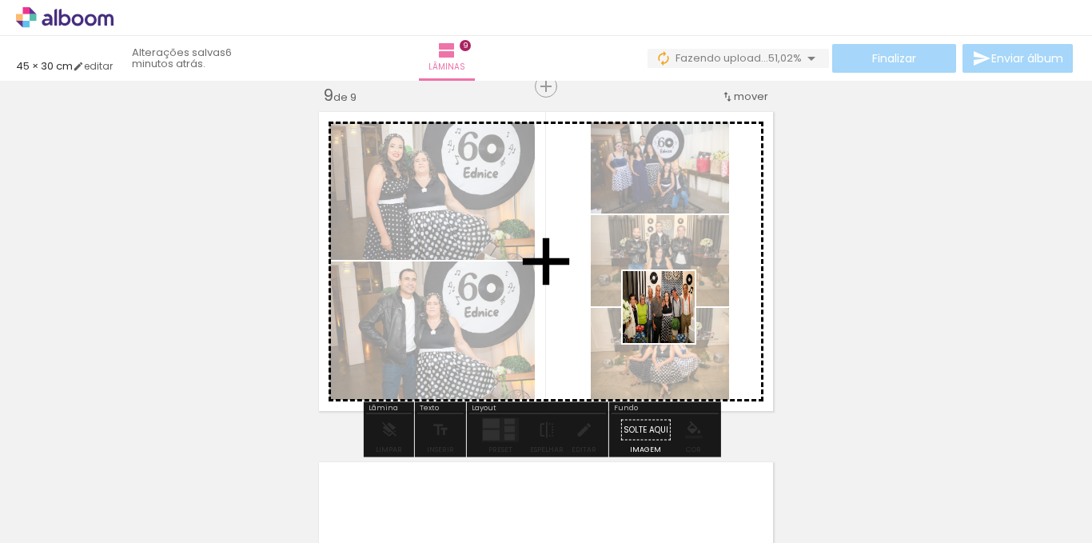
drag, startPoint x: 660, startPoint y: 485, endPoint x: 671, endPoint y: 312, distance: 173.0
click at [671, 312] on quentale-workspace at bounding box center [546, 271] width 1092 height 543
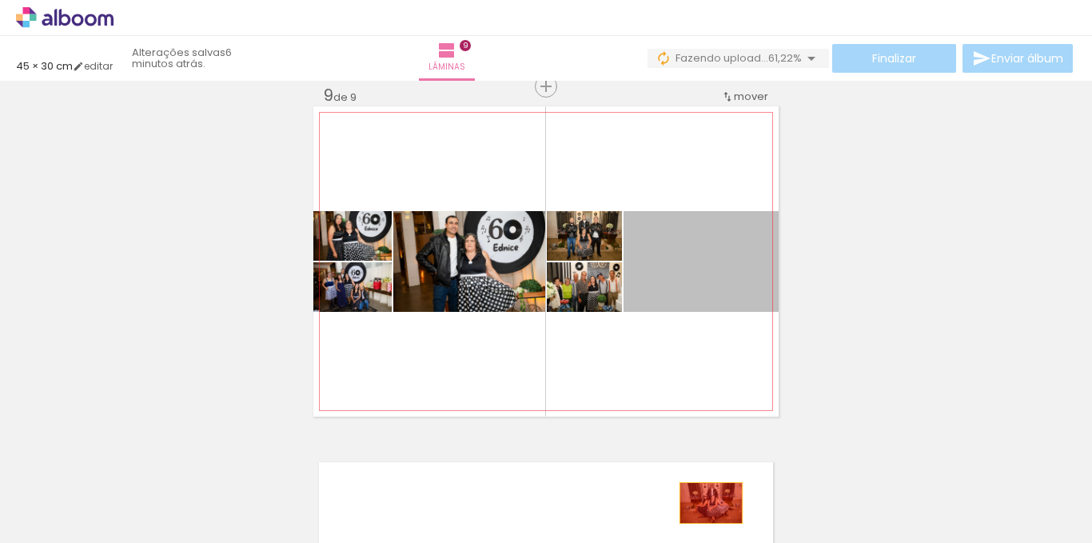
drag, startPoint x: 717, startPoint y: 269, endPoint x: 690, endPoint y: 493, distance: 225.4
click at [702, 503] on quentale-workspace at bounding box center [546, 271] width 1092 height 543
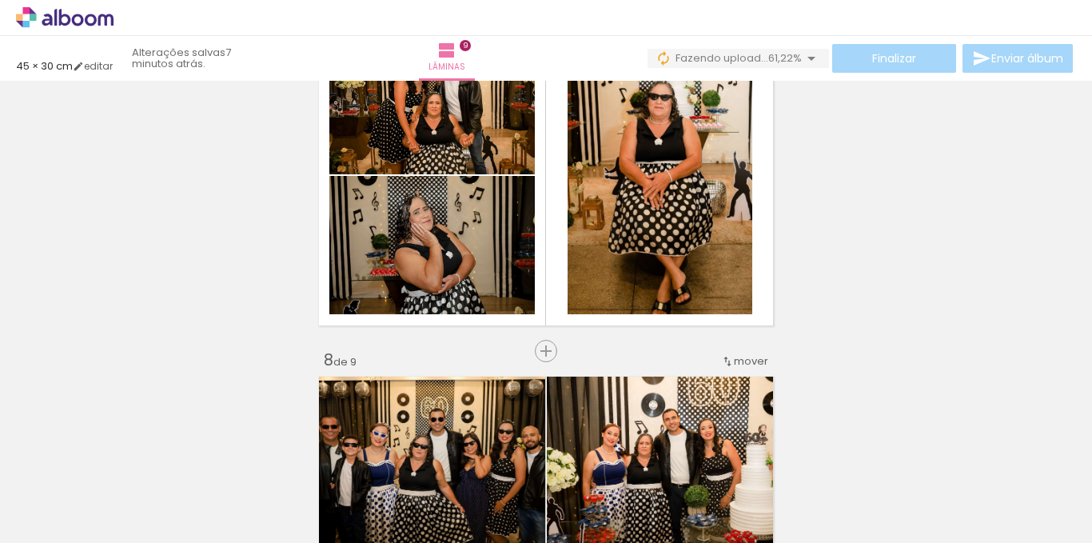
scroll to position [2022, 0]
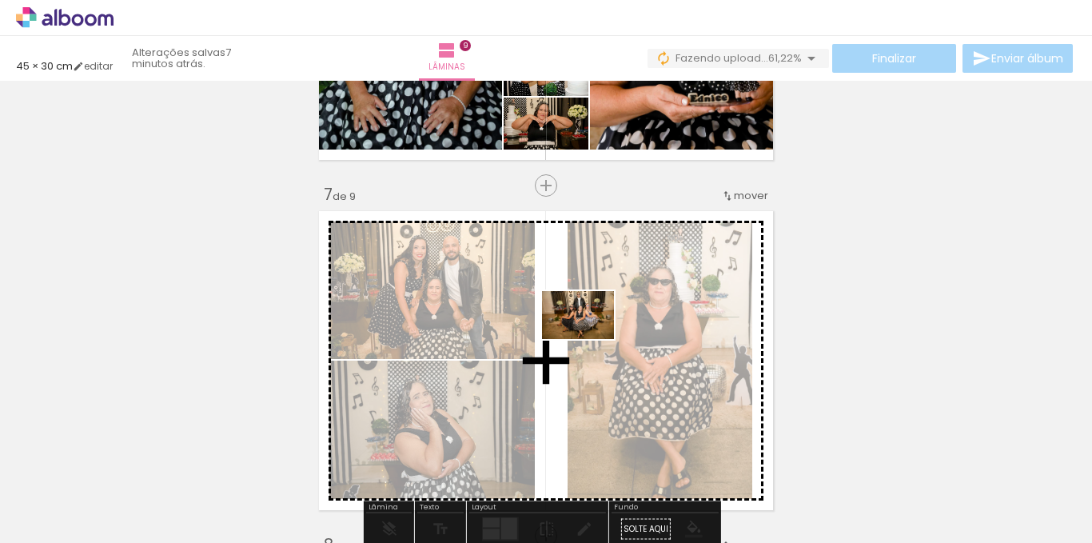
drag, startPoint x: 593, startPoint y: 492, endPoint x: 590, endPoint y: 336, distance: 155.9
click at [590, 336] on quentale-workspace at bounding box center [546, 271] width 1092 height 543
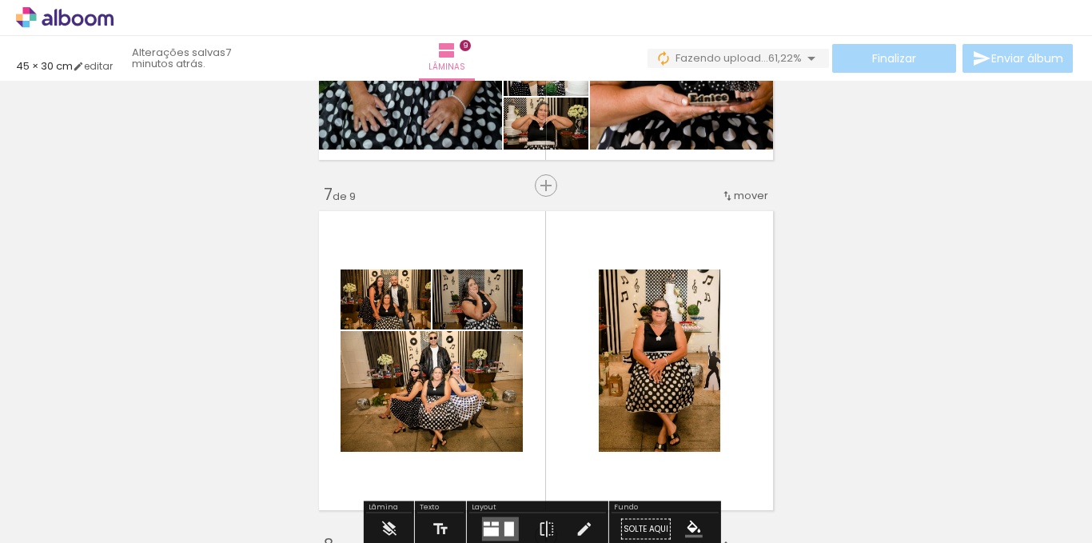
scroll to position [2102, 0]
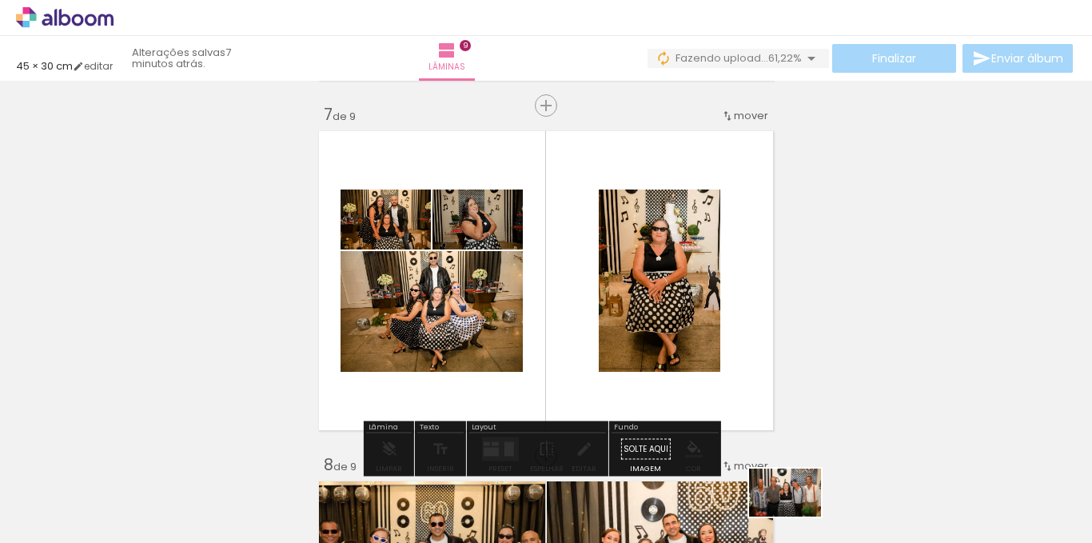
drag, startPoint x: 773, startPoint y: 459, endPoint x: 797, endPoint y: 516, distance: 62.3
click at [797, 515] on div at bounding box center [757, 489] width 79 height 53
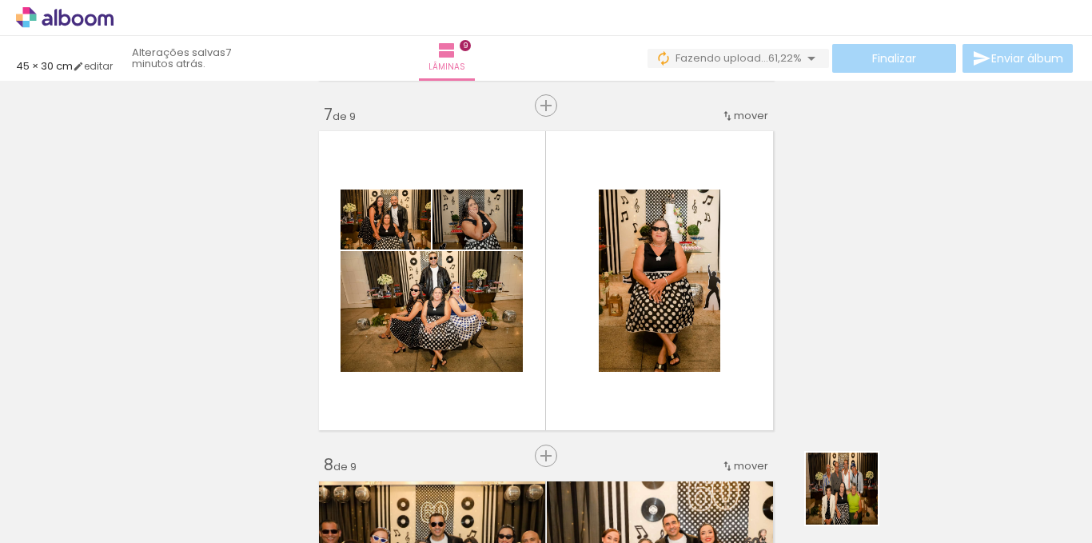
click at [853, 500] on div at bounding box center [847, 489] width 79 height 53
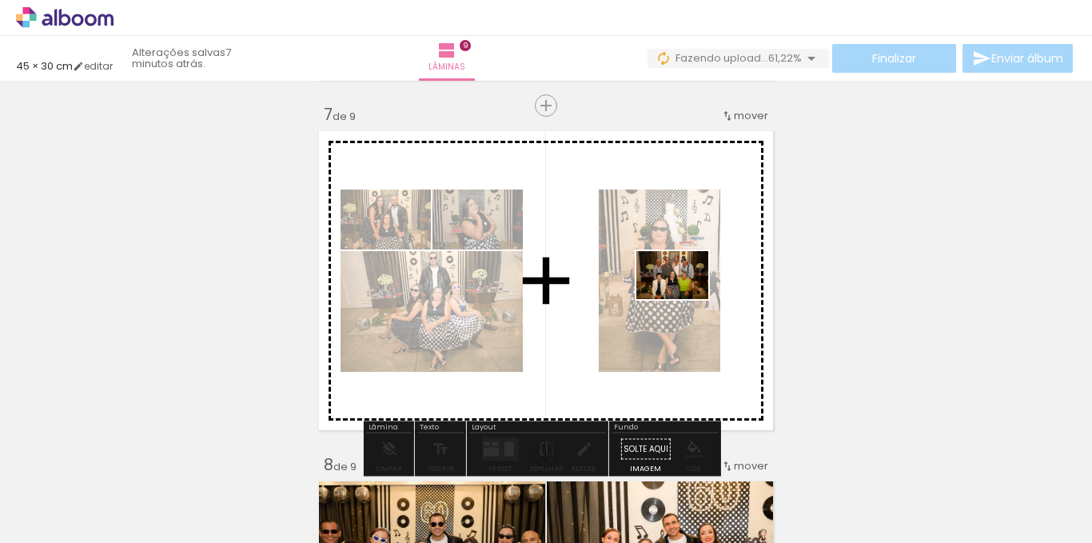
drag, startPoint x: 861, startPoint y: 483, endPoint x: 684, endPoint y: 299, distance: 255.5
click at [684, 299] on quentale-workspace at bounding box center [546, 271] width 1092 height 543
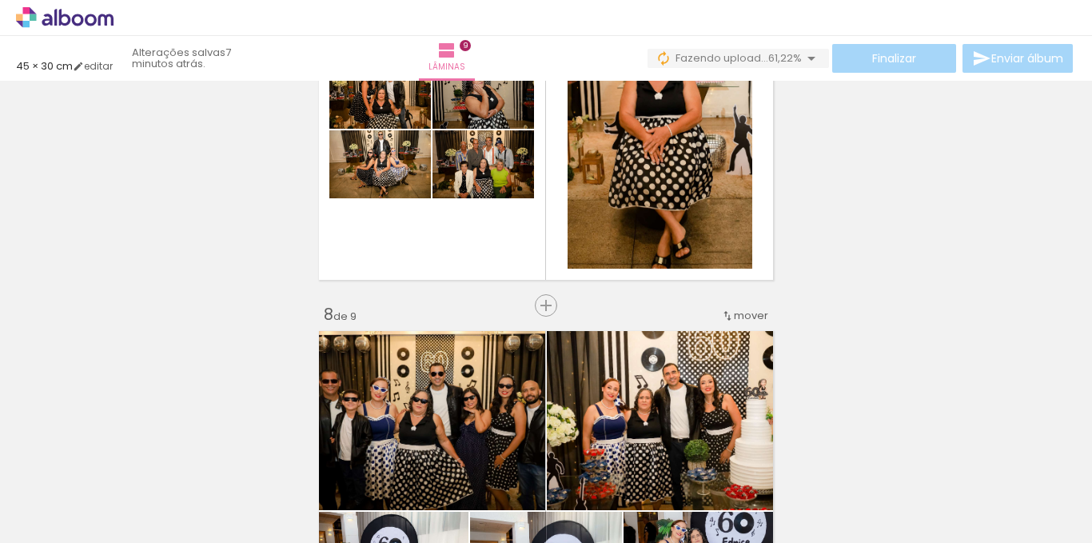
scroll to position [2261, 0]
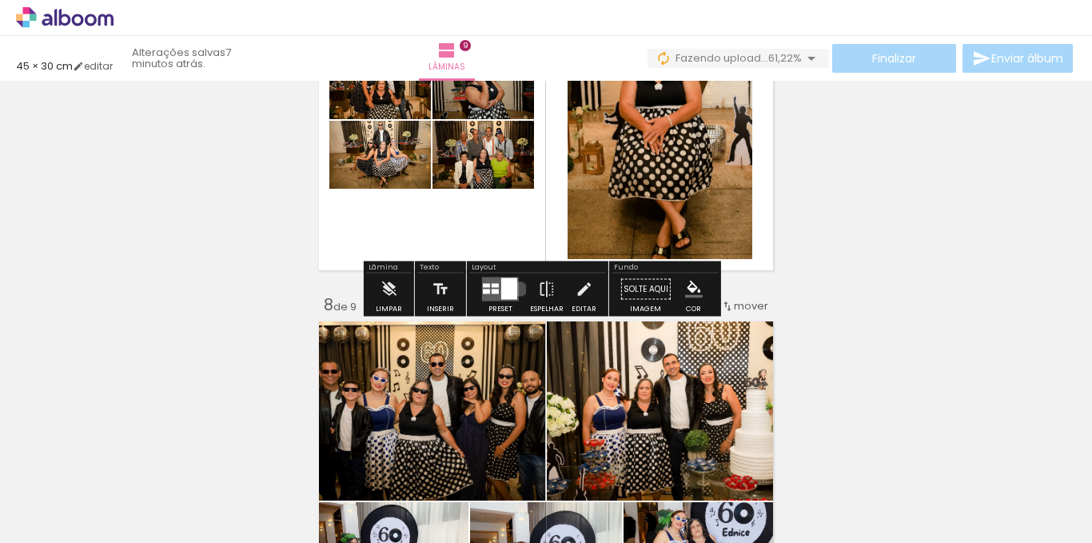
click at [516, 288] on div at bounding box center [500, 289] width 43 height 32
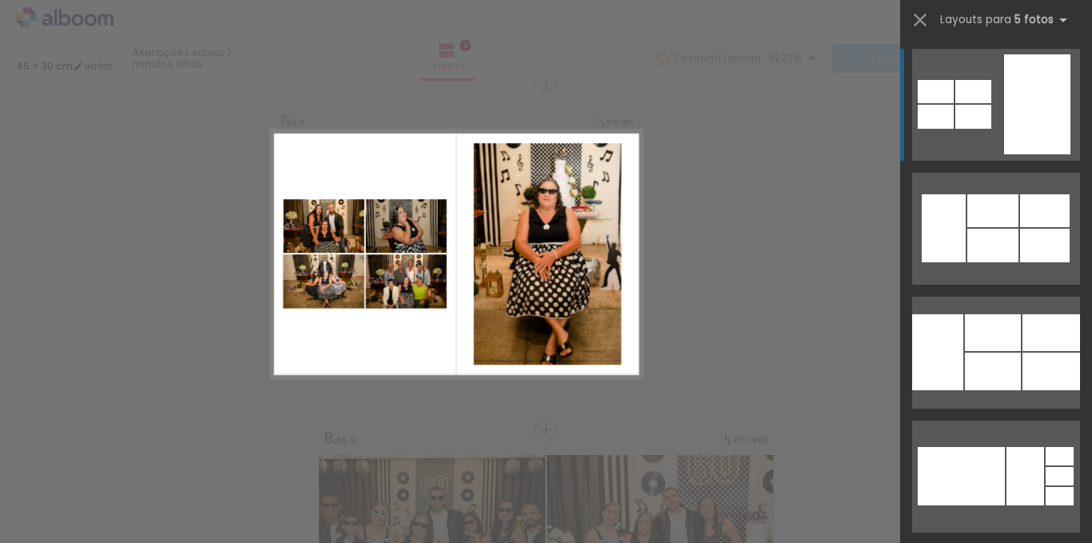
scroll to position [2121, 0]
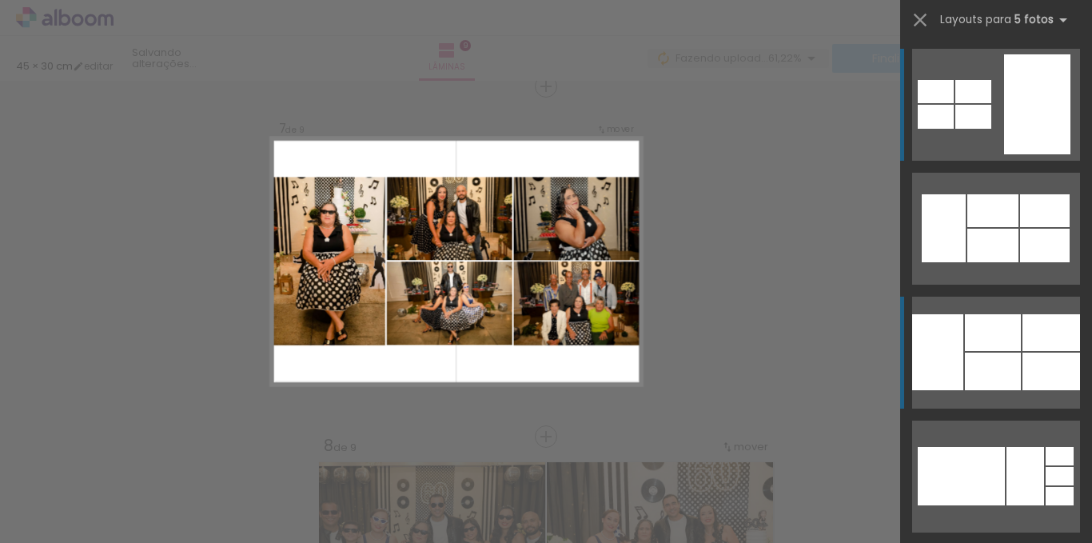
click at [1008, 368] on div at bounding box center [992, 371] width 56 height 38
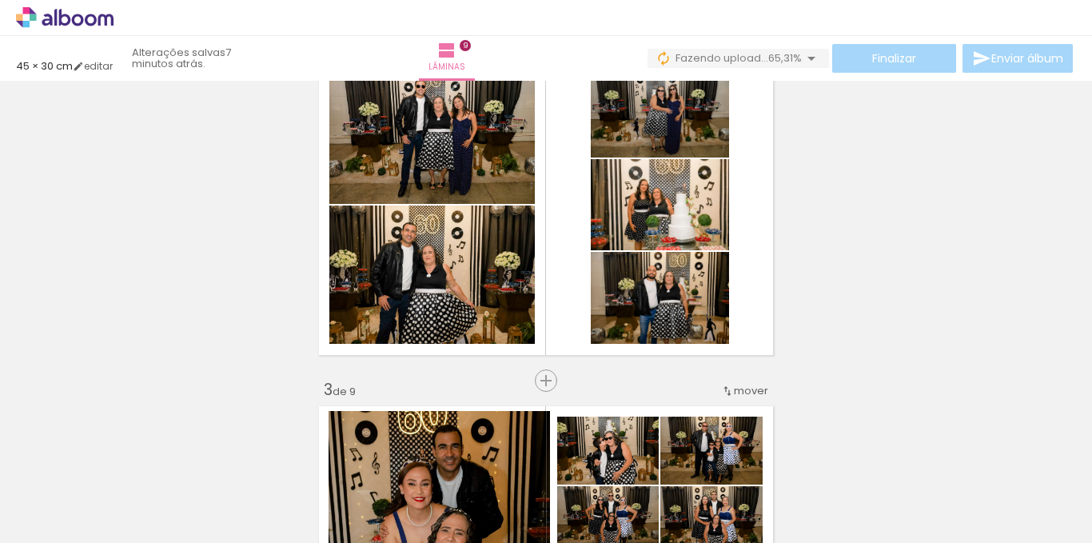
scroll to position [400, 0]
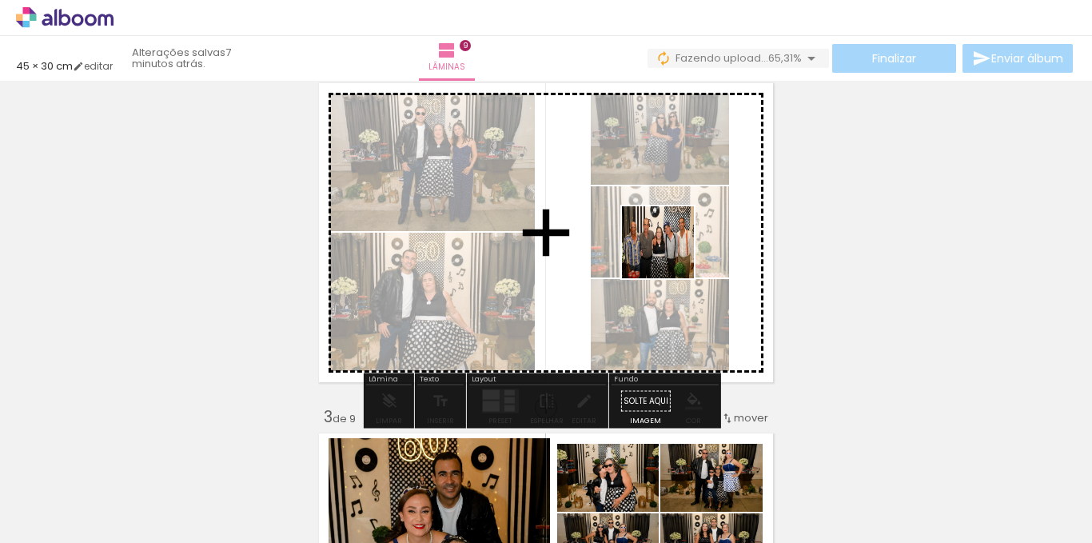
drag, startPoint x: 774, startPoint y: 490, endPoint x: 707, endPoint y: 280, distance: 219.9
click at [670, 253] on quentale-workspace at bounding box center [546, 271] width 1092 height 543
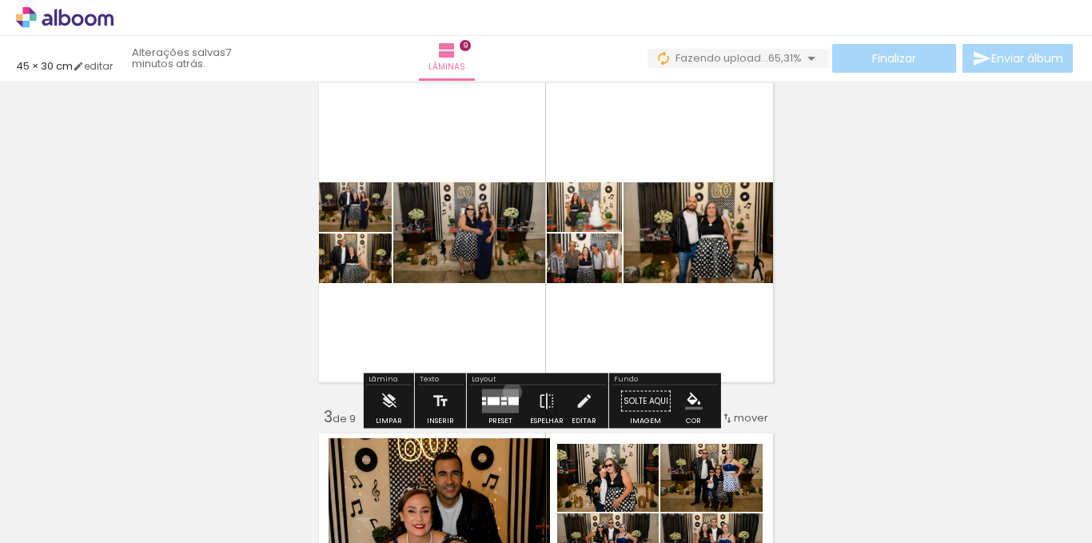
click at [508, 392] on quentale-layouter at bounding box center [500, 401] width 37 height 24
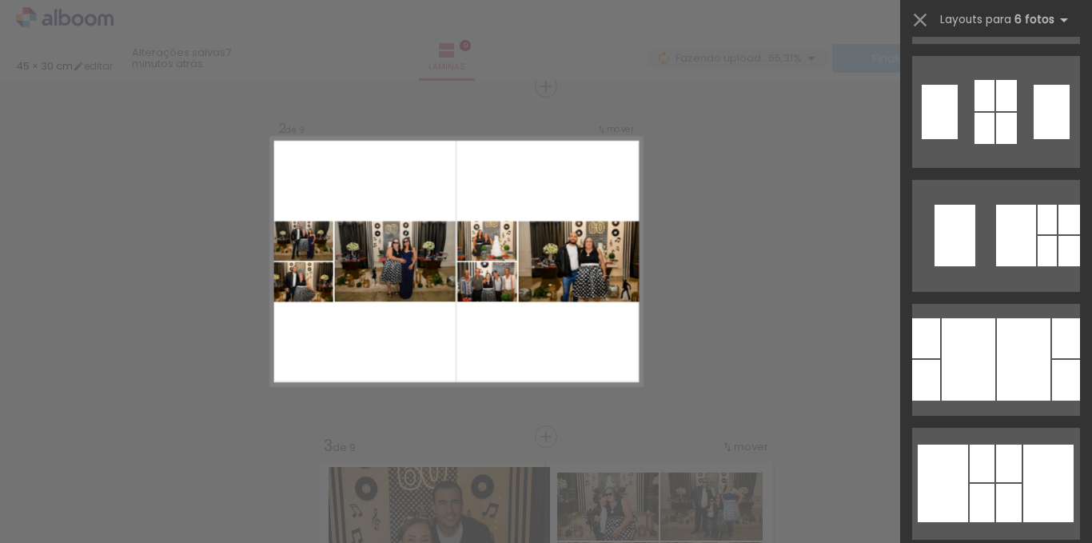
scroll to position [65138, 0]
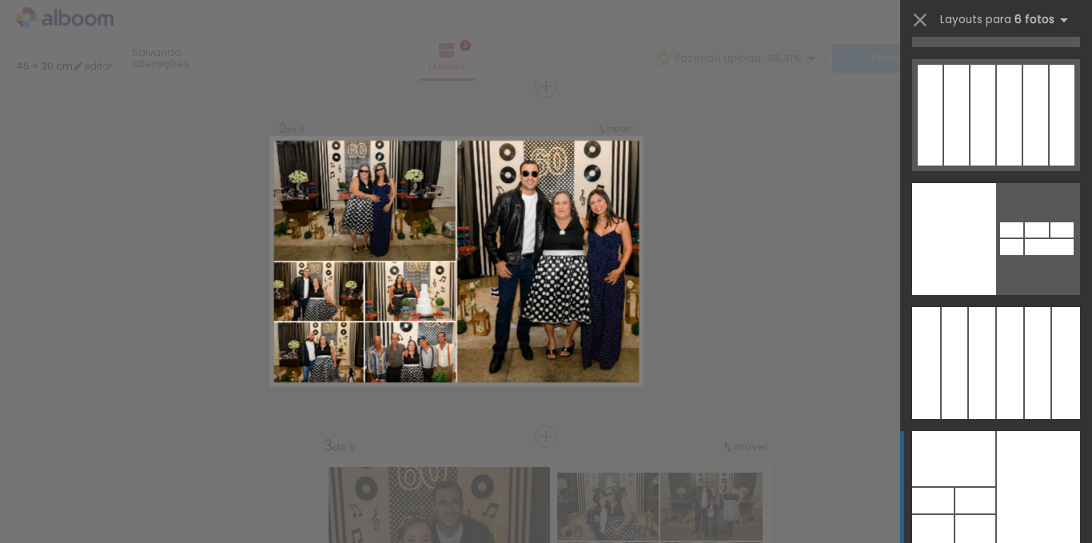
click at [987, 493] on div at bounding box center [975, 500] width 40 height 26
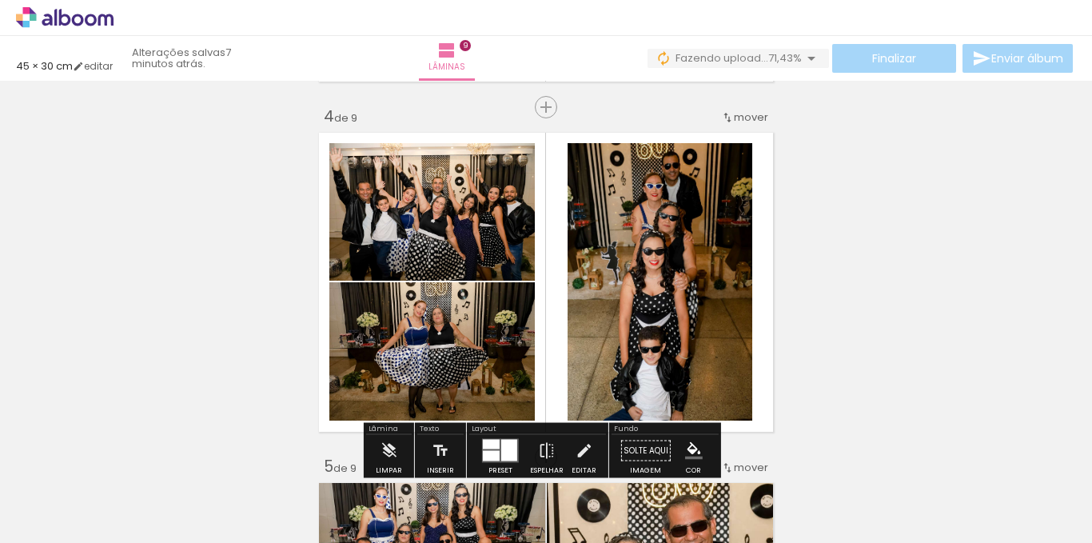
scroll to position [1010, 0]
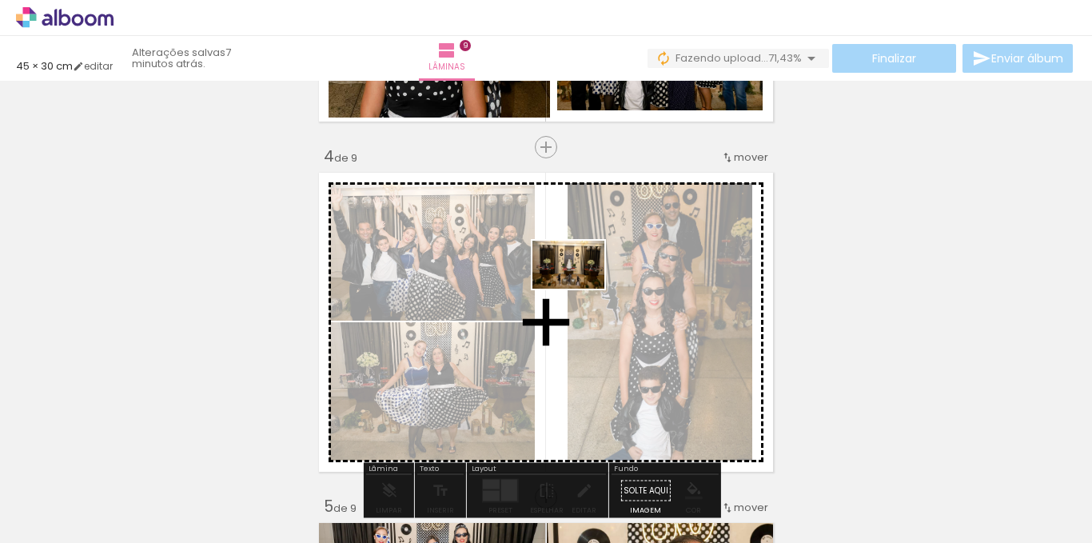
drag, startPoint x: 968, startPoint y: 496, endPoint x: 577, endPoint y: 288, distance: 442.9
click at [577, 288] on quentale-workspace at bounding box center [546, 271] width 1092 height 543
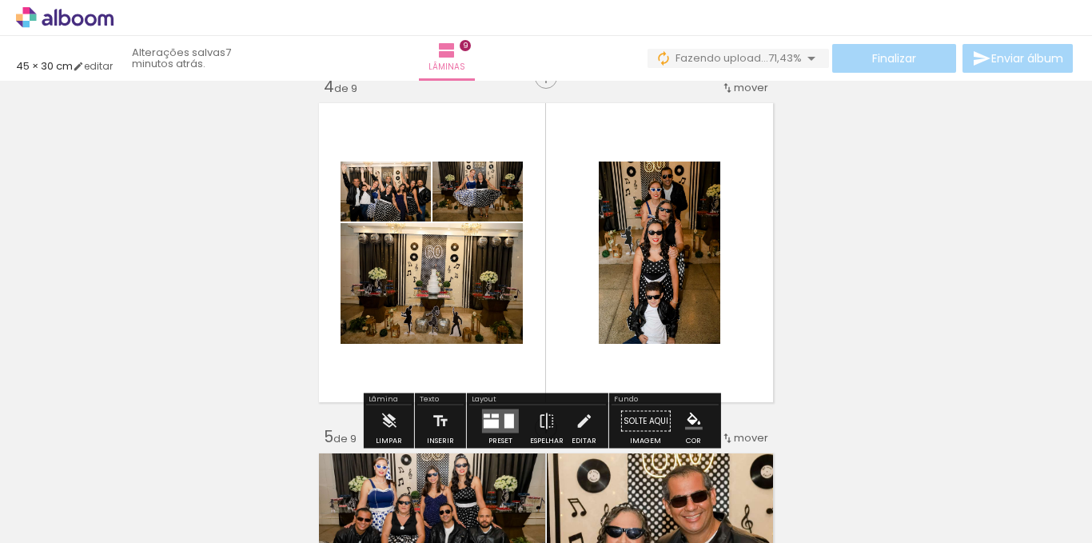
scroll to position [1170, 0]
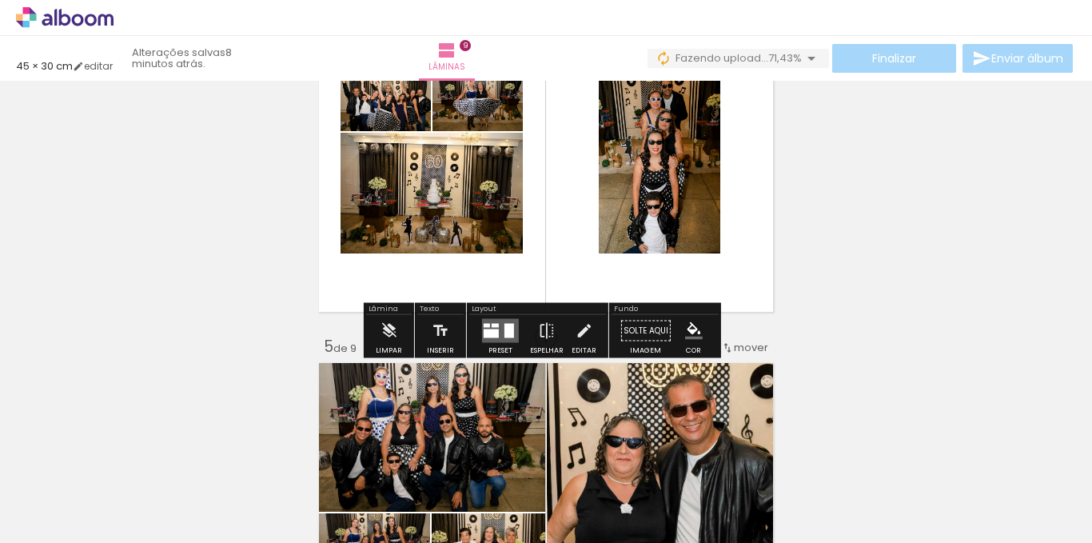
click at [507, 328] on div at bounding box center [509, 331] width 10 height 14
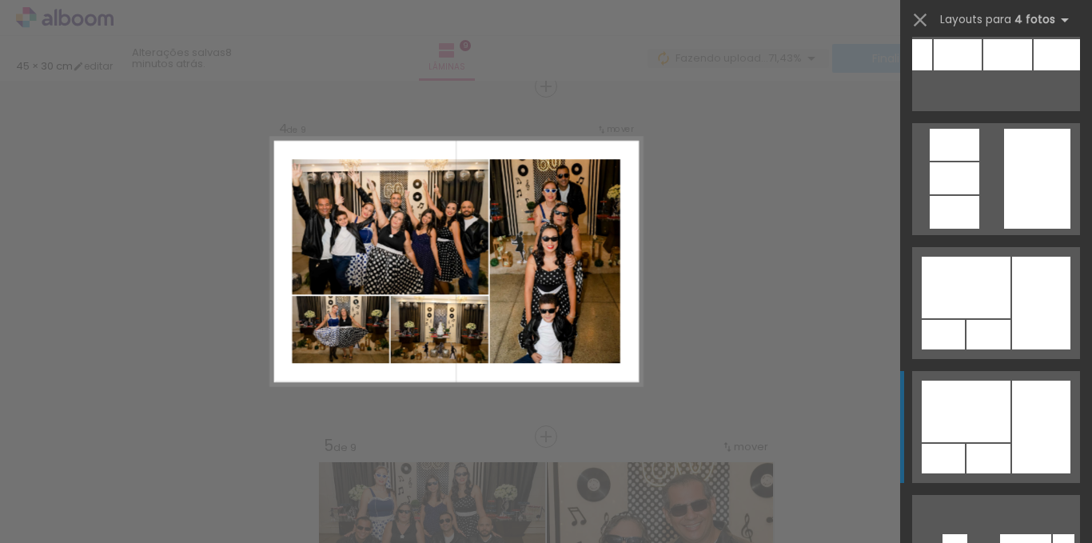
scroll to position [719, 0]
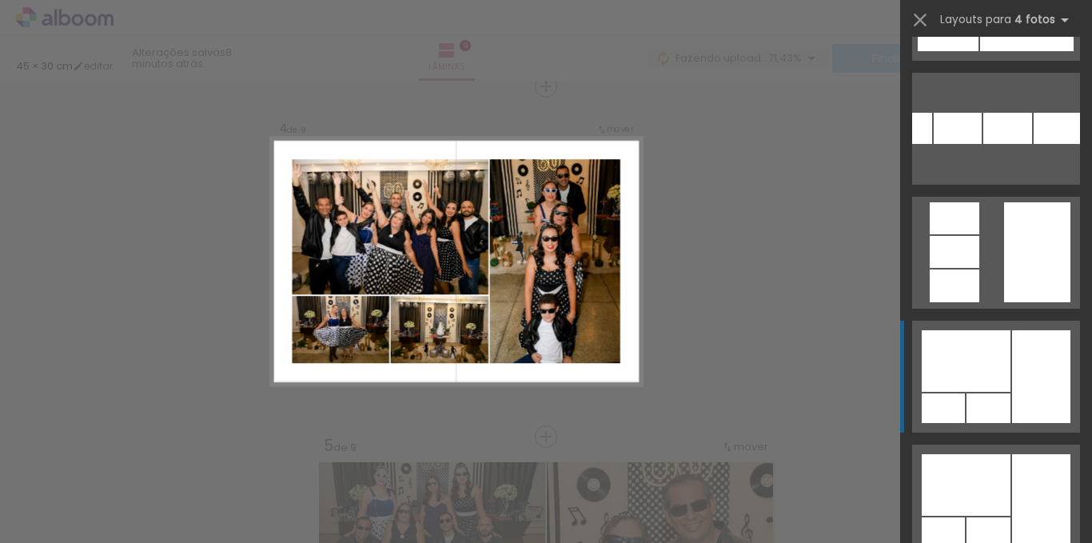
click at [1046, 372] on div at bounding box center [1041, 376] width 58 height 93
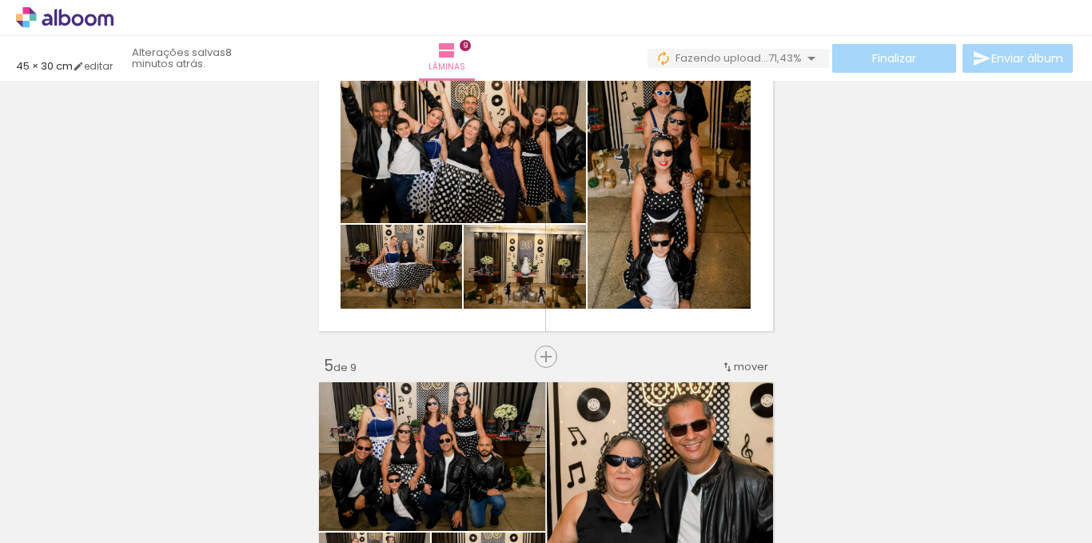
scroll to position [1071, 0]
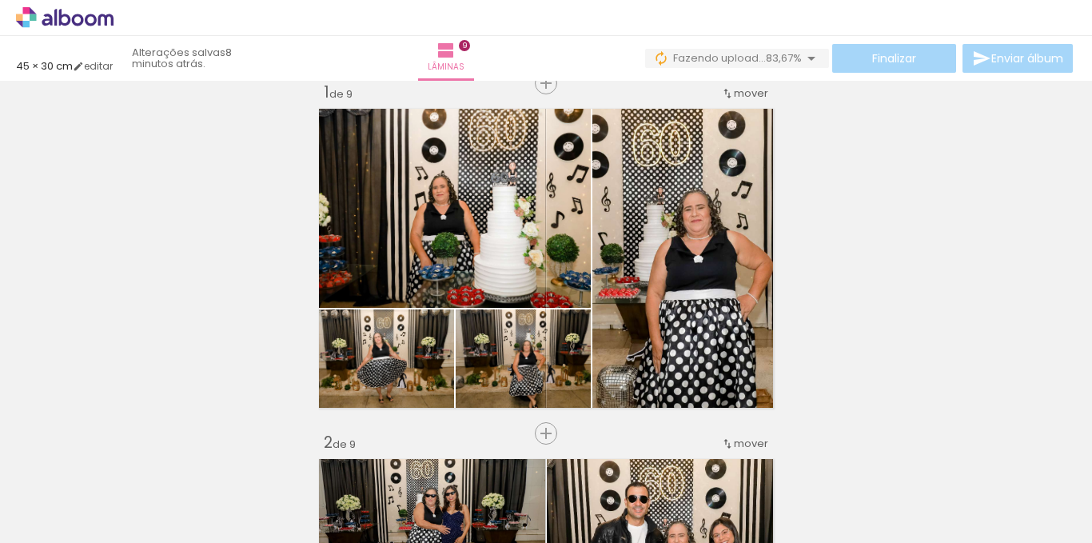
scroll to position [0, 0]
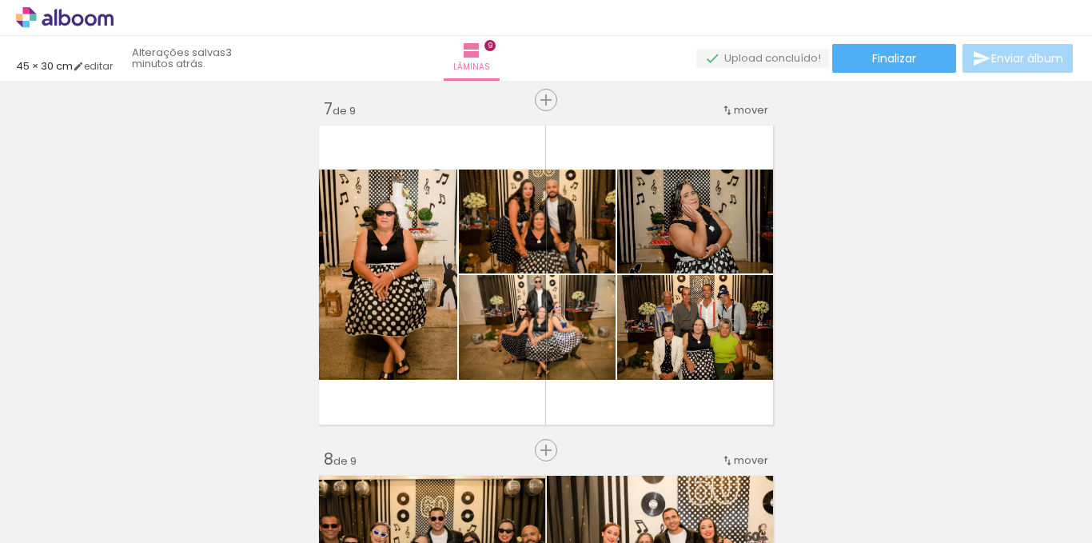
scroll to position [2078, 0]
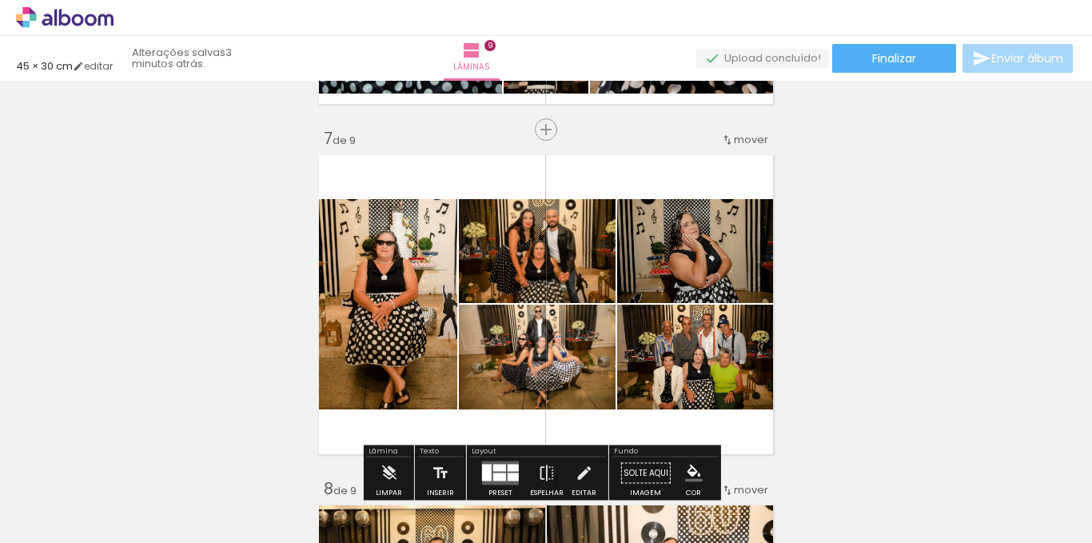
click at [645, 165] on quentale-layouter at bounding box center [545, 304] width 465 height 310
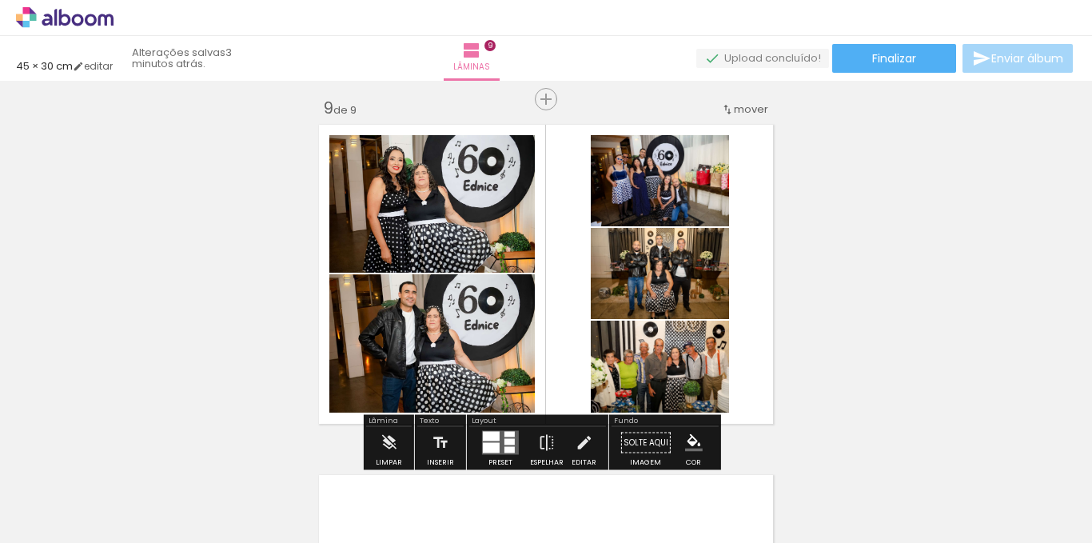
scroll to position [2801, 0]
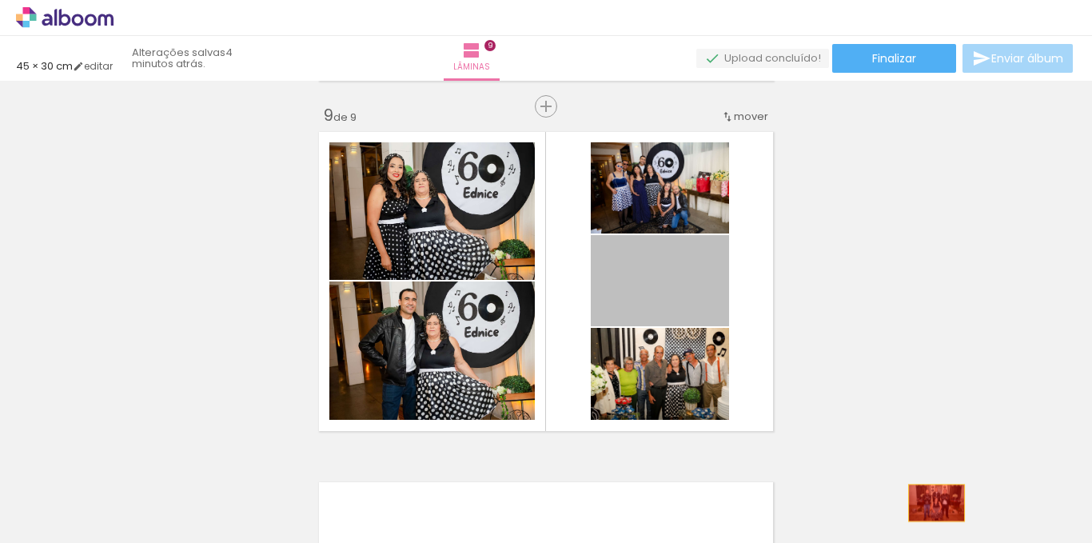
drag, startPoint x: 709, startPoint y: 280, endPoint x: 930, endPoint y: 503, distance: 314.2
click at [930, 503] on quentale-workspace at bounding box center [546, 271] width 1092 height 543
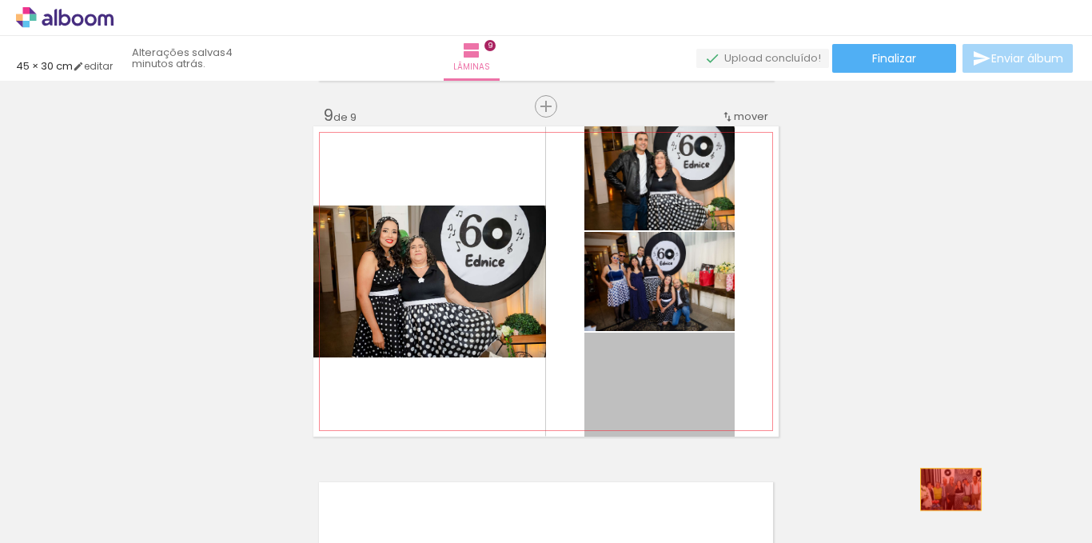
drag, startPoint x: 695, startPoint y: 393, endPoint x: 1014, endPoint y: 487, distance: 332.5
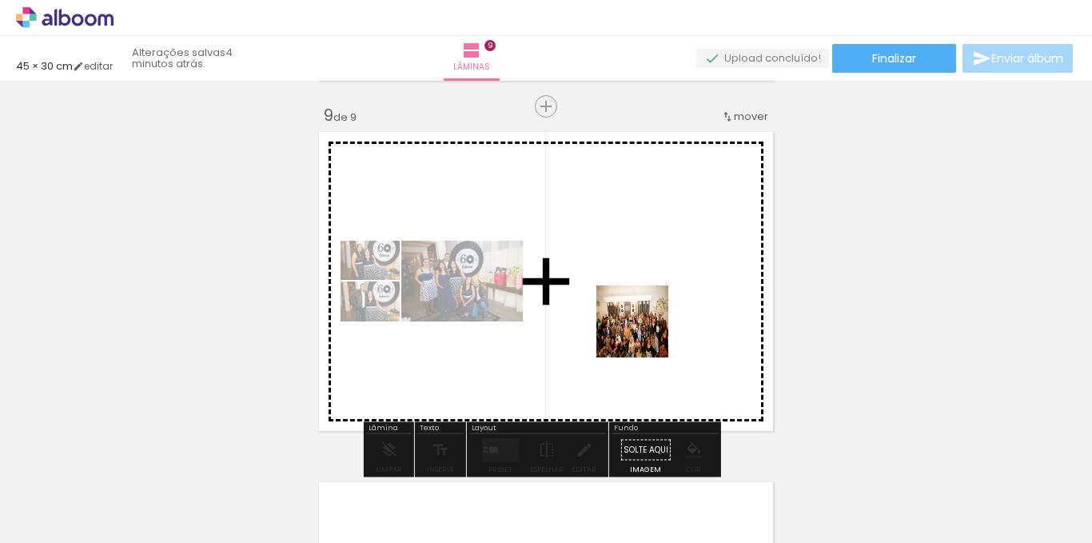
drag, startPoint x: 1024, startPoint y: 491, endPoint x: 642, endPoint y: 333, distance: 413.1
click at [642, 333] on quentale-workspace at bounding box center [546, 271] width 1092 height 543
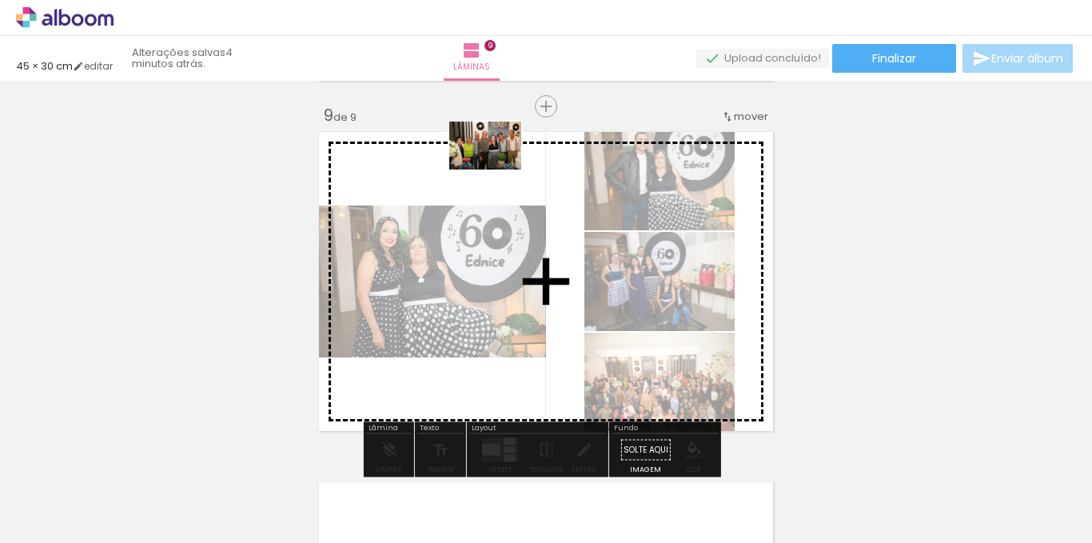
drag, startPoint x: 681, startPoint y: 495, endPoint x: 497, endPoint y: 173, distance: 371.5
click at [497, 173] on quentale-workspace at bounding box center [546, 271] width 1092 height 543
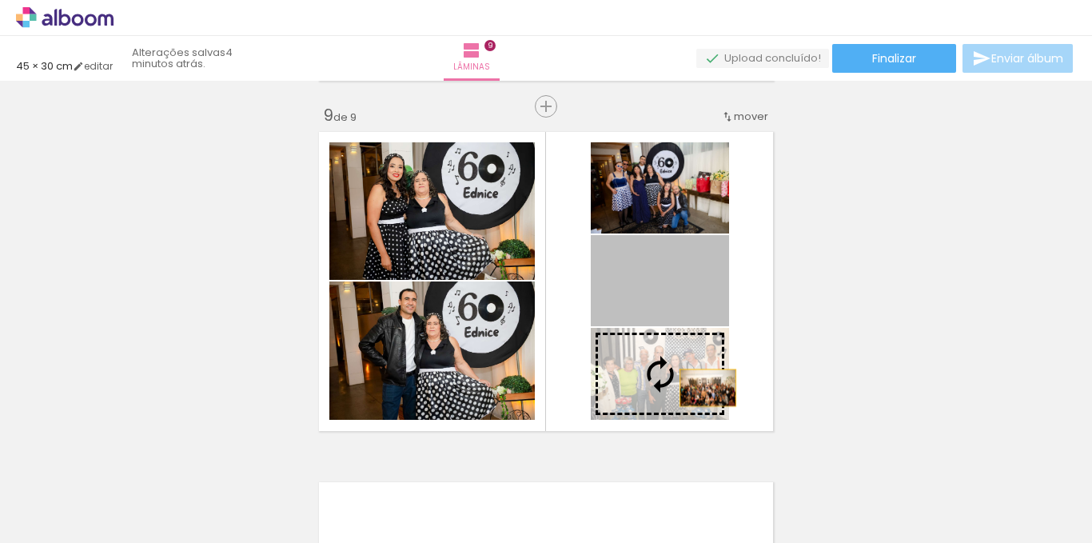
drag, startPoint x: 702, startPoint y: 292, endPoint x: 702, endPoint y: 388, distance: 95.9
click at [0, 0] on slot at bounding box center [0, 0] width 0 height 0
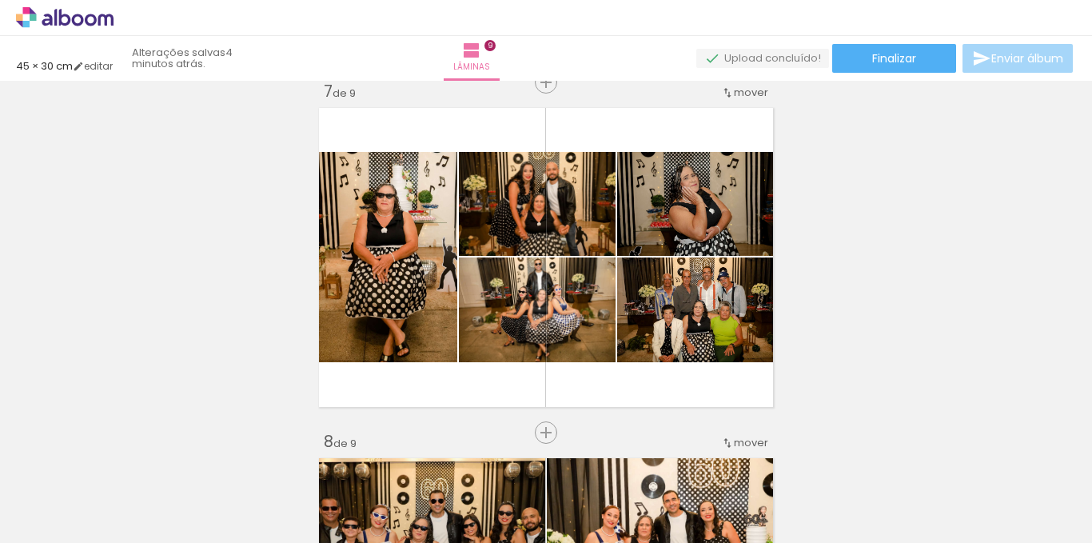
scroll to position [2161, 0]
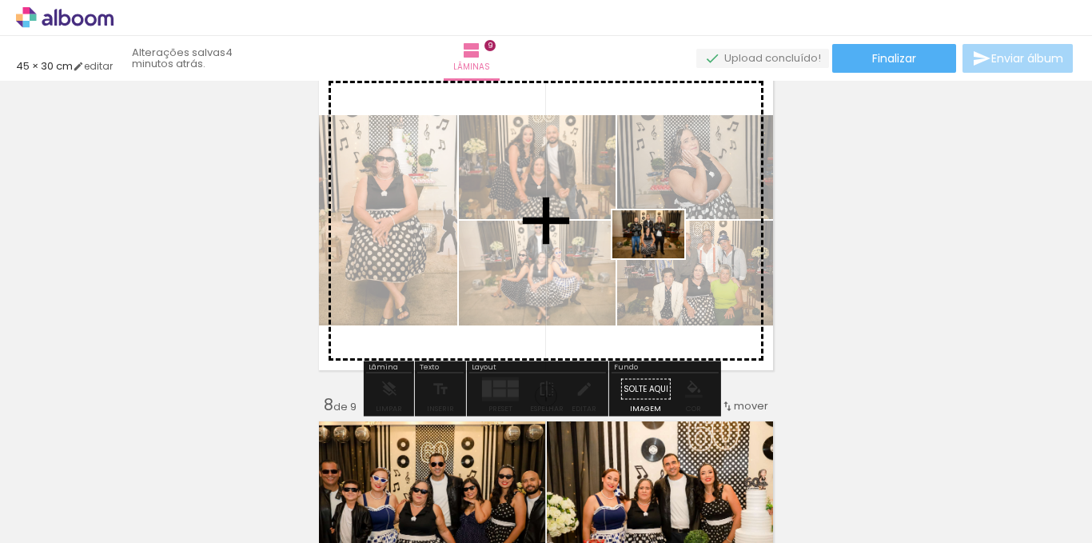
drag, startPoint x: 499, startPoint y: 491, endPoint x: 660, endPoint y: 258, distance: 282.6
click at [660, 258] on quentale-workspace at bounding box center [546, 271] width 1092 height 543
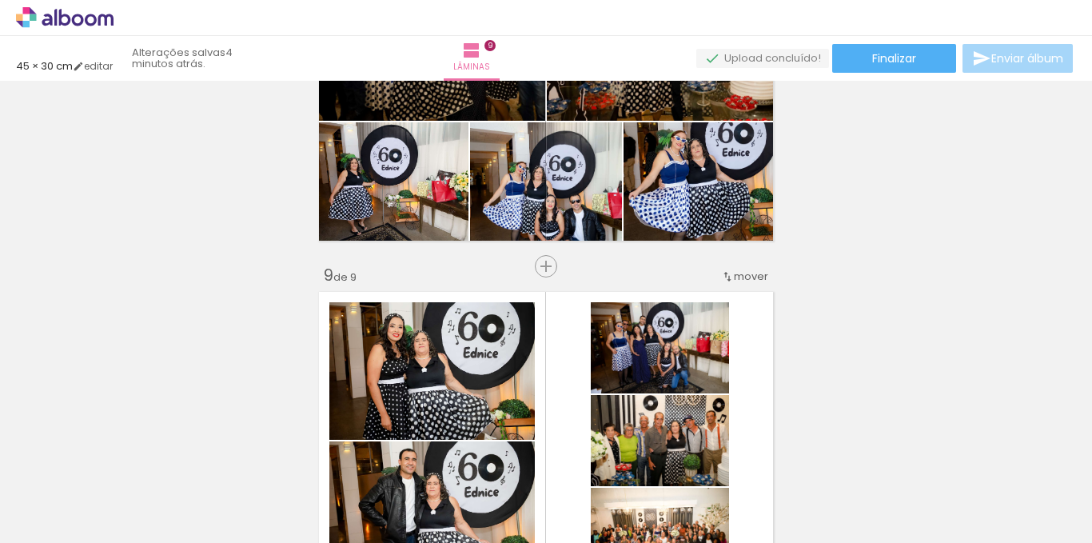
scroll to position [2881, 0]
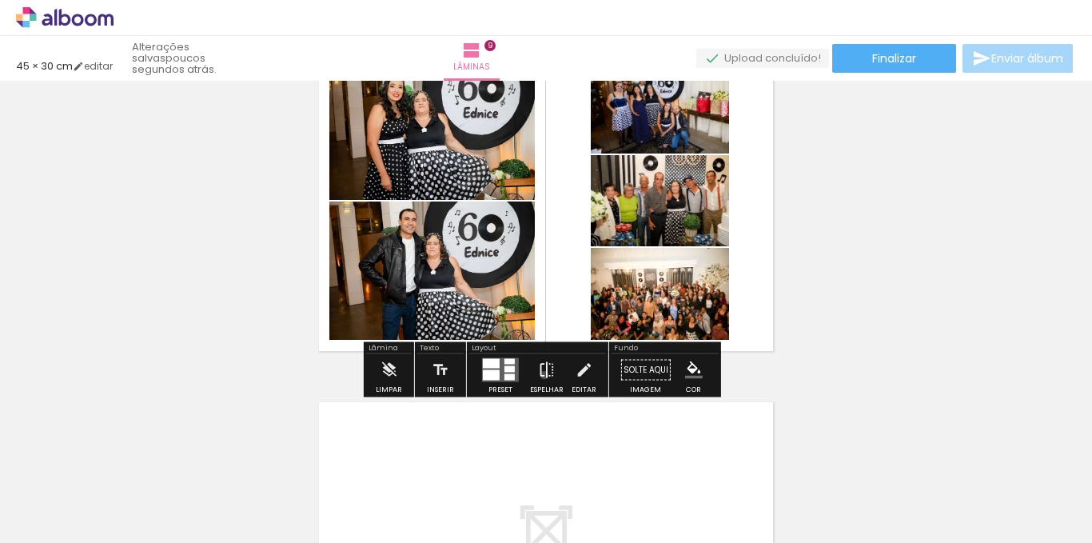
click at [540, 375] on iron-icon at bounding box center [547, 370] width 18 height 32
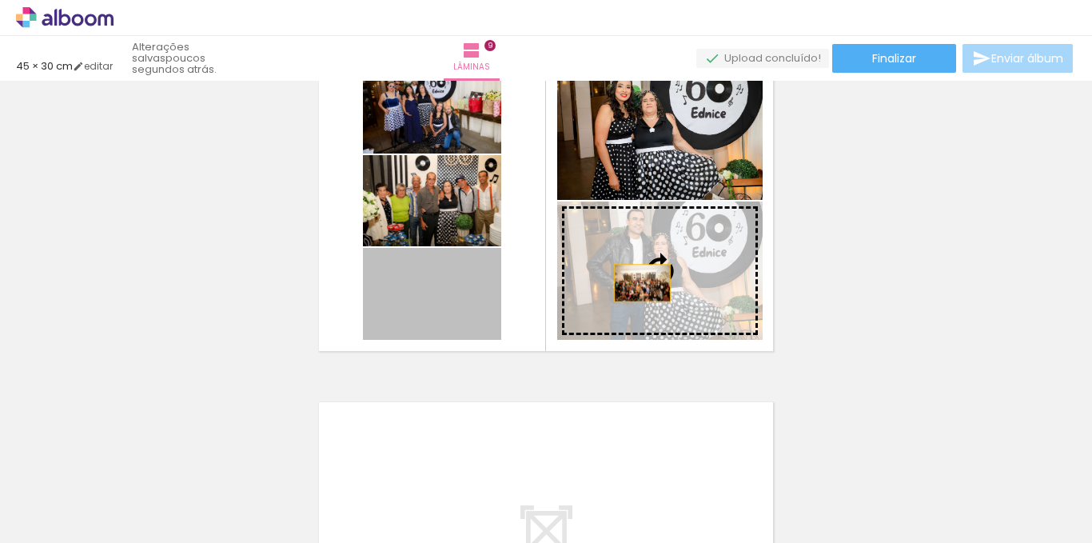
drag, startPoint x: 460, startPoint y: 315, endPoint x: 636, endPoint y: 283, distance: 178.7
click at [0, 0] on slot at bounding box center [0, 0] width 0 height 0
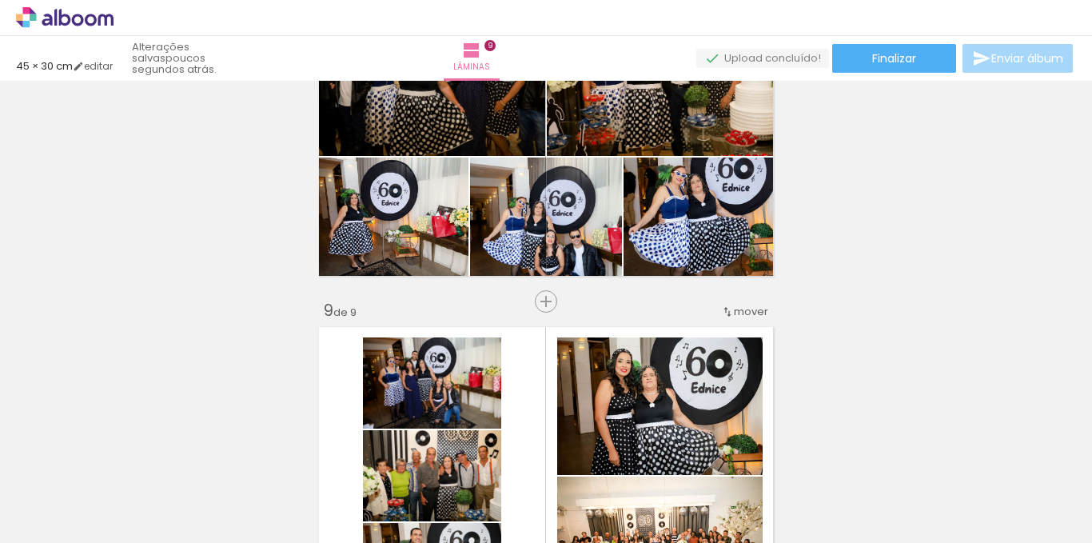
scroll to position [2321, 0]
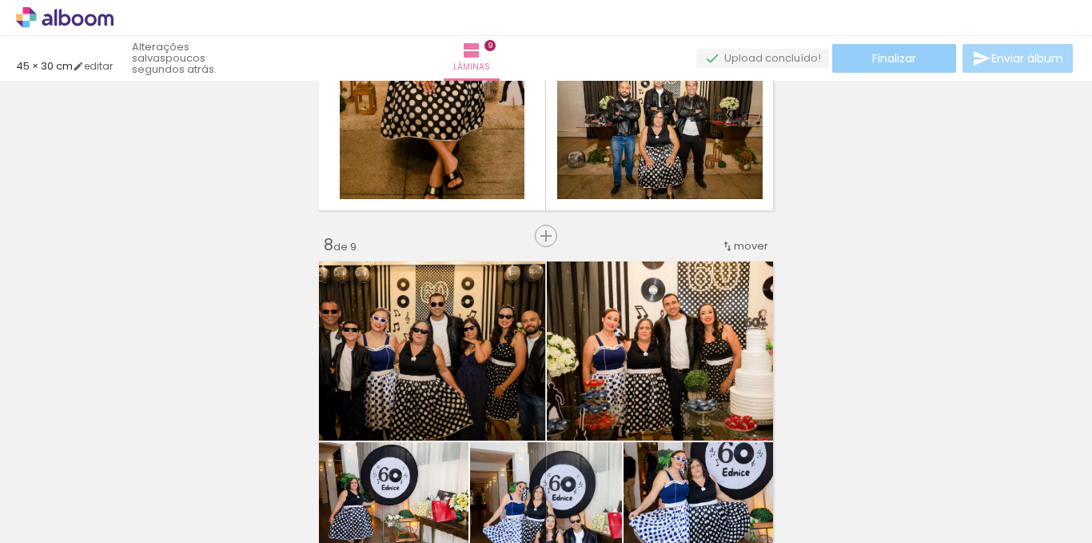
click at [915, 50] on paper-button "Finalizar" at bounding box center [894, 58] width 124 height 29
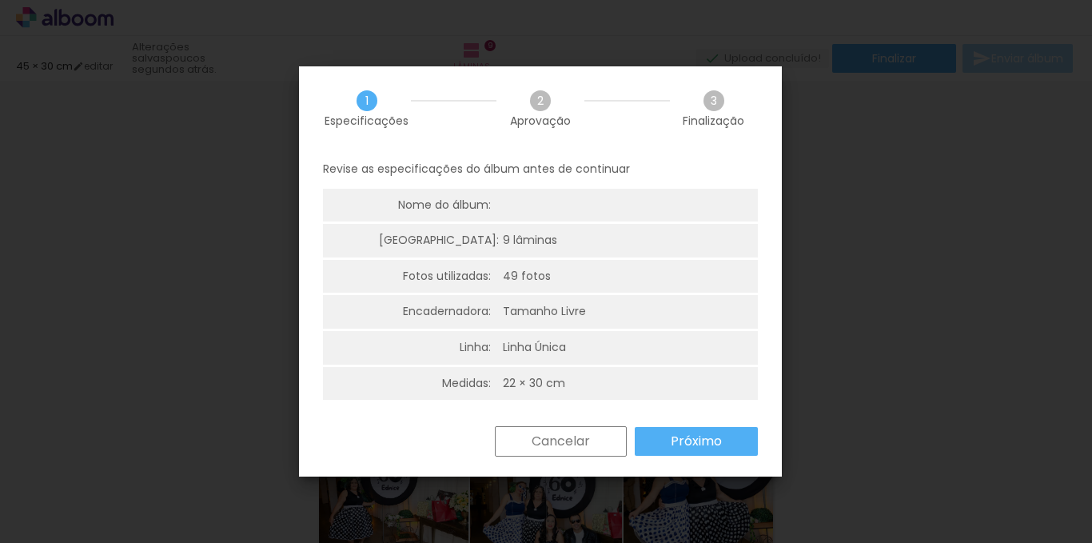
click at [0, 0] on slot "Próximo" at bounding box center [0, 0] width 0 height 0
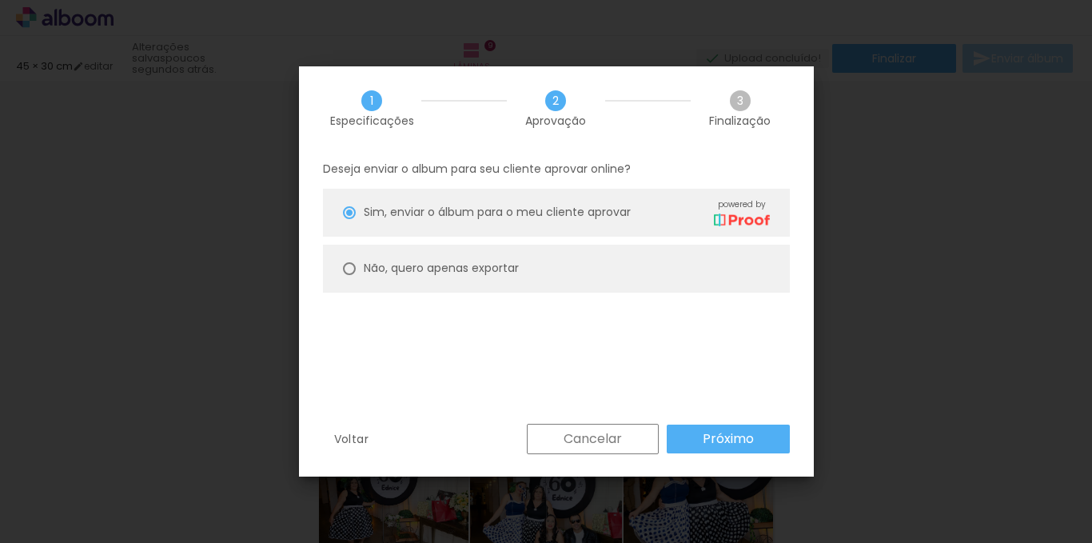
click at [0, 0] on slot "Não, quero apenas exportar" at bounding box center [0, 0] width 0 height 0
type paper-radio-button "on"
click at [0, 0] on slot "Próximo" at bounding box center [0, 0] width 0 height 0
type input "Alta, 300 DPI"
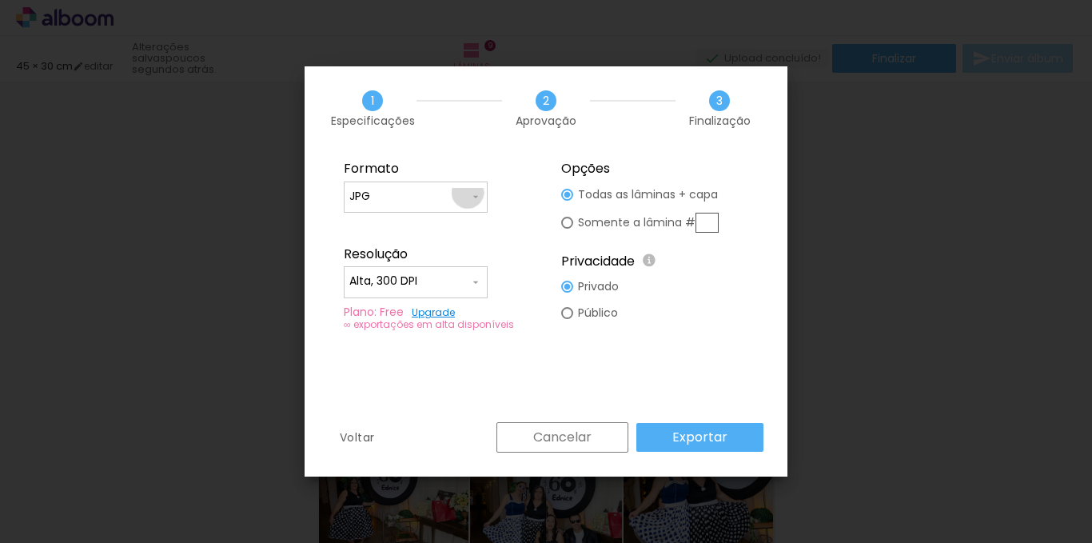
click at [467, 193] on input "JPG" at bounding box center [409, 197] width 120 height 16
click at [463, 237] on paper-item "PDF" at bounding box center [416, 226] width 144 height 32
type input "PDF"
click at [451, 288] on input "Alta, 300 DPI" at bounding box center [409, 281] width 120 height 16
click at [451, 313] on paper-item "Baixa" at bounding box center [416, 311] width 144 height 32
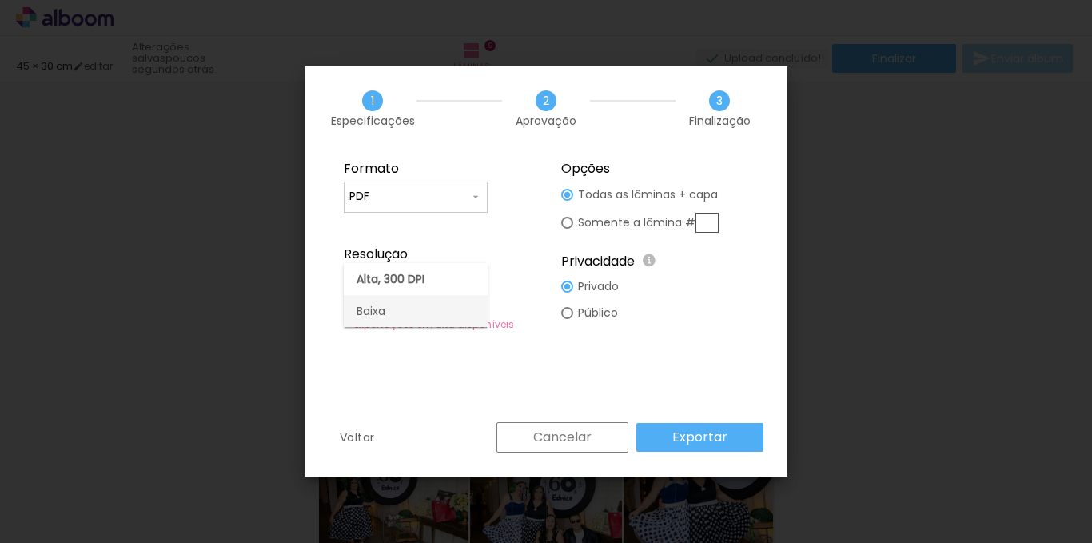
type input "Baixa"
click at [0, 0] on slot "Exportar" at bounding box center [0, 0] width 0 height 0
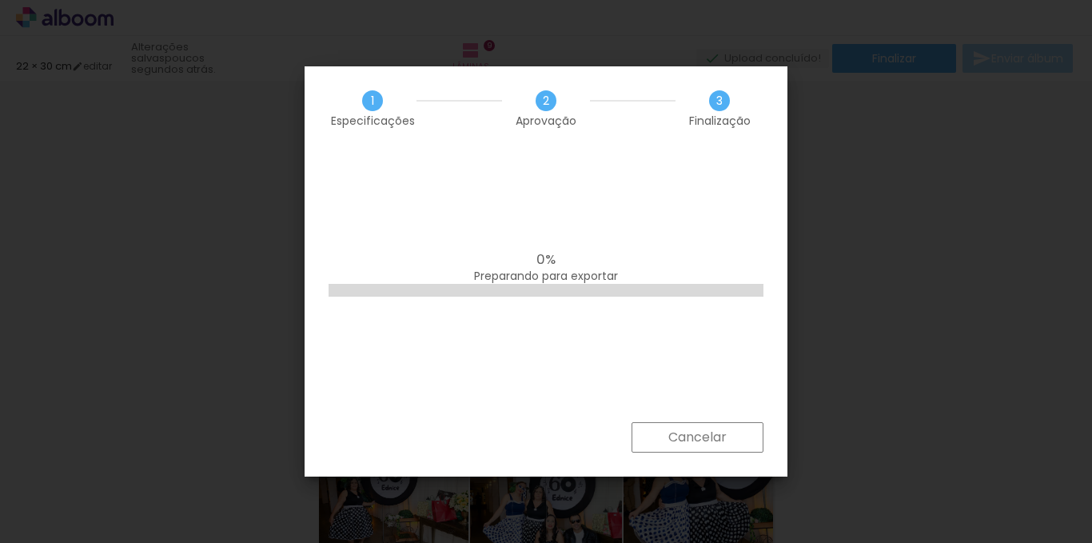
scroll to position [0, 0]
